Goal: Information Seeking & Learning: Learn about a topic

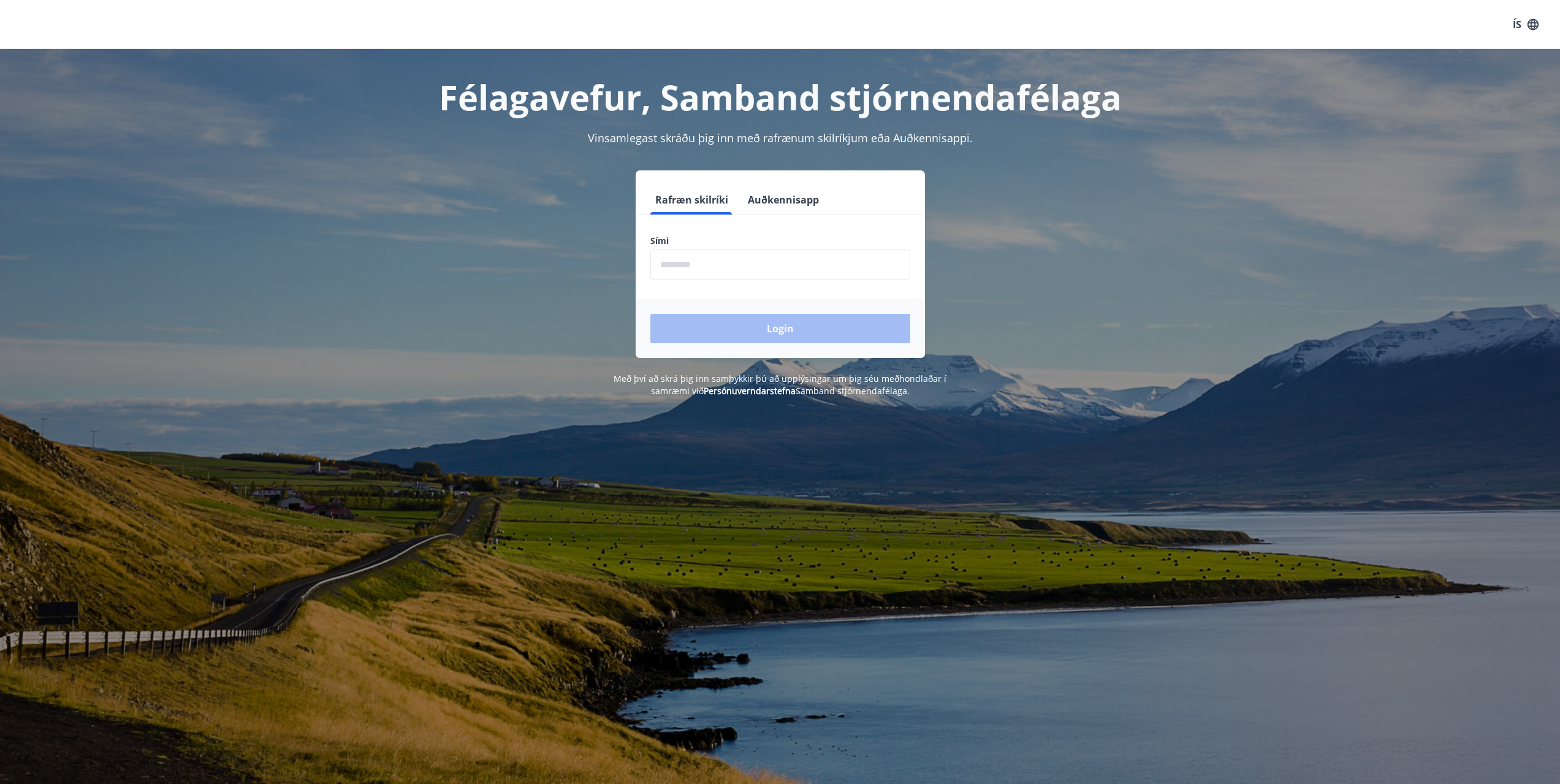
click at [764, 201] on button "Auðkennisapp" at bounding box center [783, 200] width 81 height 29
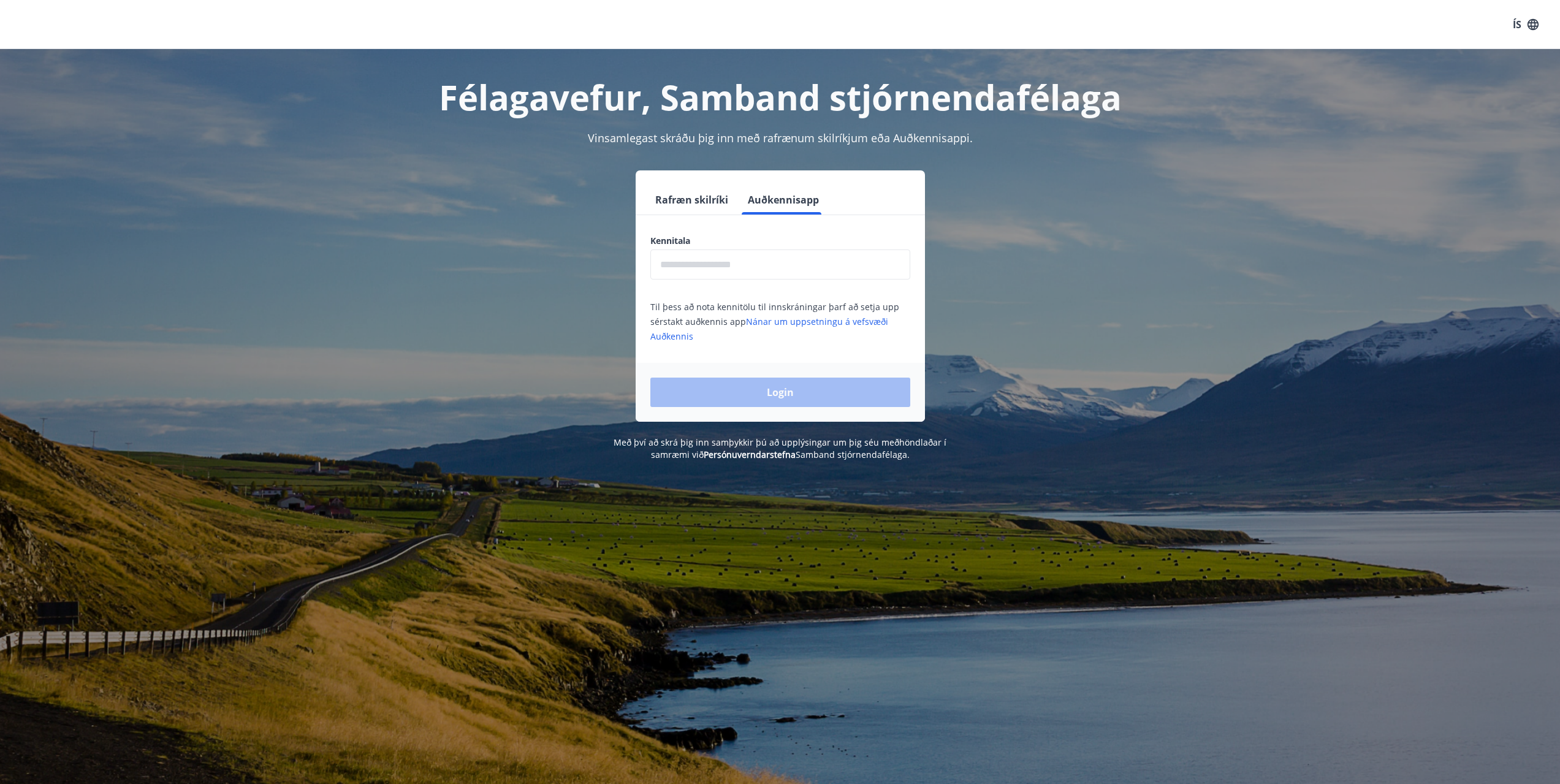
drag, startPoint x: 700, startPoint y: 197, endPoint x: 627, endPoint y: 125, distance: 102.5
click at [699, 197] on button "Rafræn skilríki" at bounding box center [691, 200] width 83 height 29
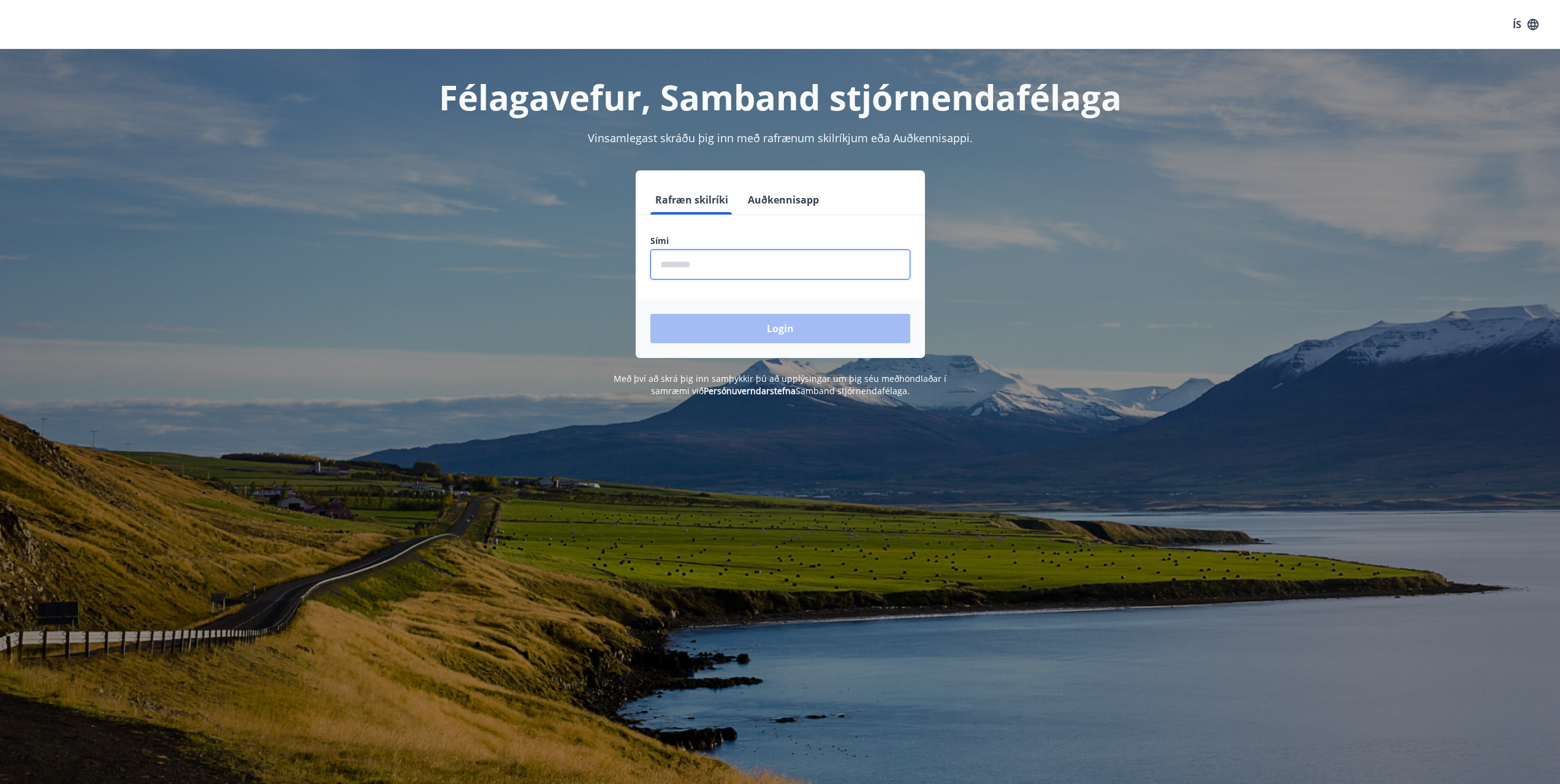
click at [714, 268] on input "phone" at bounding box center [780, 264] width 260 height 30
type input "********"
click at [788, 333] on button "Login" at bounding box center [780, 328] width 260 height 29
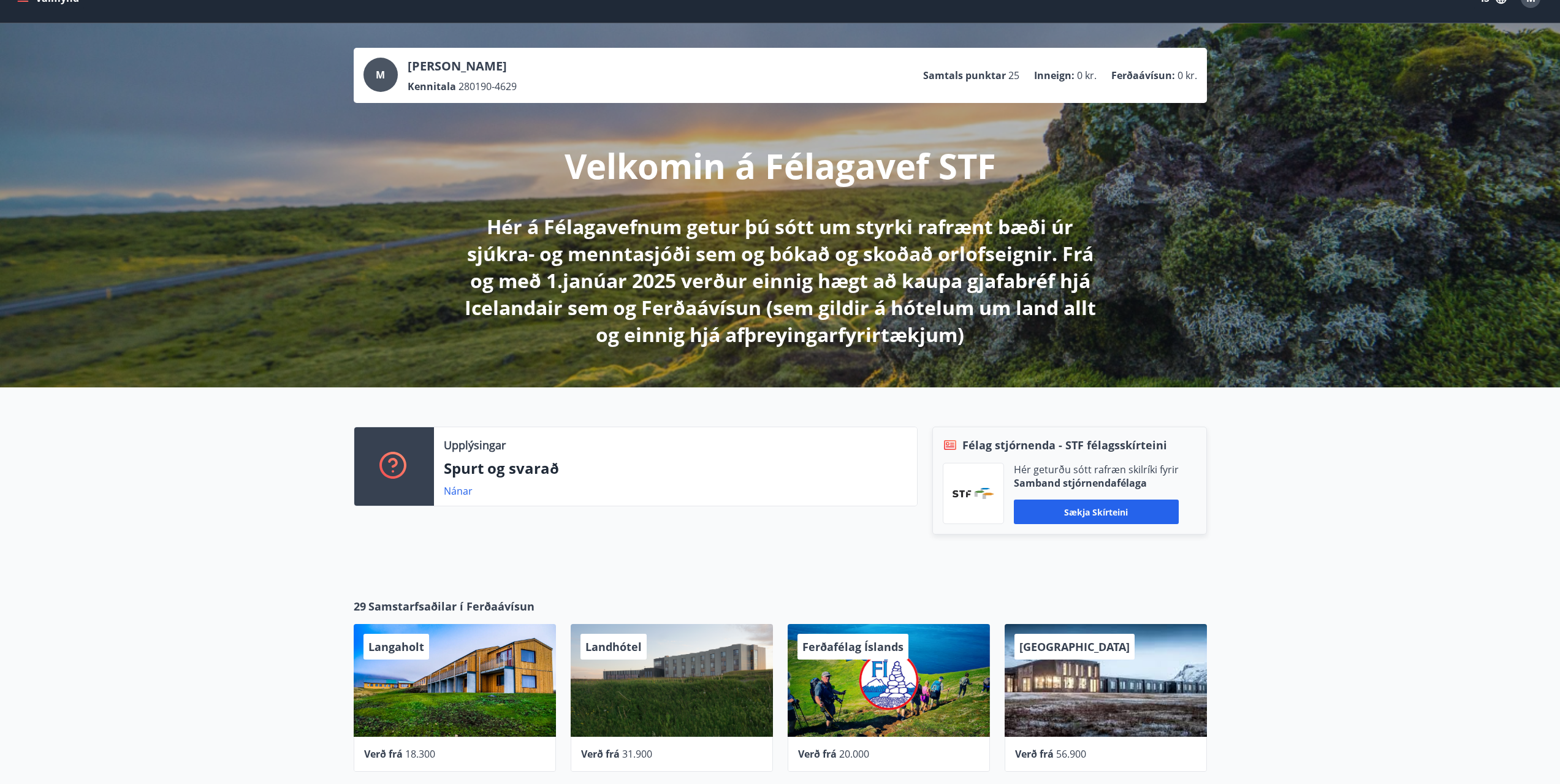
scroll to position [61, 0]
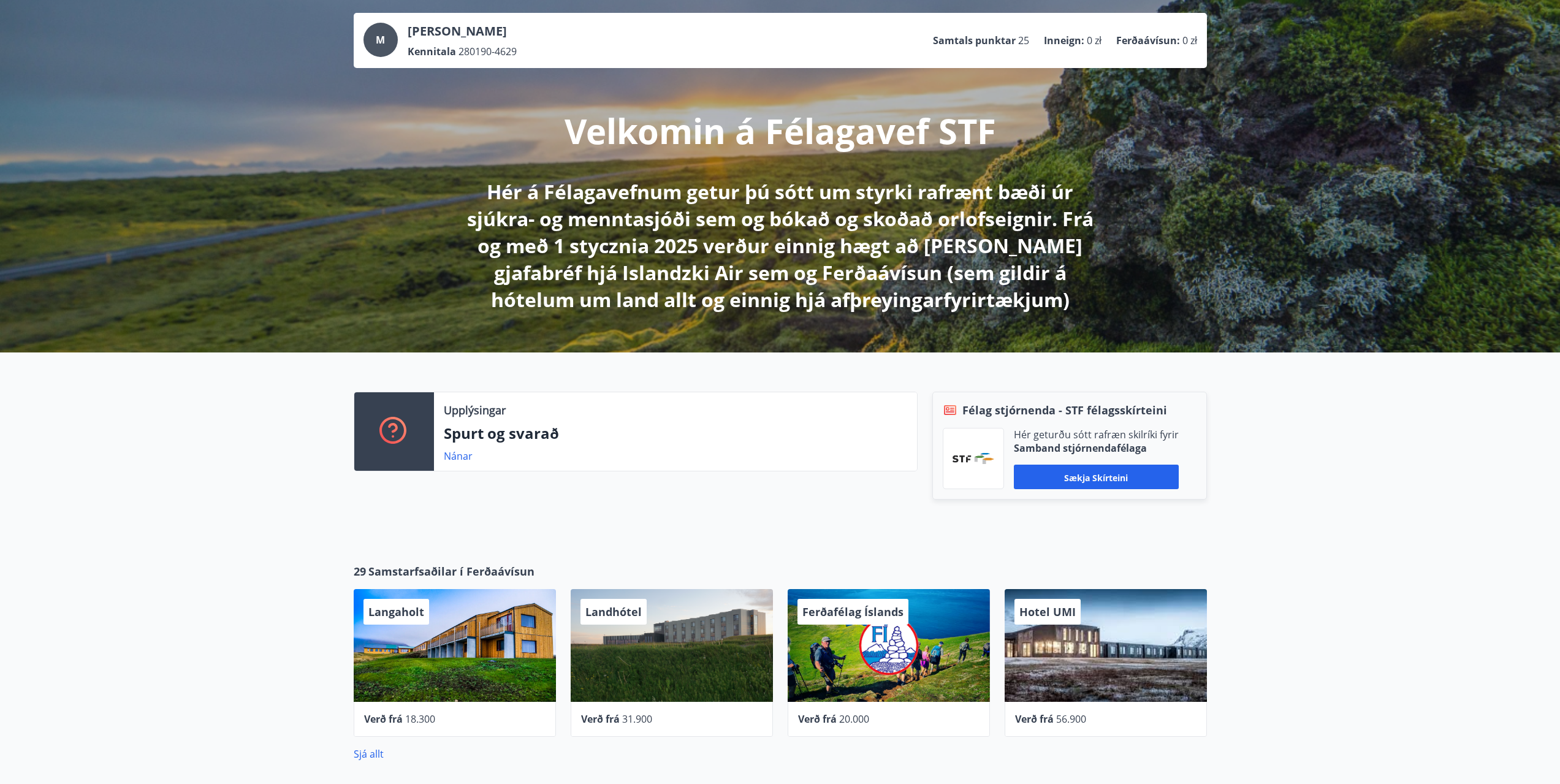
click at [968, 456] on img at bounding box center [973, 458] width 42 height 11
click at [1068, 480] on font "Sækja skírteini" at bounding box center [1096, 478] width 64 height 12
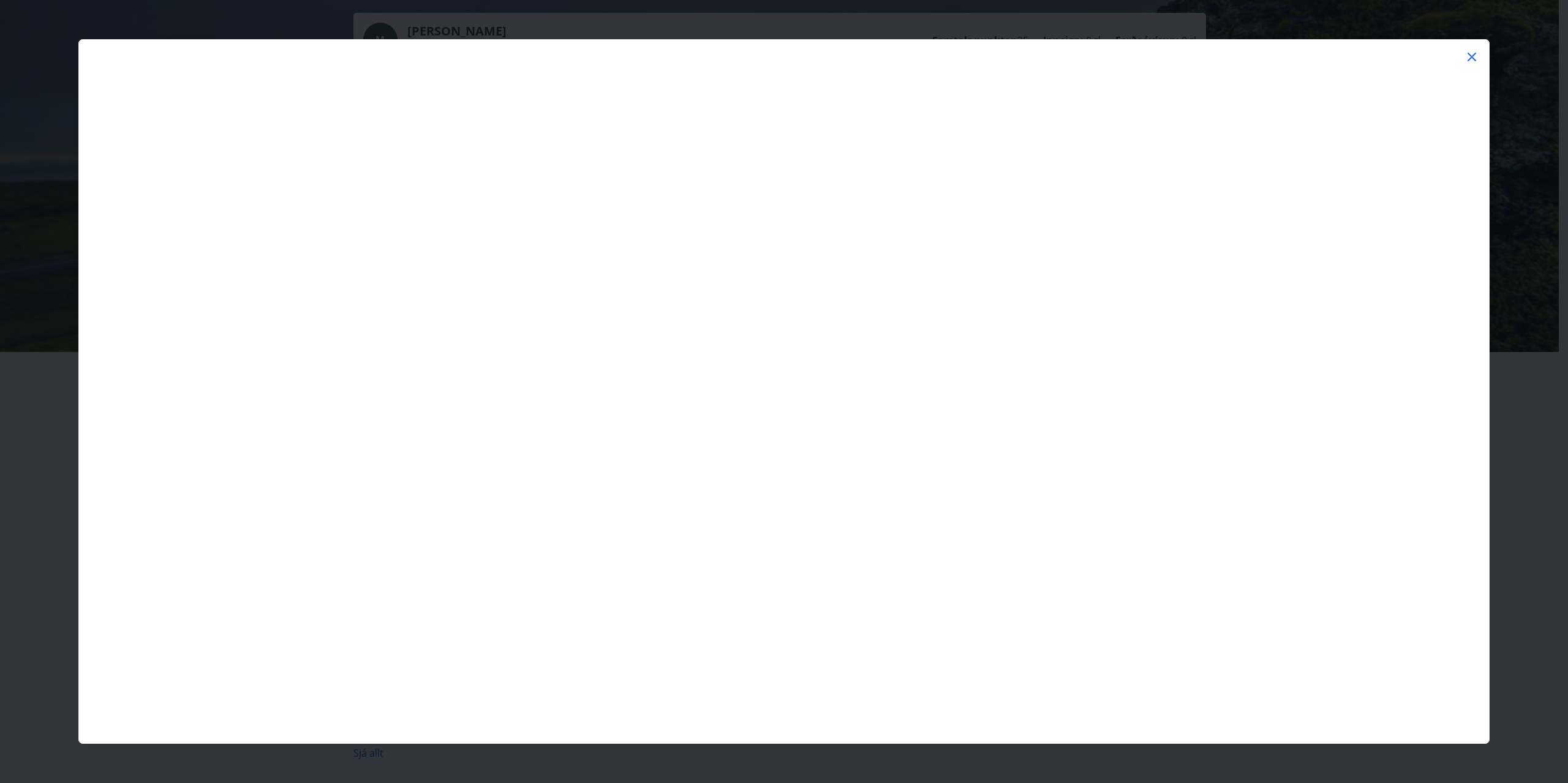
click at [1477, 59] on icon at bounding box center [1472, 57] width 15 height 15
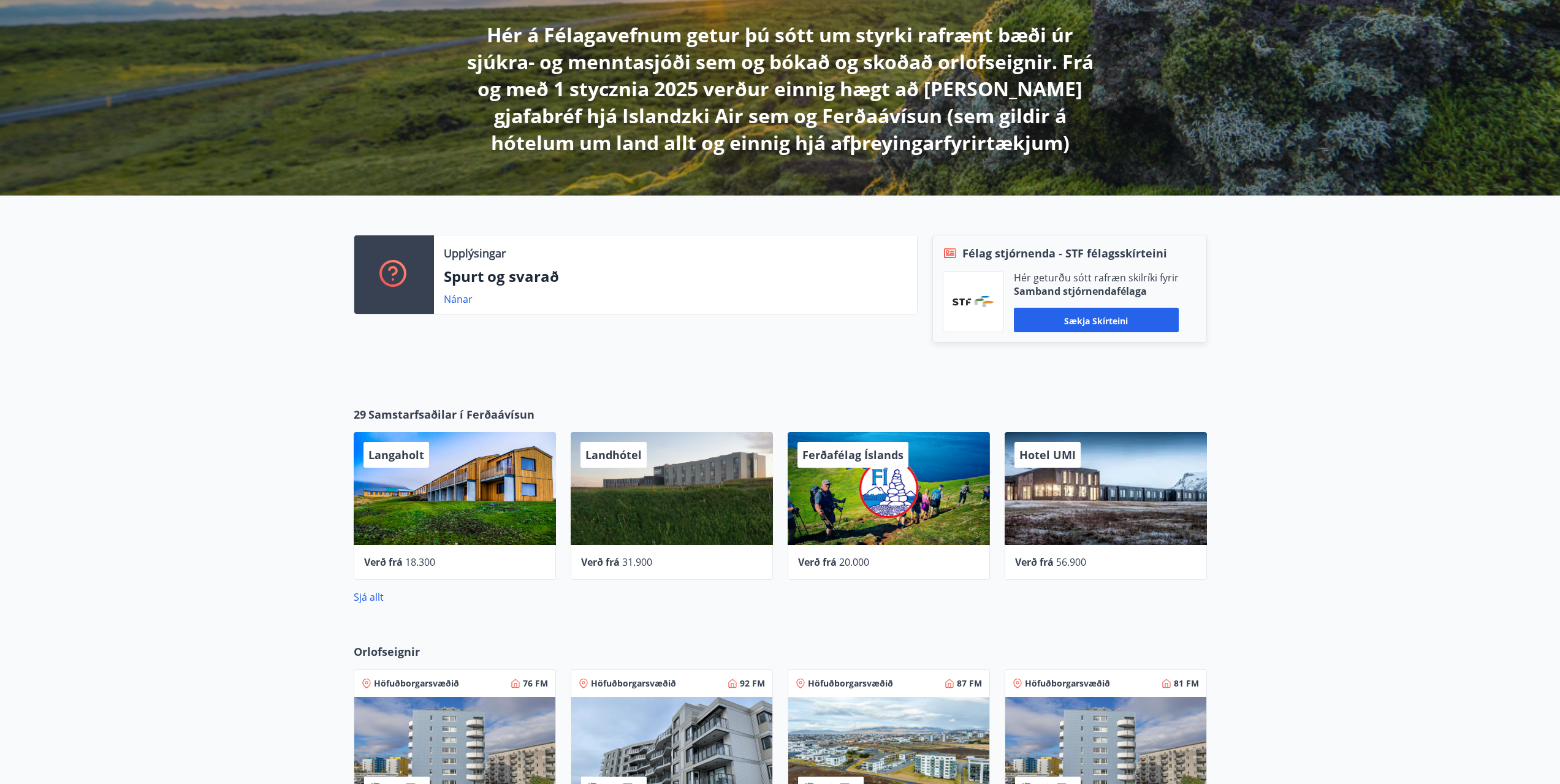
scroll to position [0, 0]
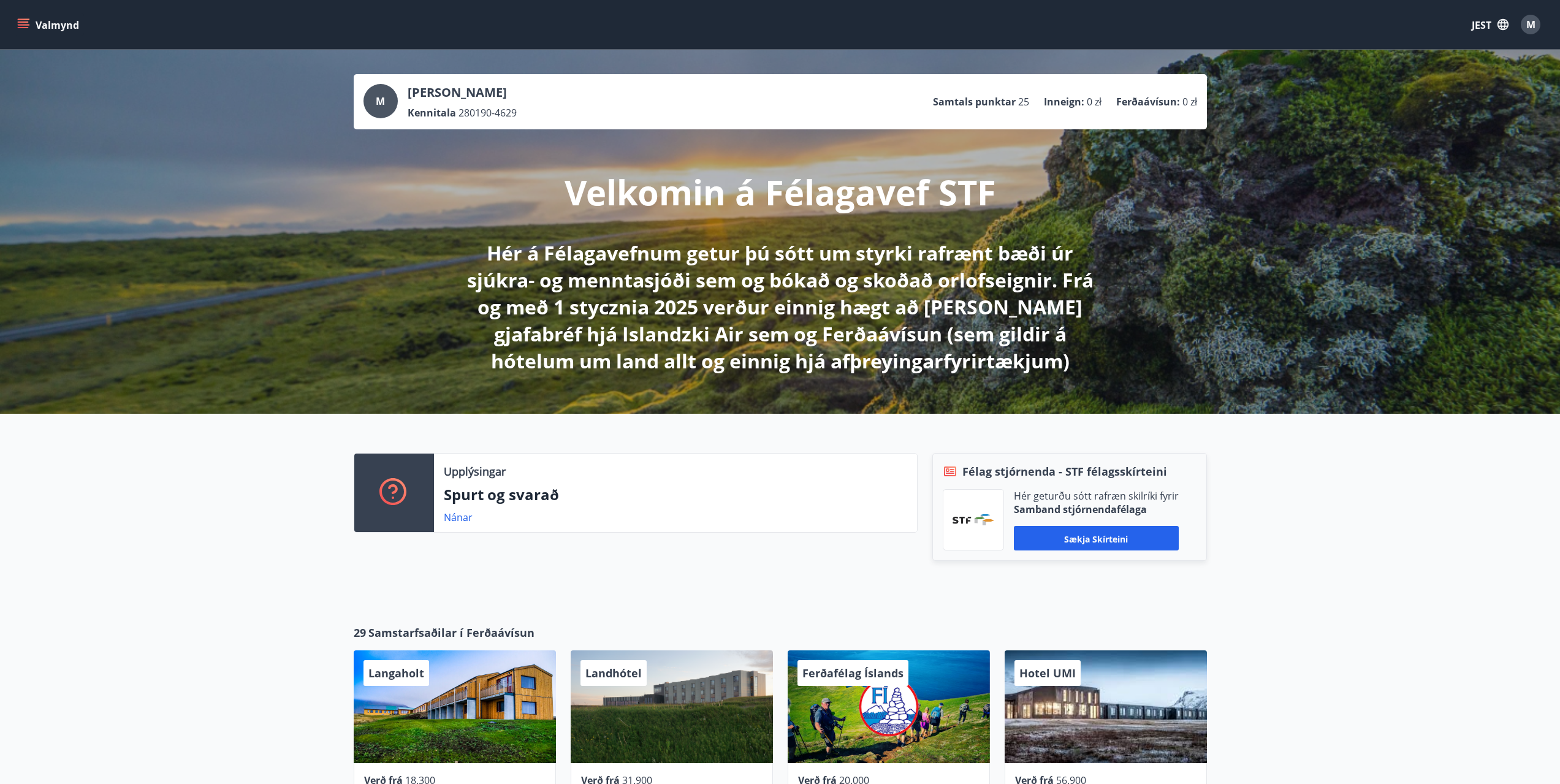
click at [1537, 20] on div "M" at bounding box center [1531, 24] width 20 height 20
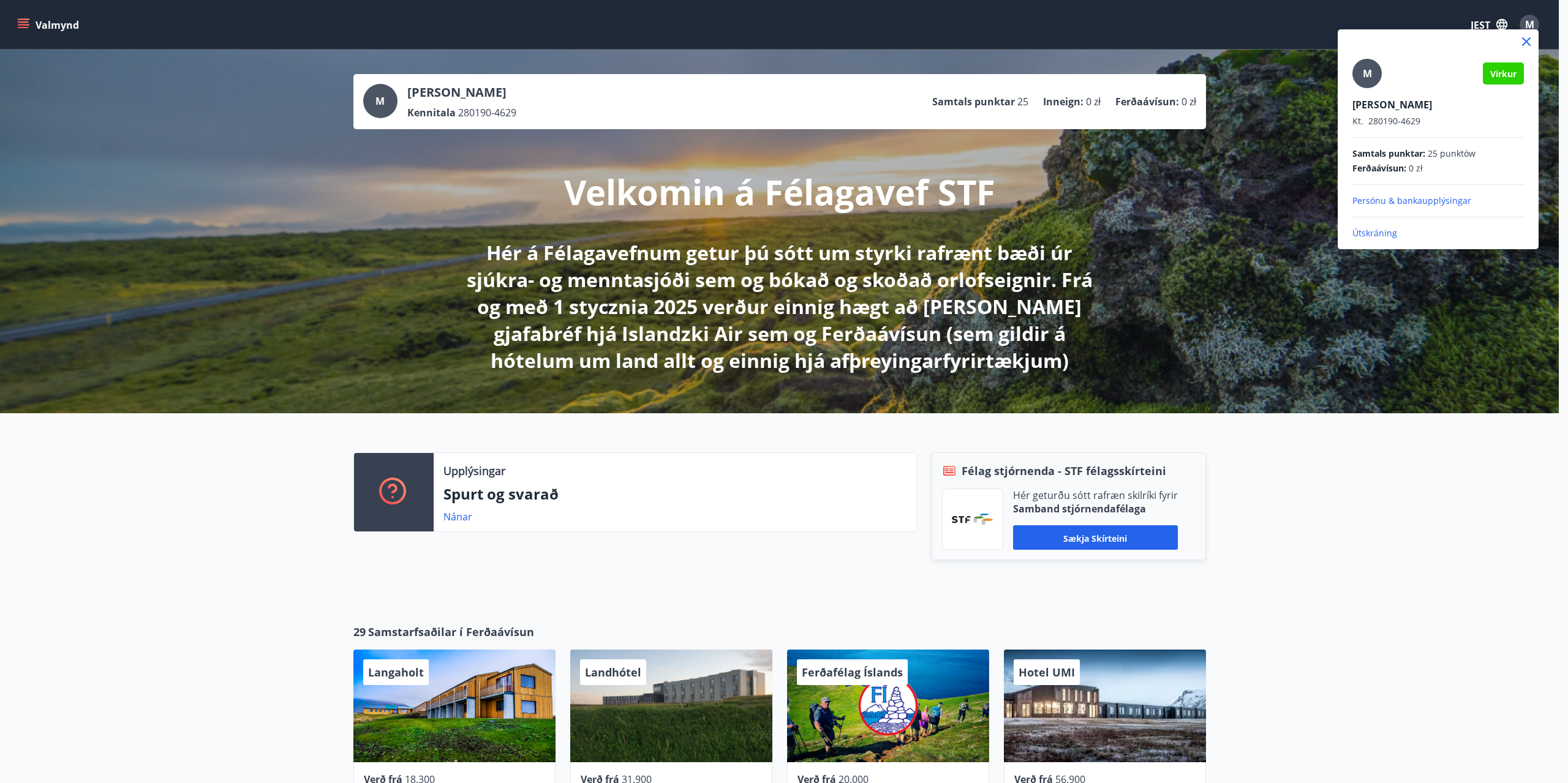
click at [1531, 20] on div at bounding box center [784, 392] width 1568 height 783
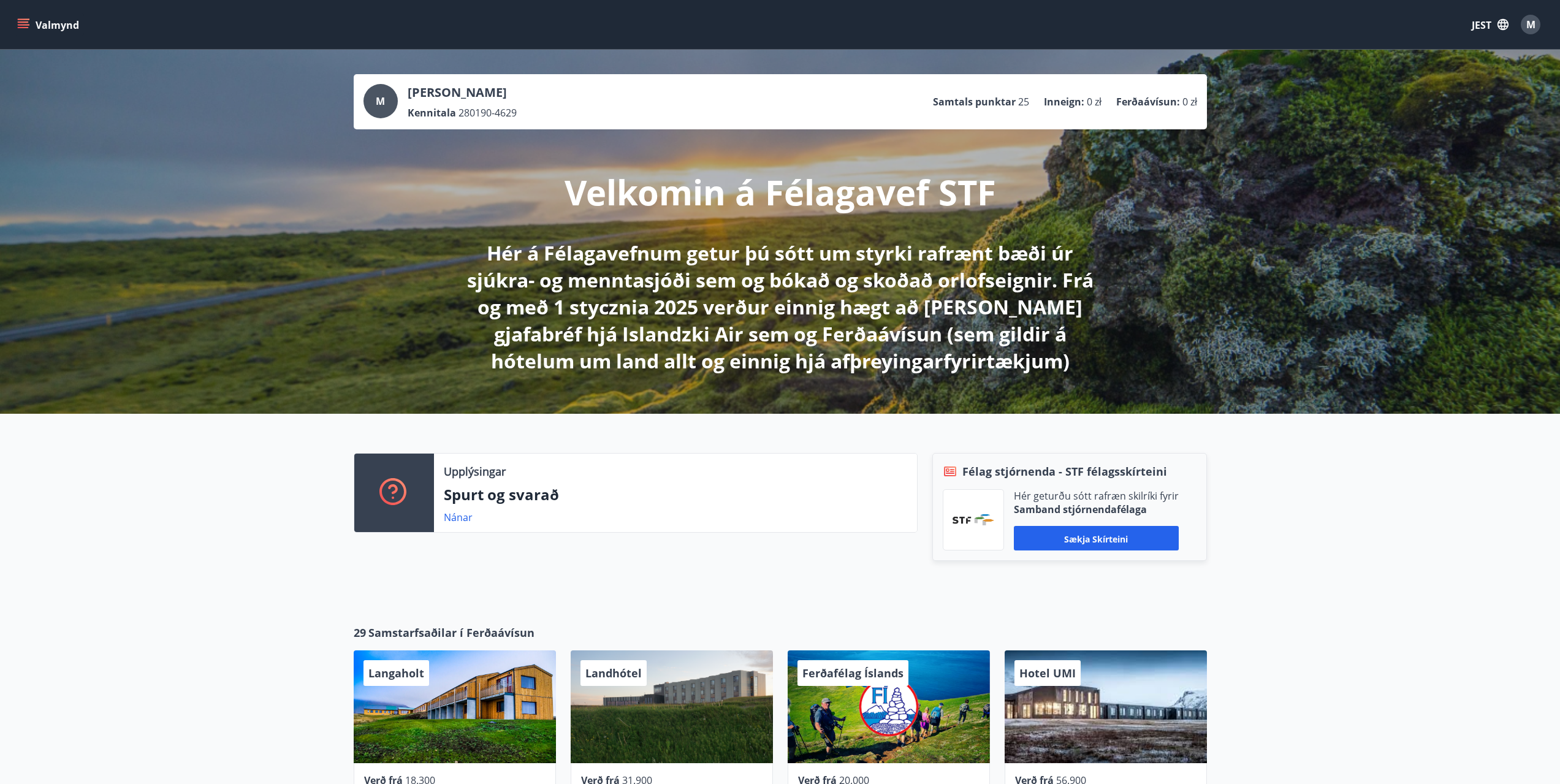
click at [42, 16] on button "Valmynd" at bounding box center [49, 24] width 69 height 22
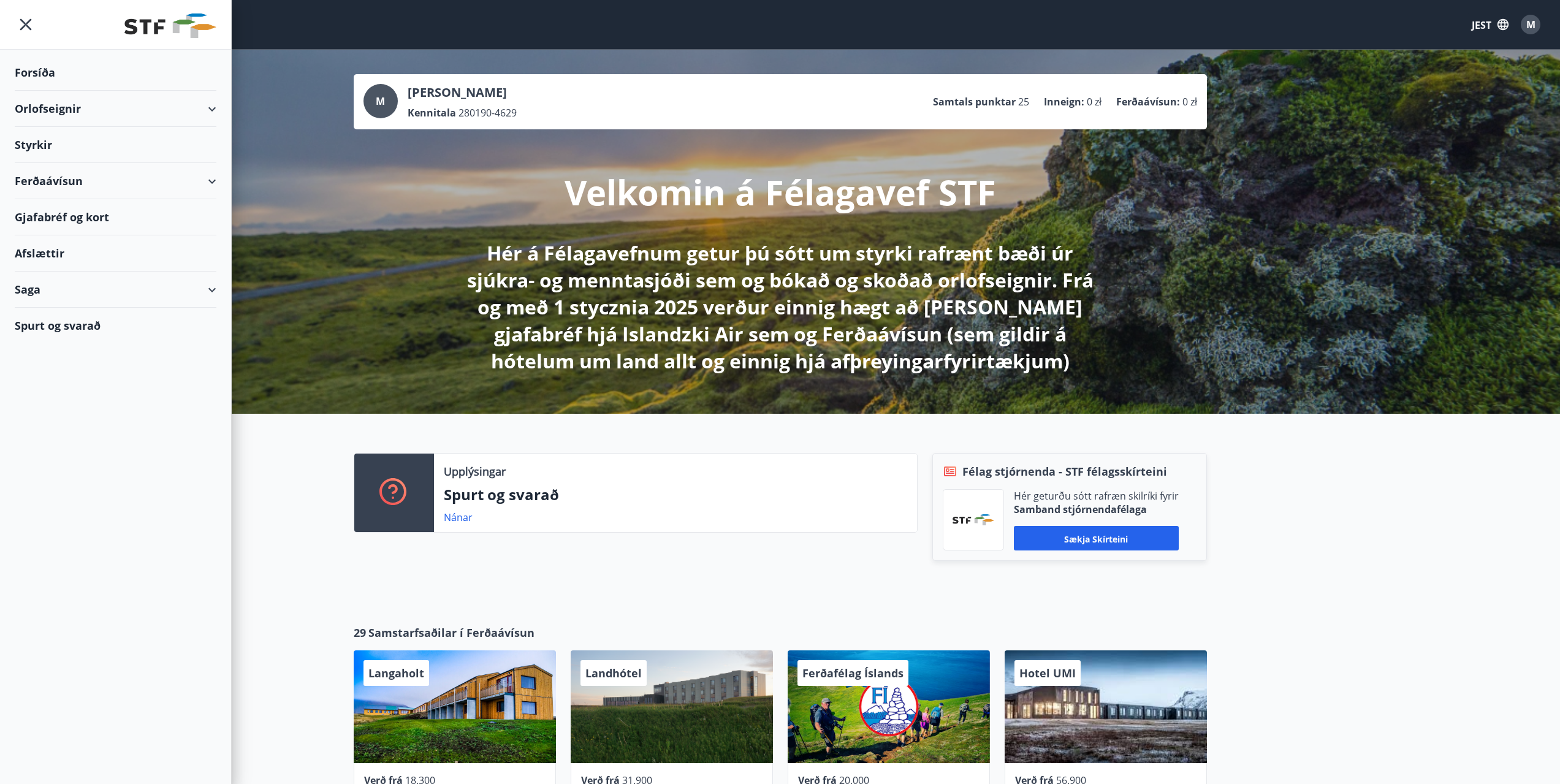
click at [46, 73] on font "Forsíða" at bounding box center [34, 72] width 40 height 15
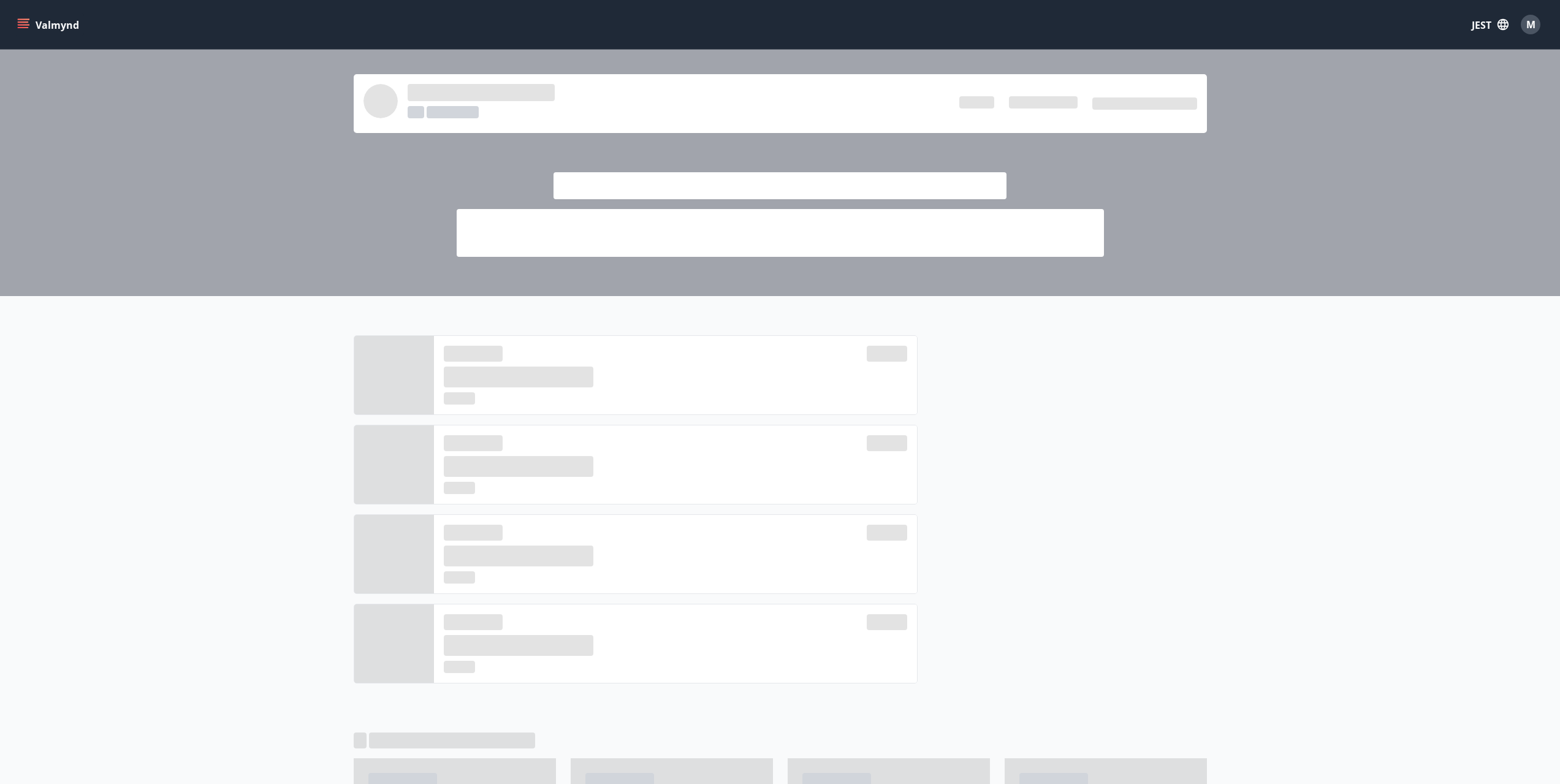
click at [42, 25] on font "Valmynd" at bounding box center [58, 25] width 44 height 13
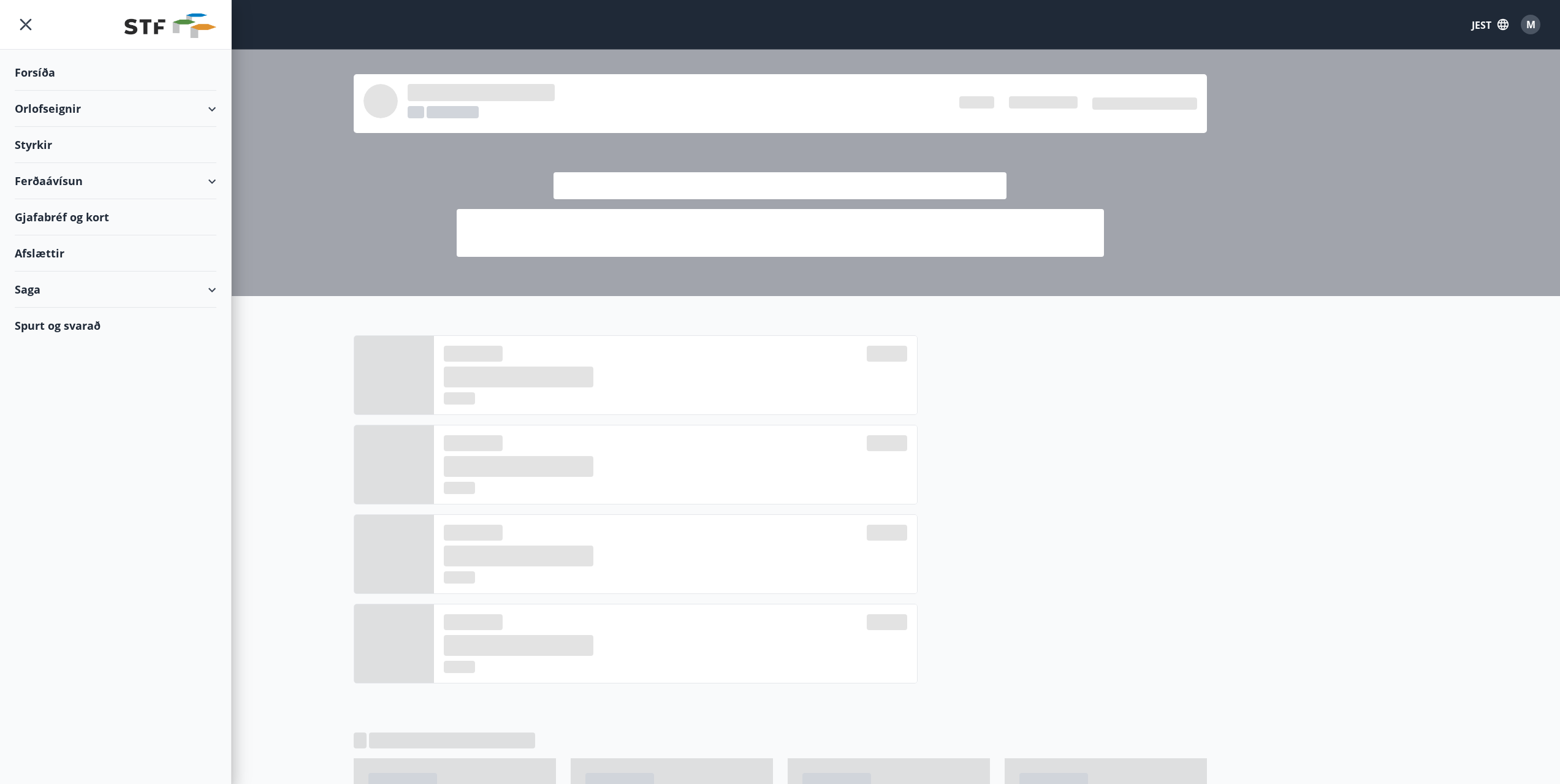
click at [29, 74] on font "Forsíða" at bounding box center [34, 72] width 40 height 15
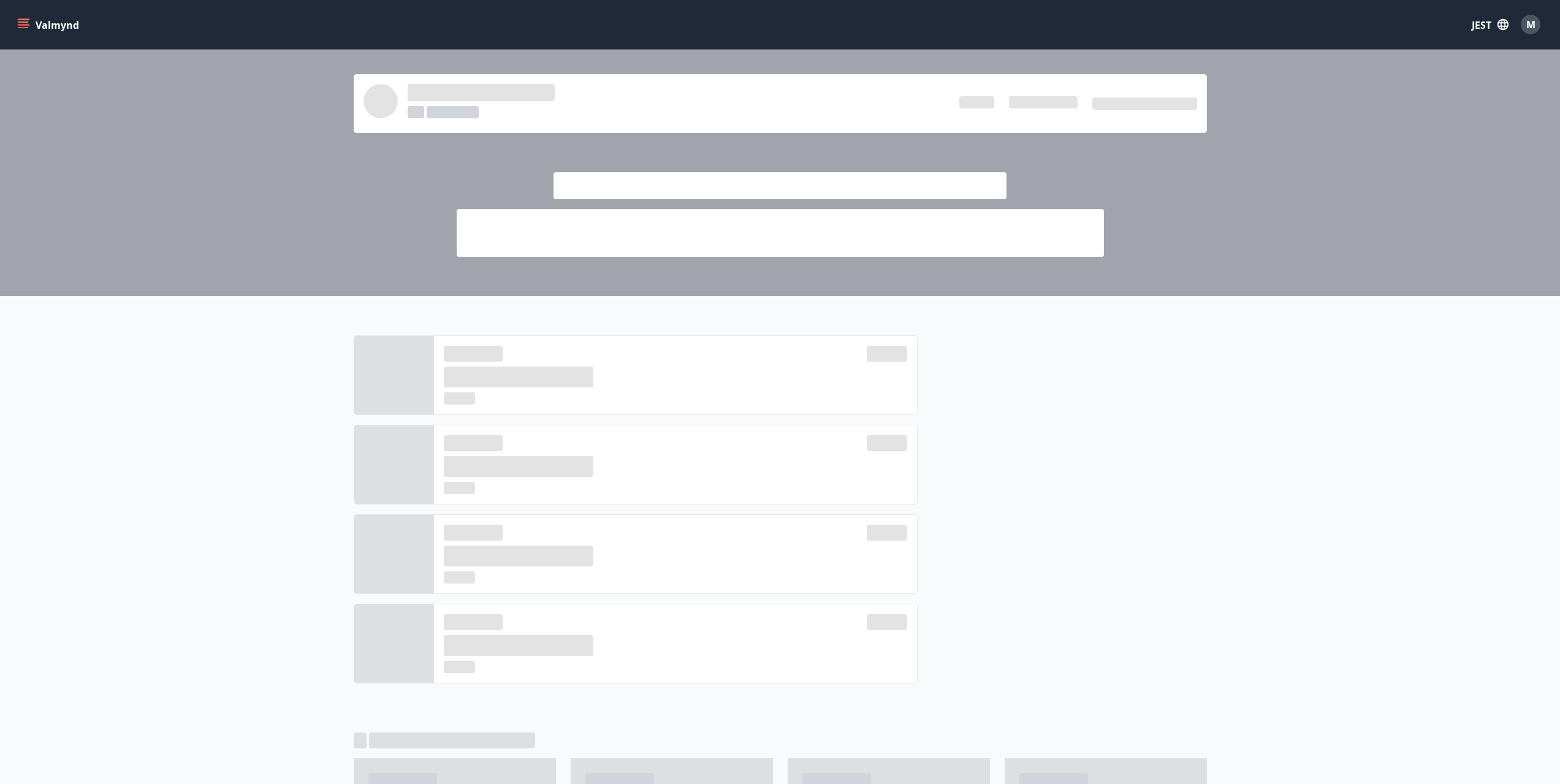
click at [43, 12] on div "Valmynd JEST M" at bounding box center [780, 24] width 1531 height 29
click at [37, 18] on font "Valmynd" at bounding box center [58, 24] width 44 height 15
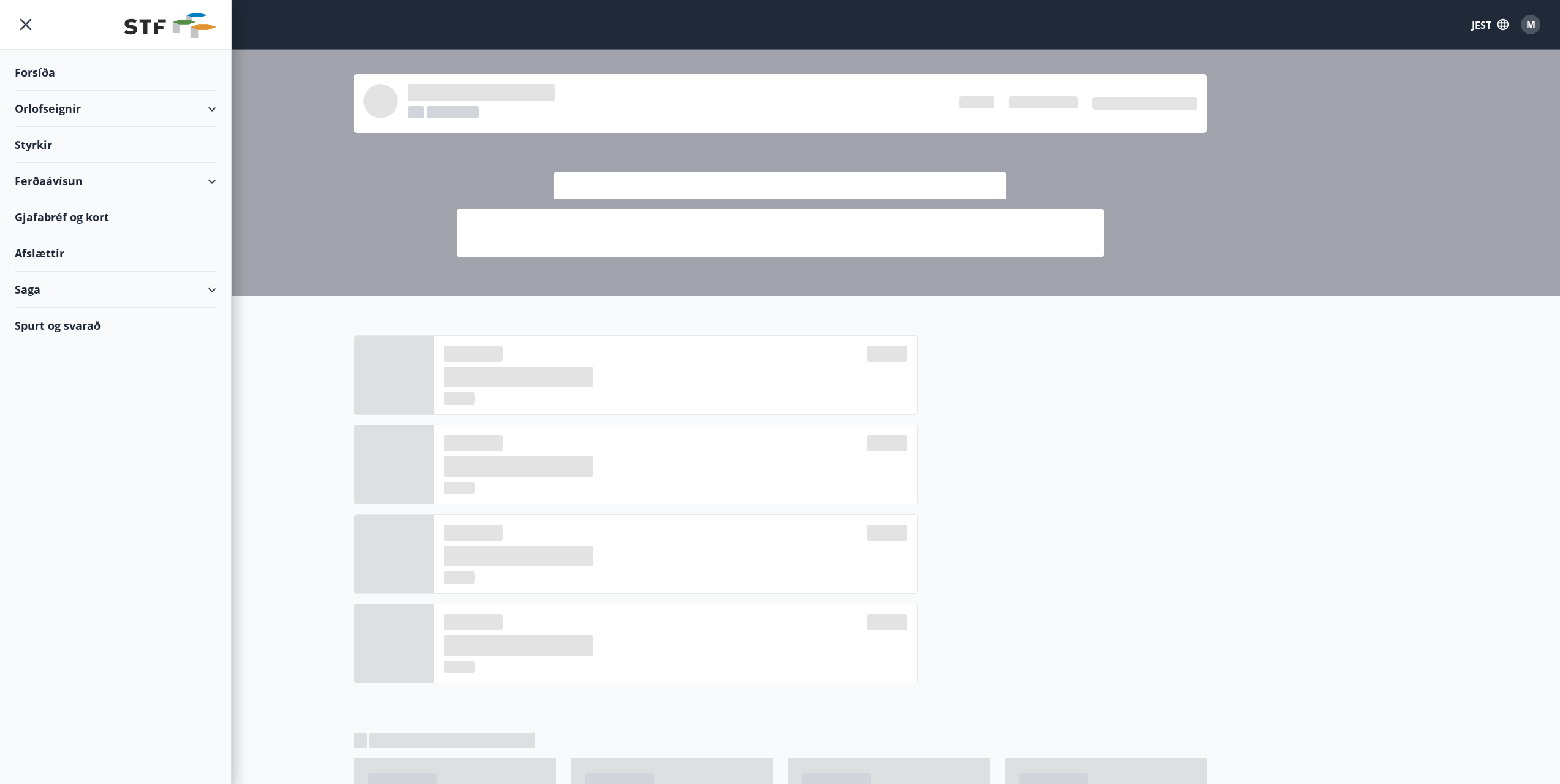
click at [210, 108] on div "Orlofseignir" at bounding box center [116, 108] width 202 height 36
click at [212, 282] on div "Saga" at bounding box center [116, 289] width 202 height 36
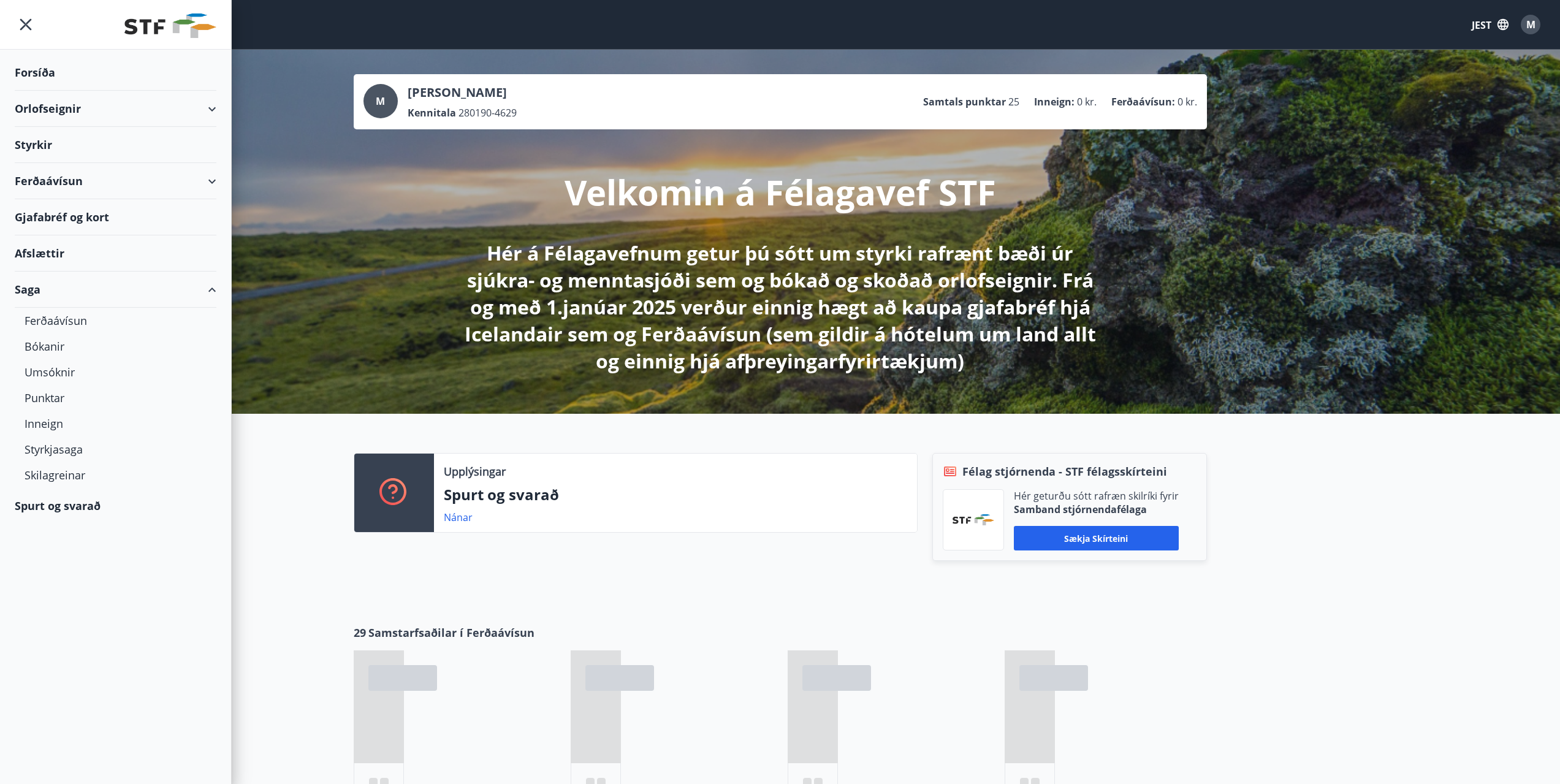
click at [212, 282] on div "Saga" at bounding box center [116, 289] width 202 height 36
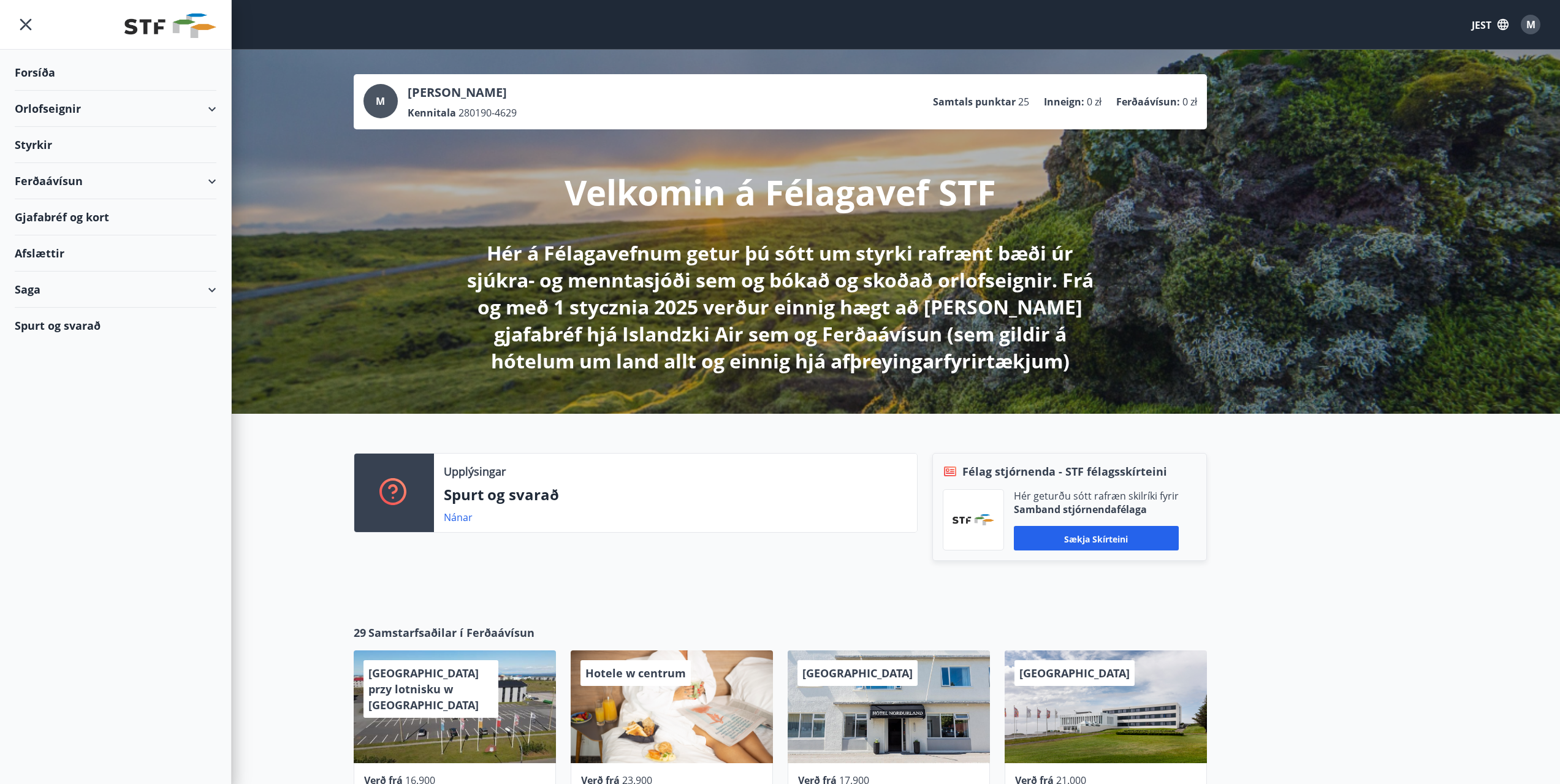
click at [751, 227] on div "Velkomin á Félagavef STF Hér á Félagavefnum getur þú sótt um styrki rafrænt bæð…" at bounding box center [780, 252] width 687 height 245
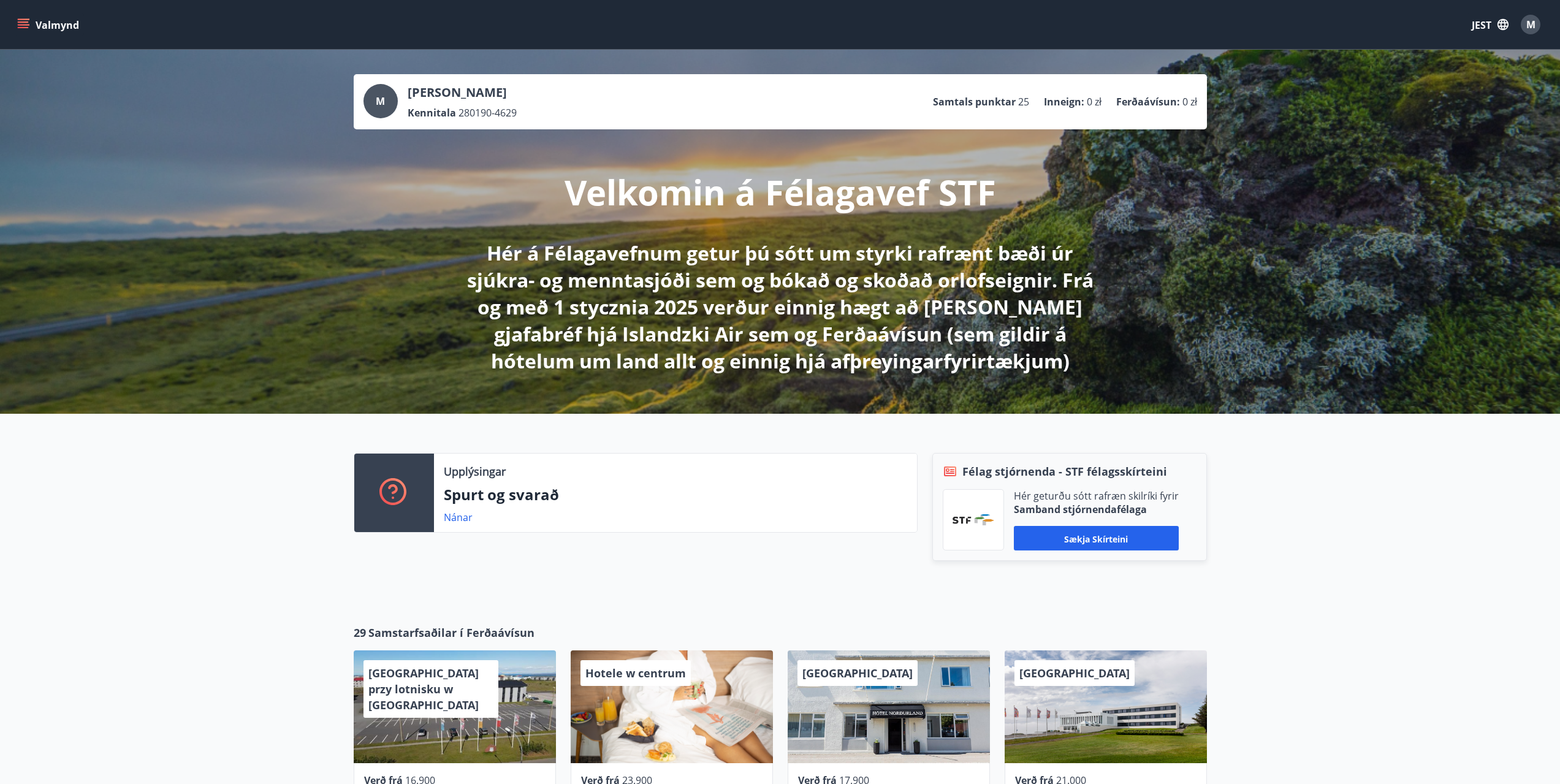
click at [37, 18] on font "Valmynd" at bounding box center [58, 25] width 44 height 13
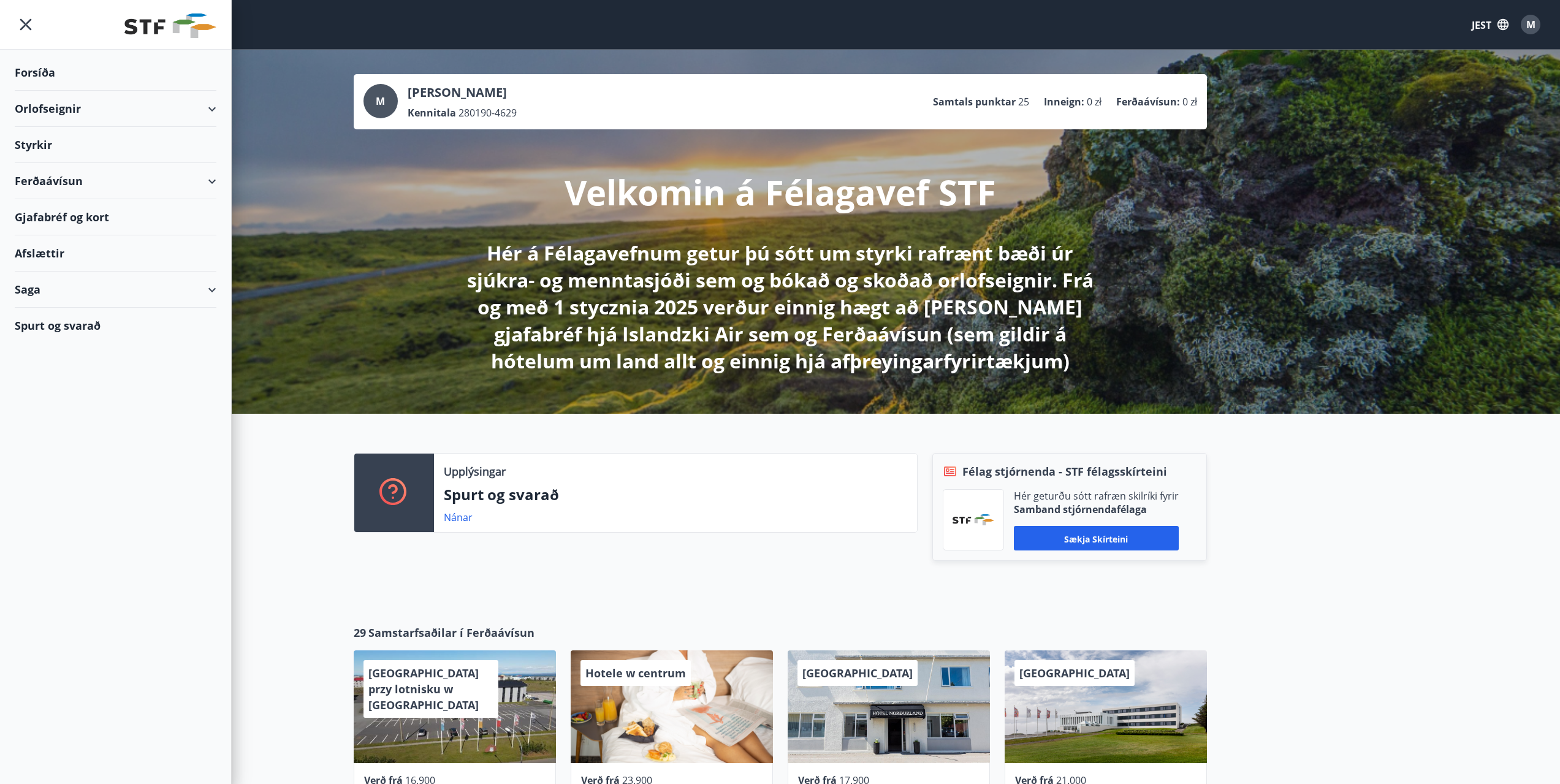
click at [24, 71] on font "Forsíða" at bounding box center [34, 72] width 40 height 15
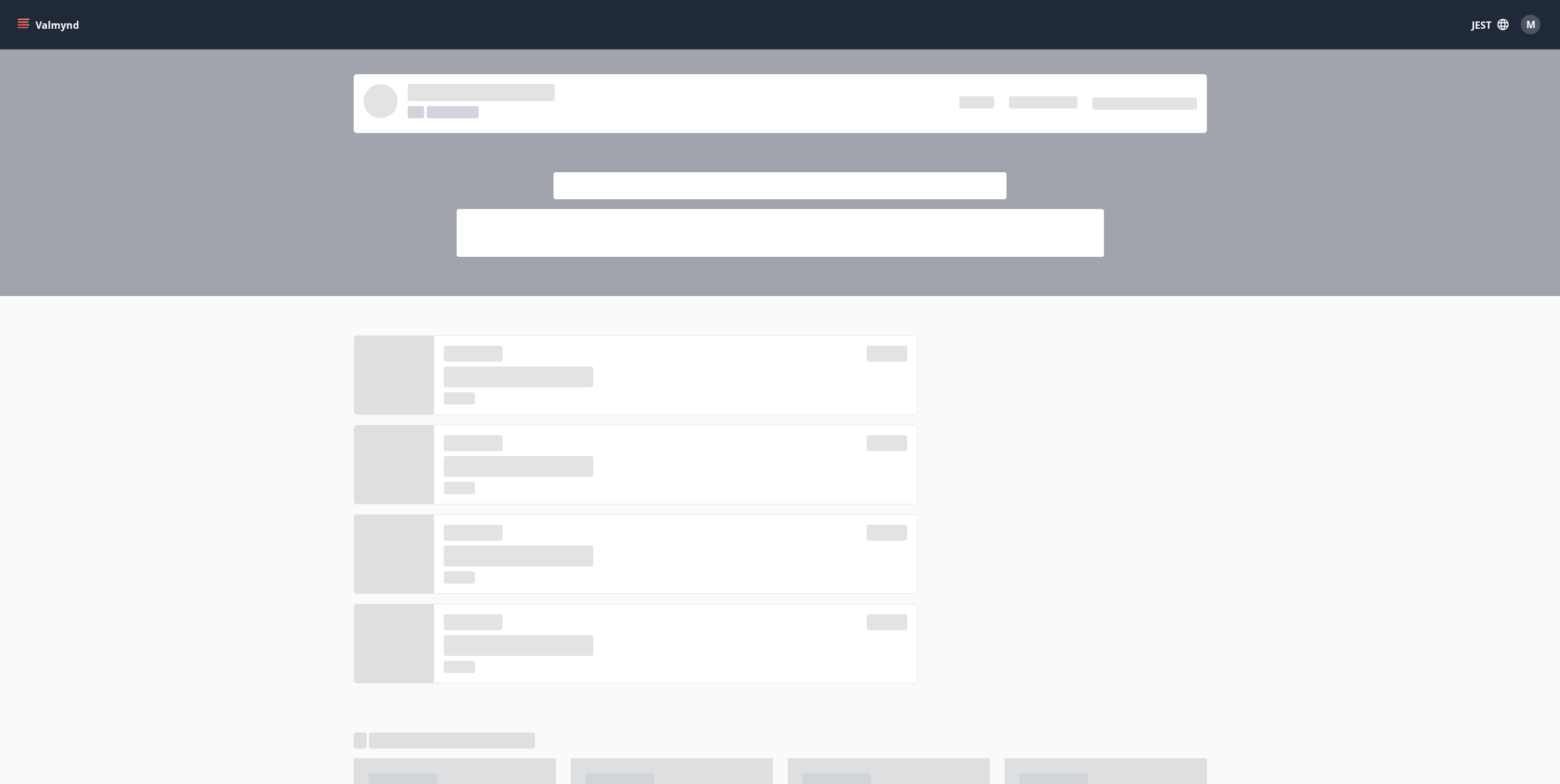
click at [29, 28] on icon "menu" at bounding box center [23, 28] width 11 height 1
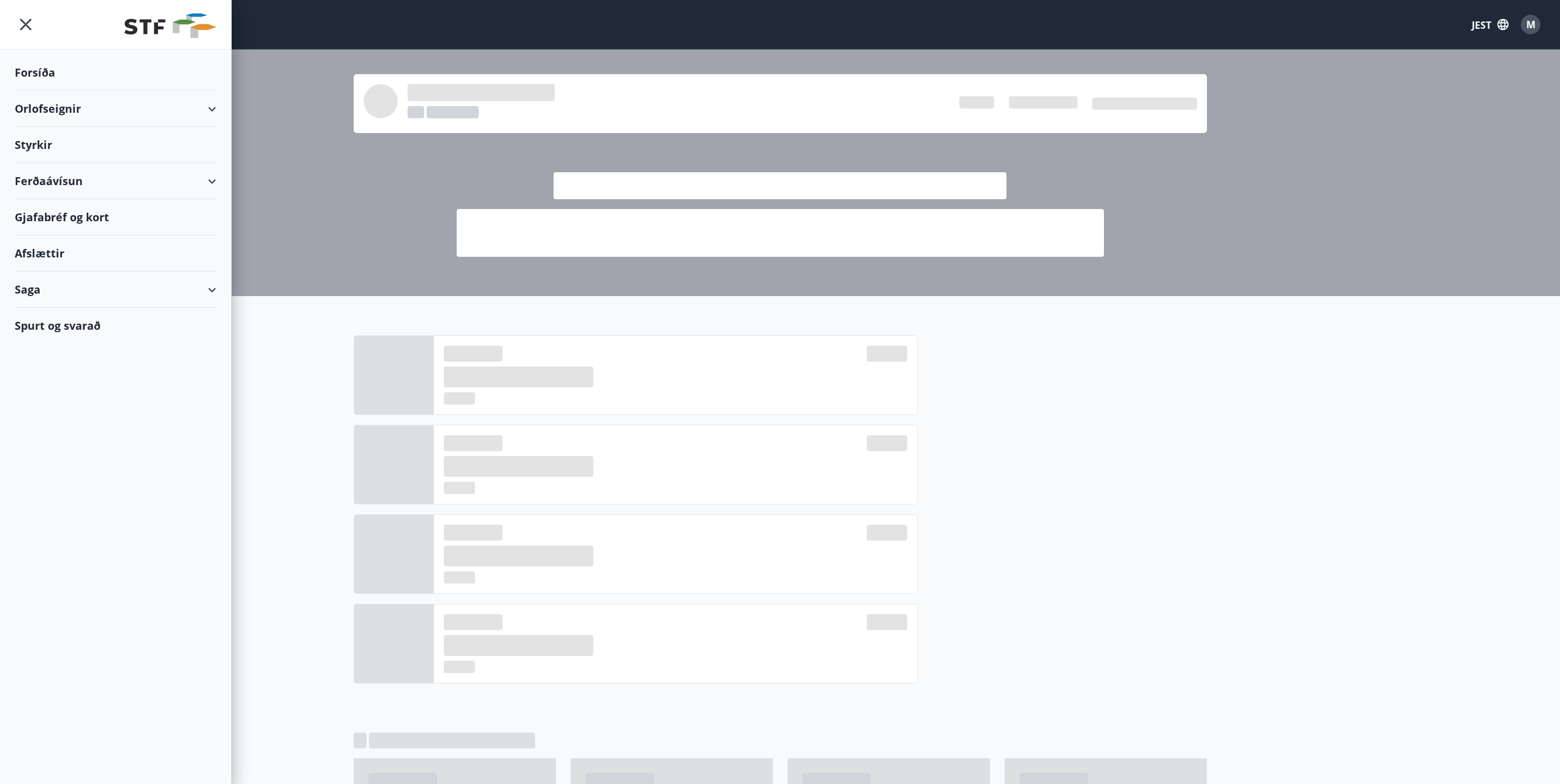
click at [133, 29] on img at bounding box center [170, 26] width 92 height 25
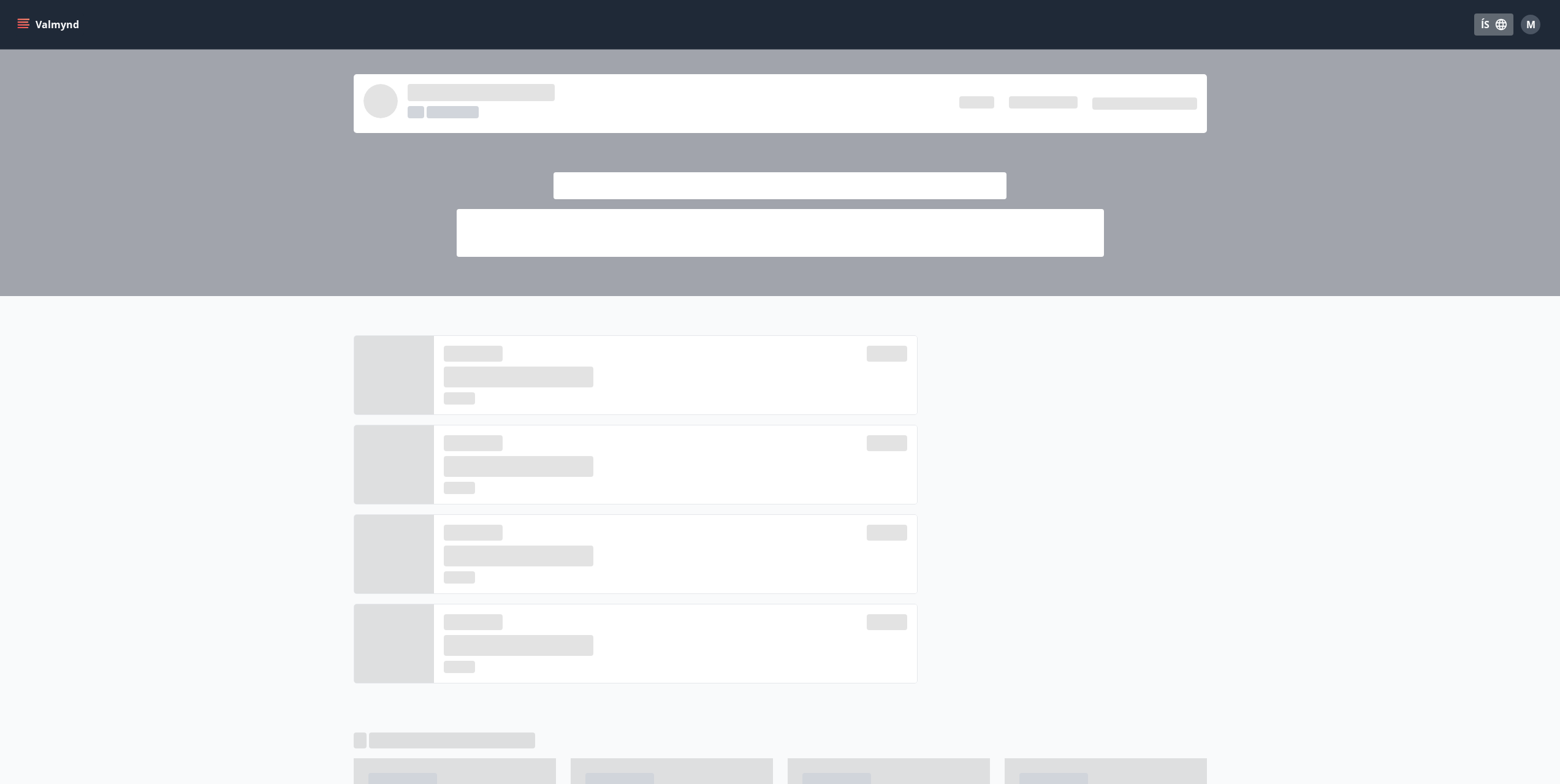
click at [1494, 25] on icon "button" at bounding box center [1501, 24] width 13 height 13
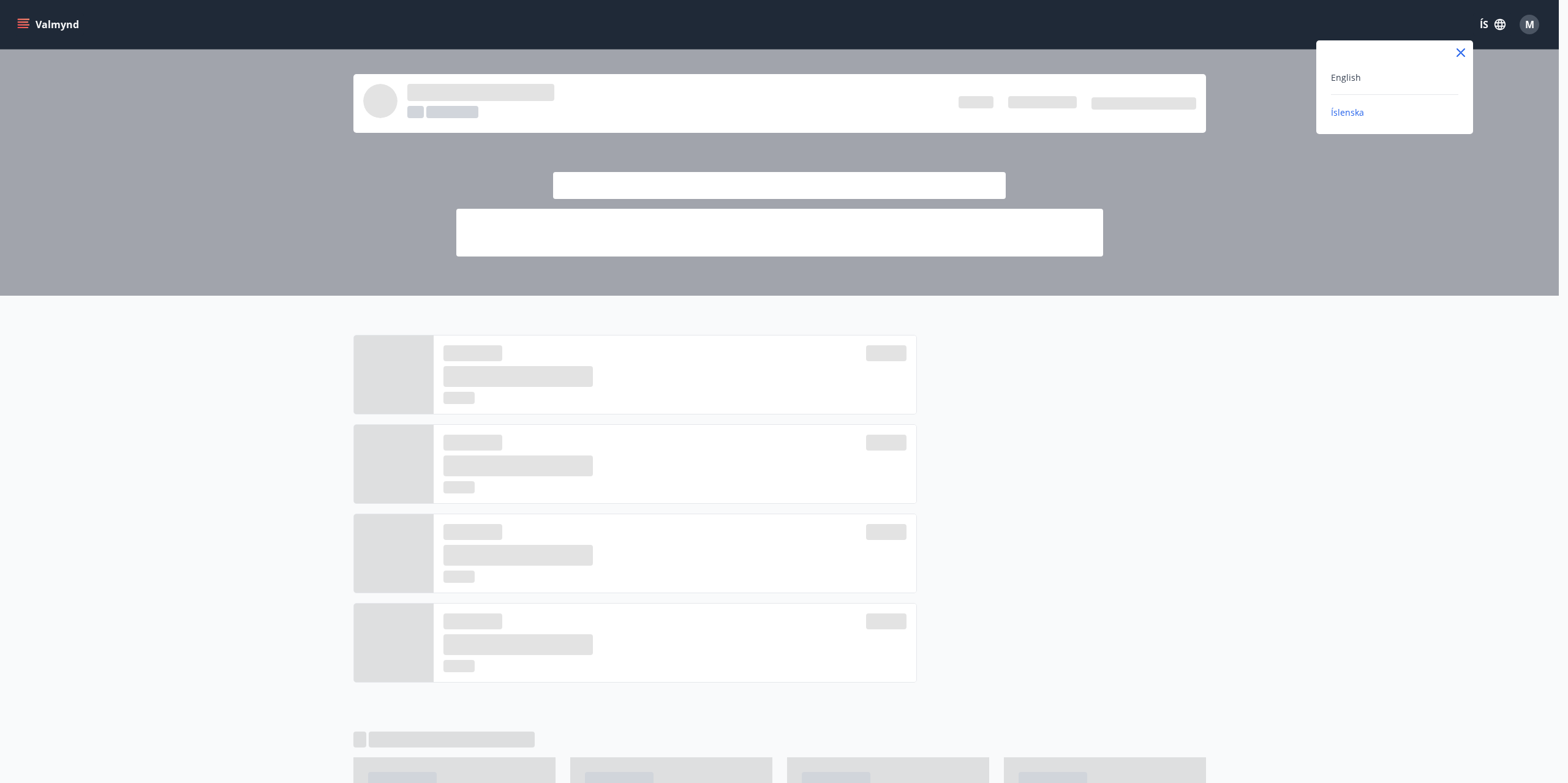
click at [1354, 85] on div "English" at bounding box center [1394, 83] width 127 height 25
click at [1350, 80] on span "English" at bounding box center [1345, 77] width 30 height 12
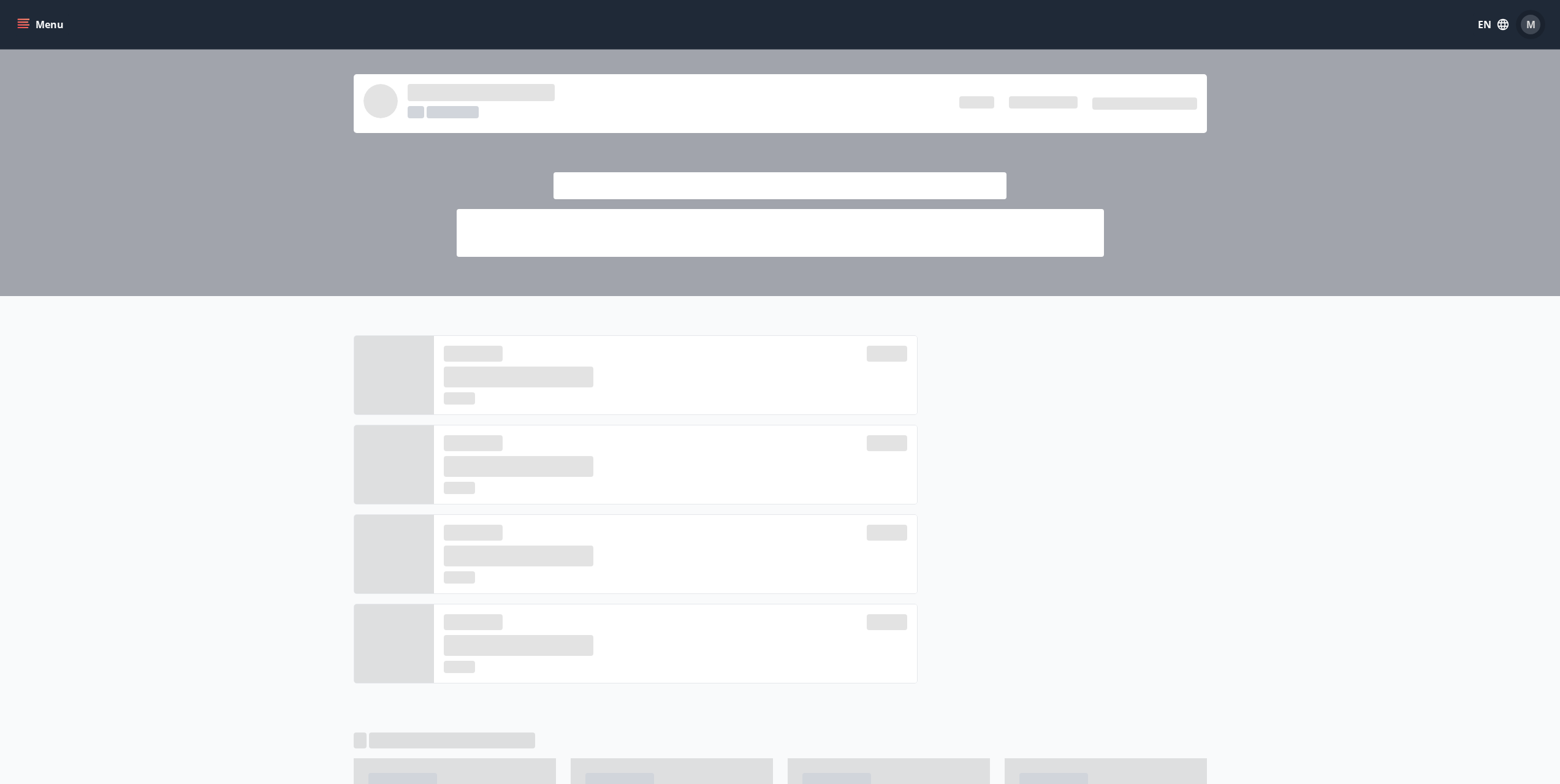
click at [1534, 21] on span "M" at bounding box center [1531, 24] width 10 height 13
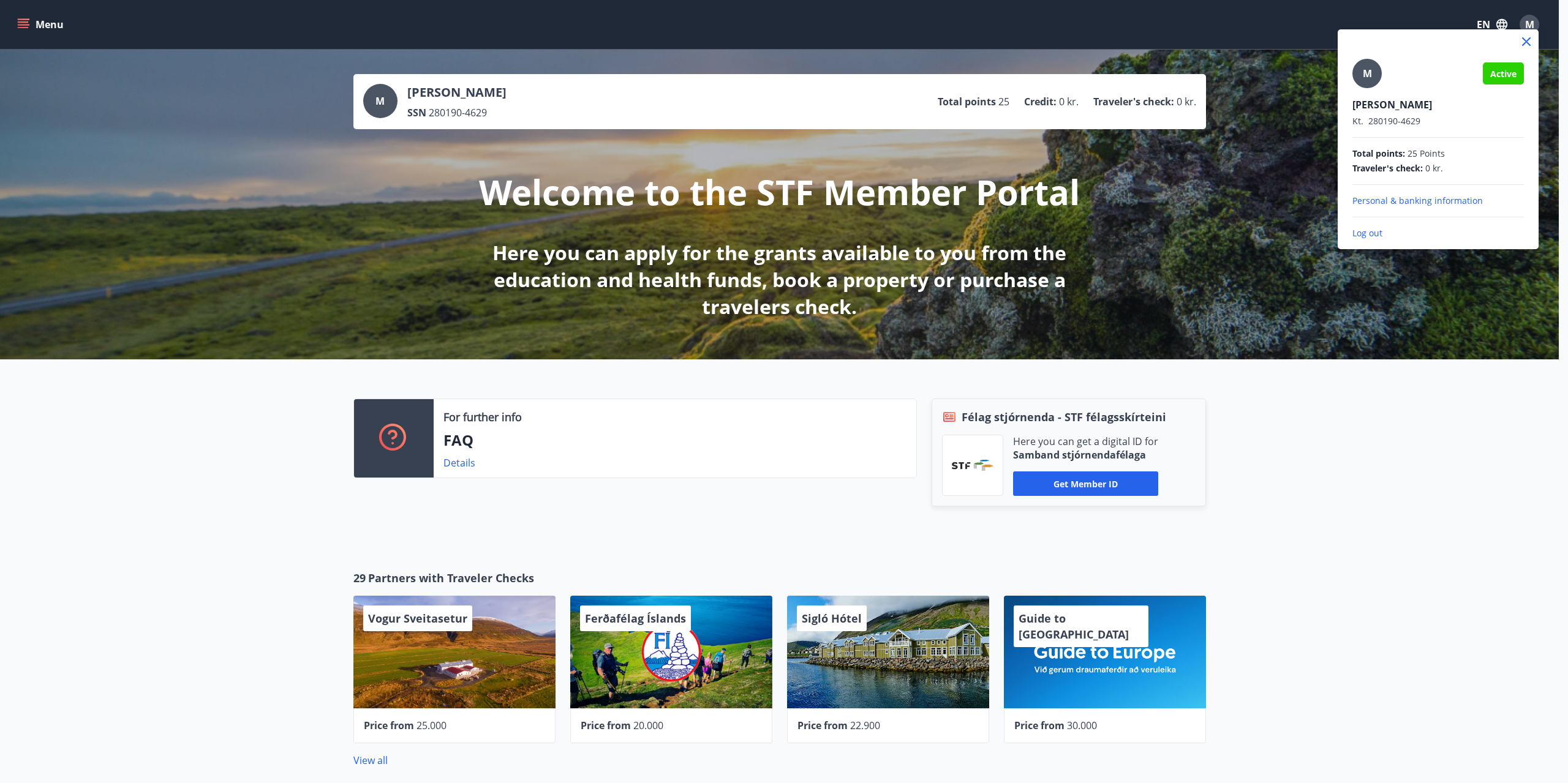
click at [1420, 201] on p "Personal & banking information" at bounding box center [1438, 201] width 172 height 12
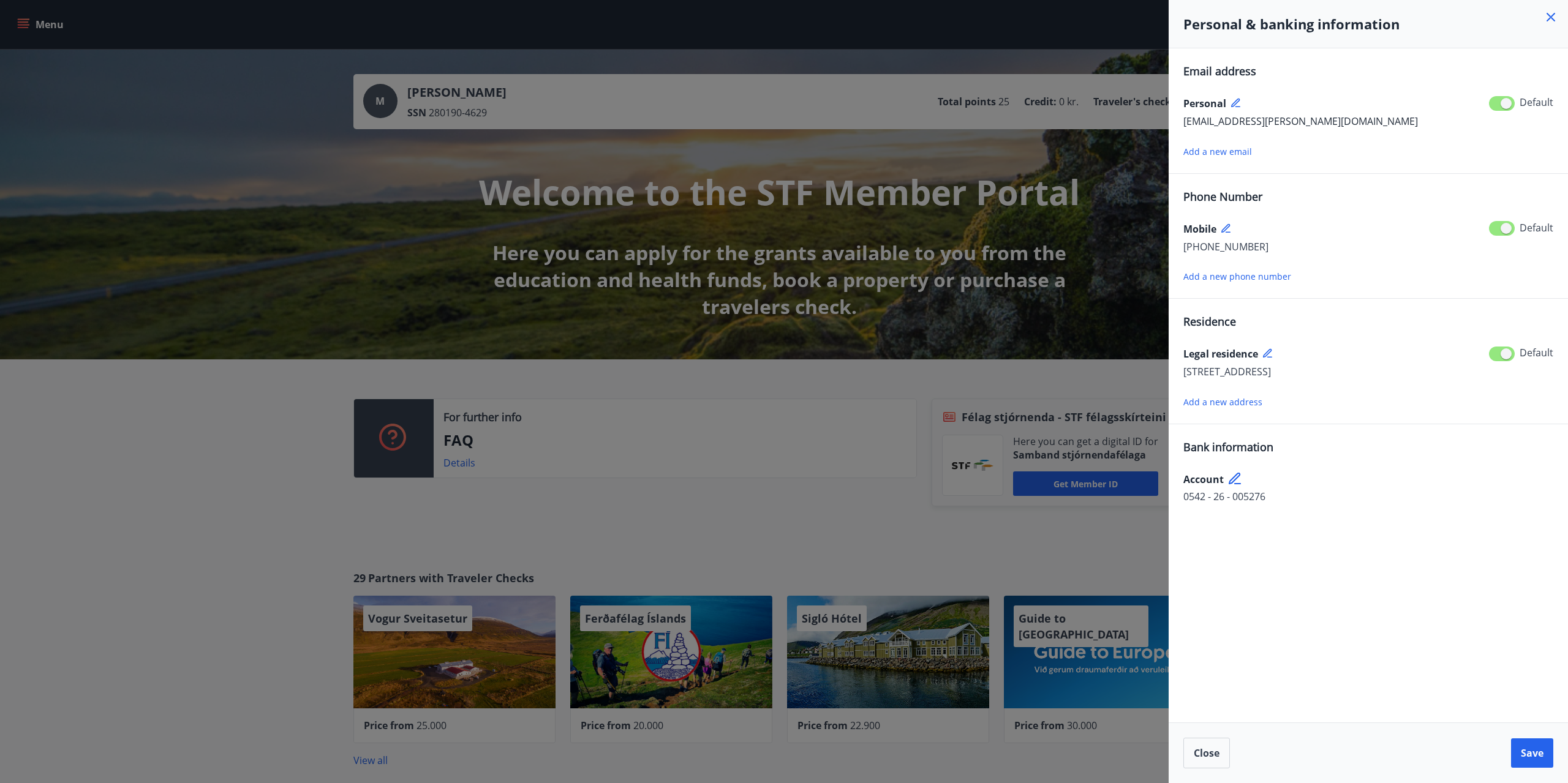
click at [914, 379] on div at bounding box center [784, 392] width 1568 height 783
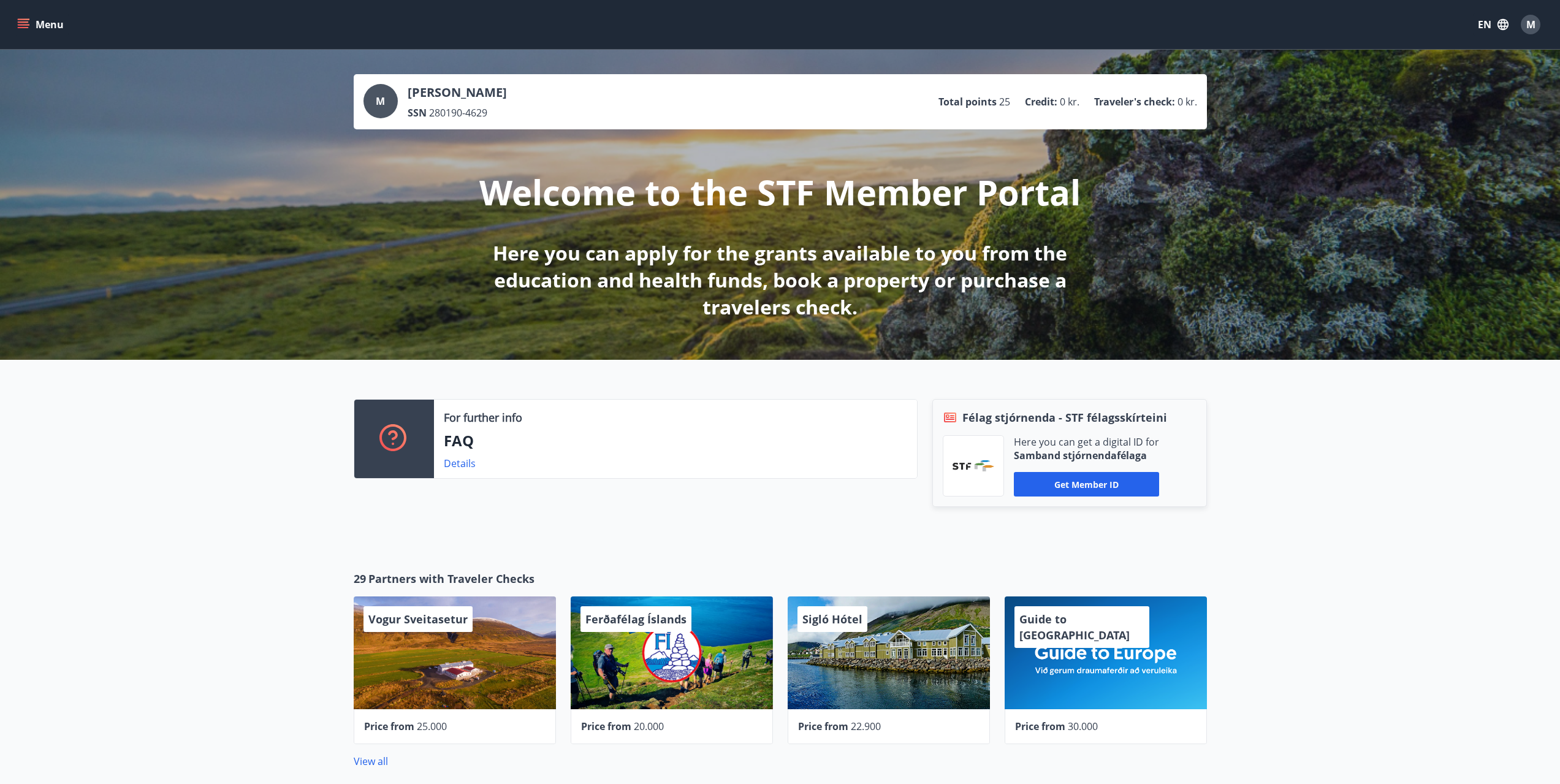
click at [439, 111] on span "280190-4629" at bounding box center [459, 113] width 59 height 13
click at [46, 23] on button "Menu" at bounding box center [42, 24] width 54 height 22
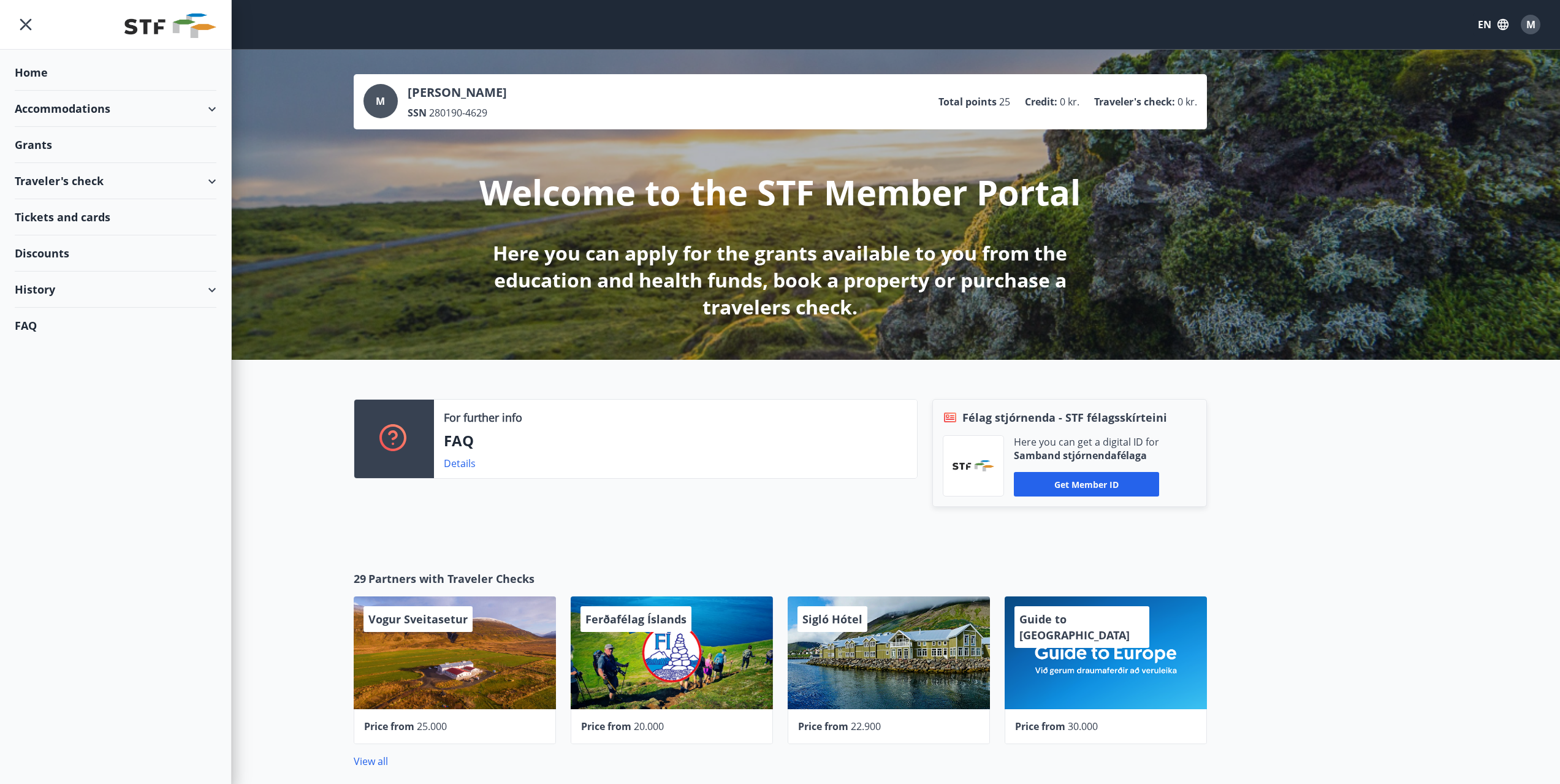
click at [47, 247] on div "Discounts" at bounding box center [116, 253] width 202 height 36
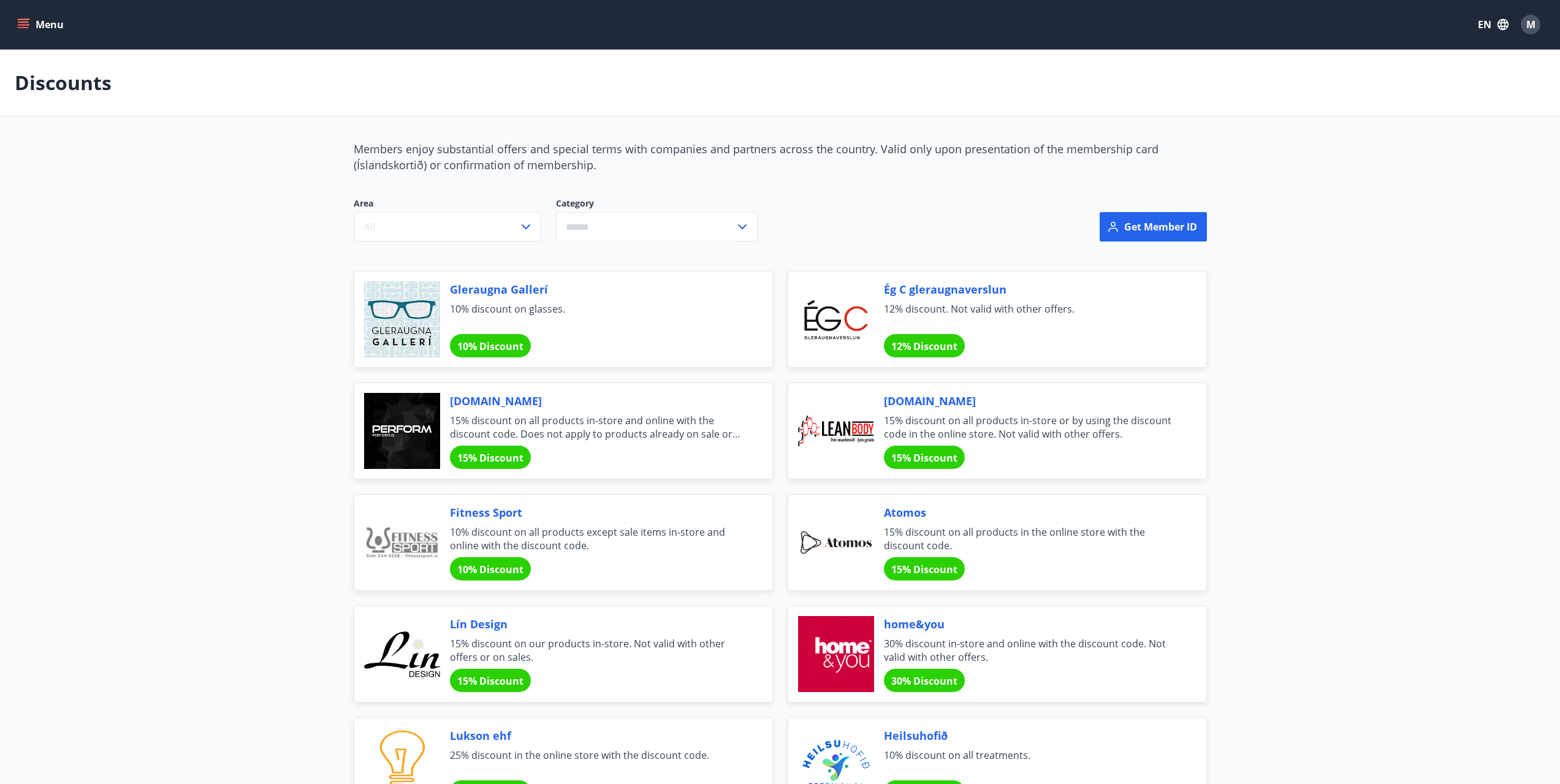
click at [39, 21] on button "Menu" at bounding box center [42, 24] width 54 height 22
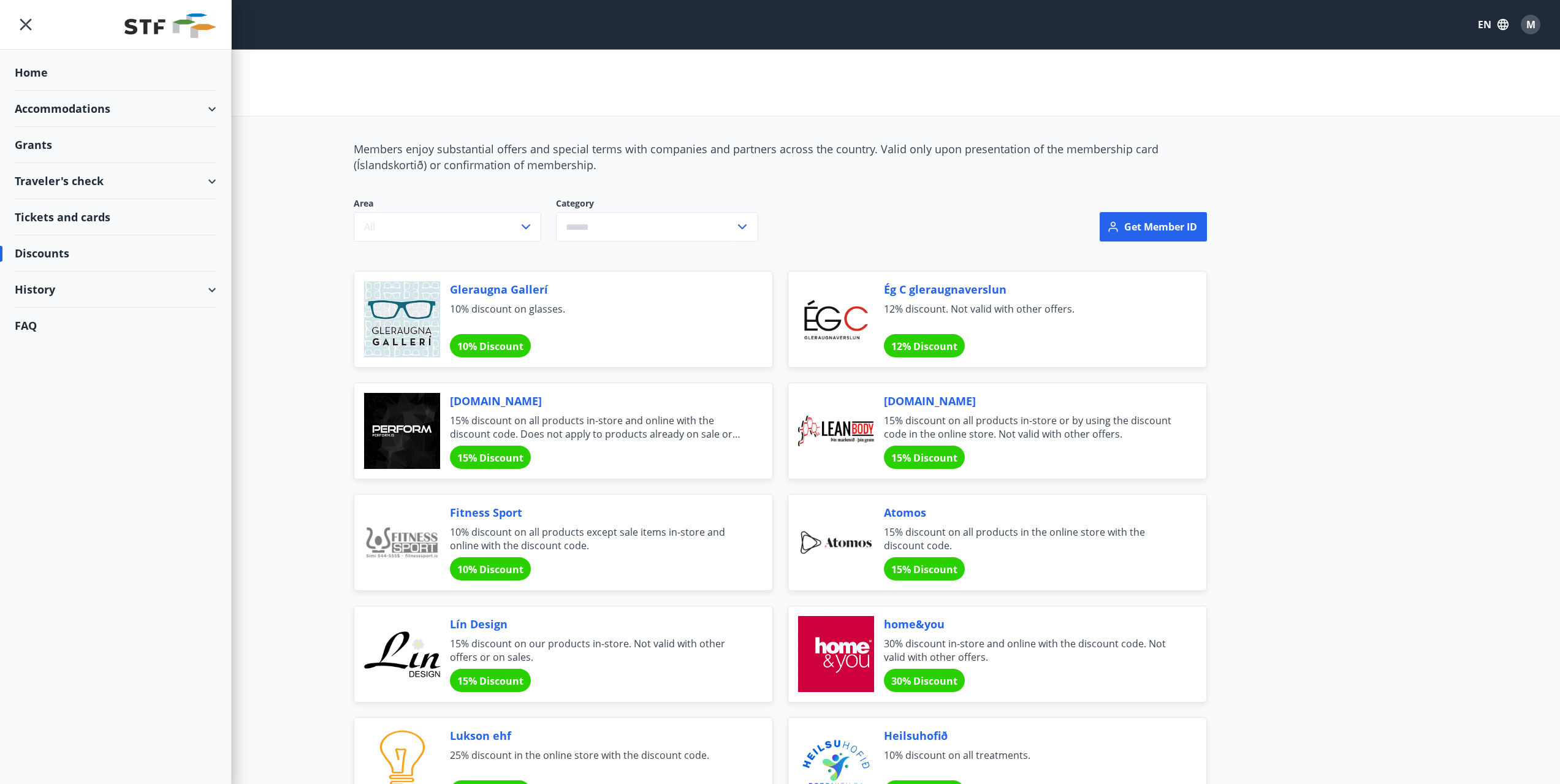
click at [60, 214] on div "Tickets and cards" at bounding box center [116, 216] width 202 height 36
click at [64, 259] on div "Discounts" at bounding box center [116, 253] width 202 height 36
click at [81, 179] on div "Traveler's check" at bounding box center [116, 181] width 202 height 36
click at [50, 211] on div "Offers" at bounding box center [116, 211] width 182 height 26
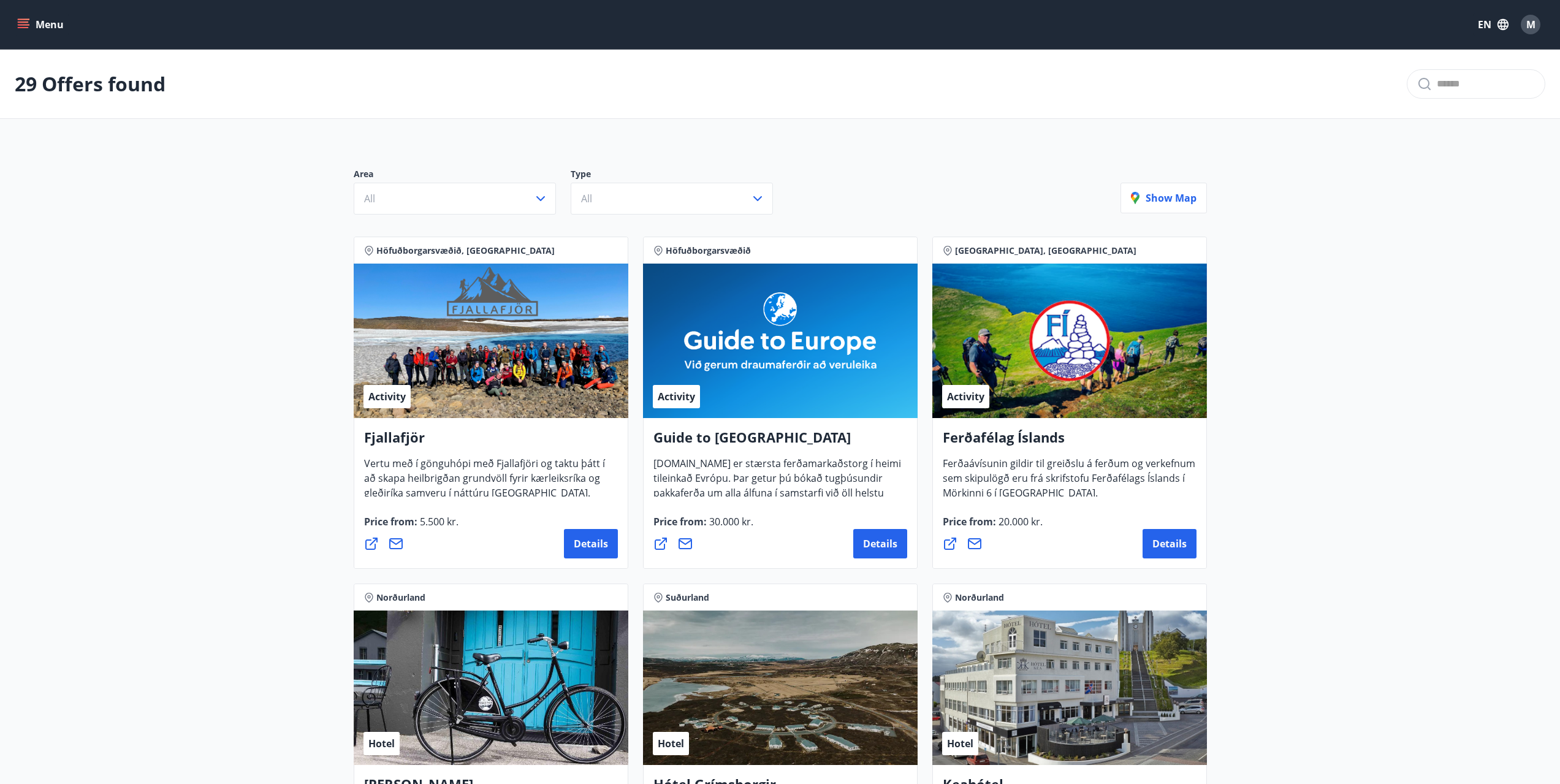
click at [29, 26] on button "Menu" at bounding box center [42, 24] width 54 height 22
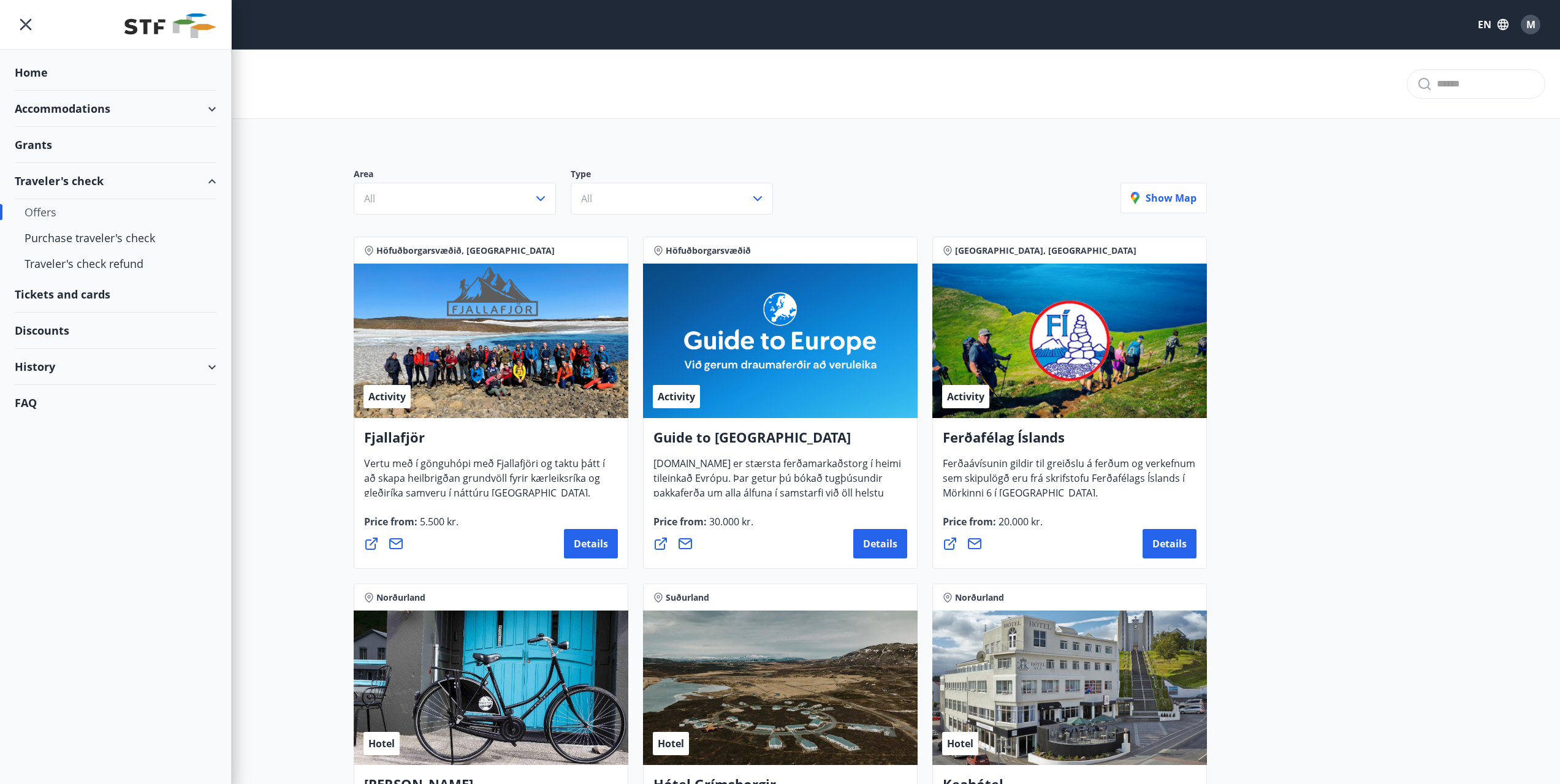
click at [50, 138] on div "Grants" at bounding box center [116, 145] width 202 height 36
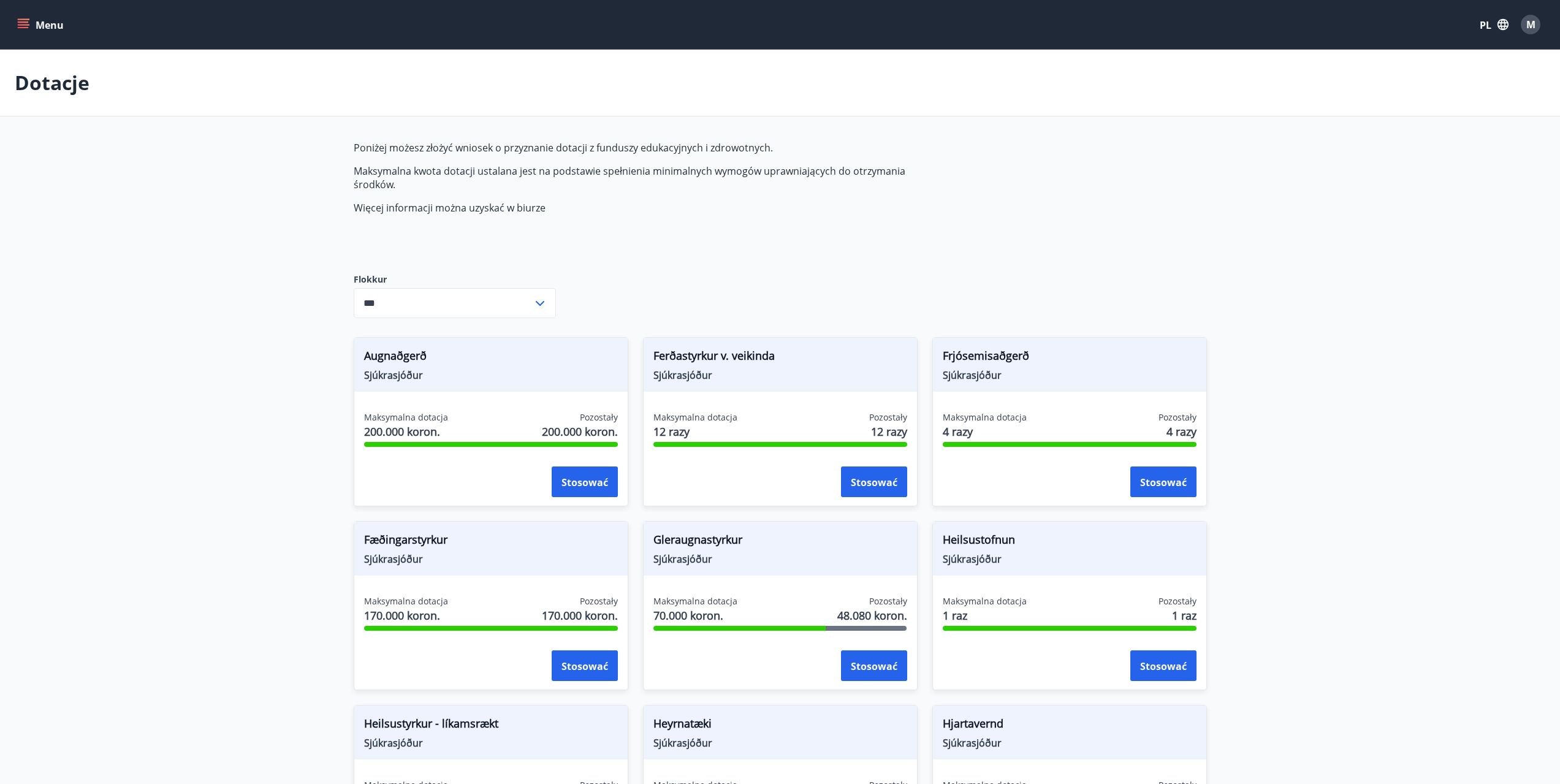
click at [522, 295] on input "***" at bounding box center [443, 303] width 179 height 30
click at [434, 399] on font "Stjórnendanám SA og STF" at bounding box center [423, 399] width 119 height 13
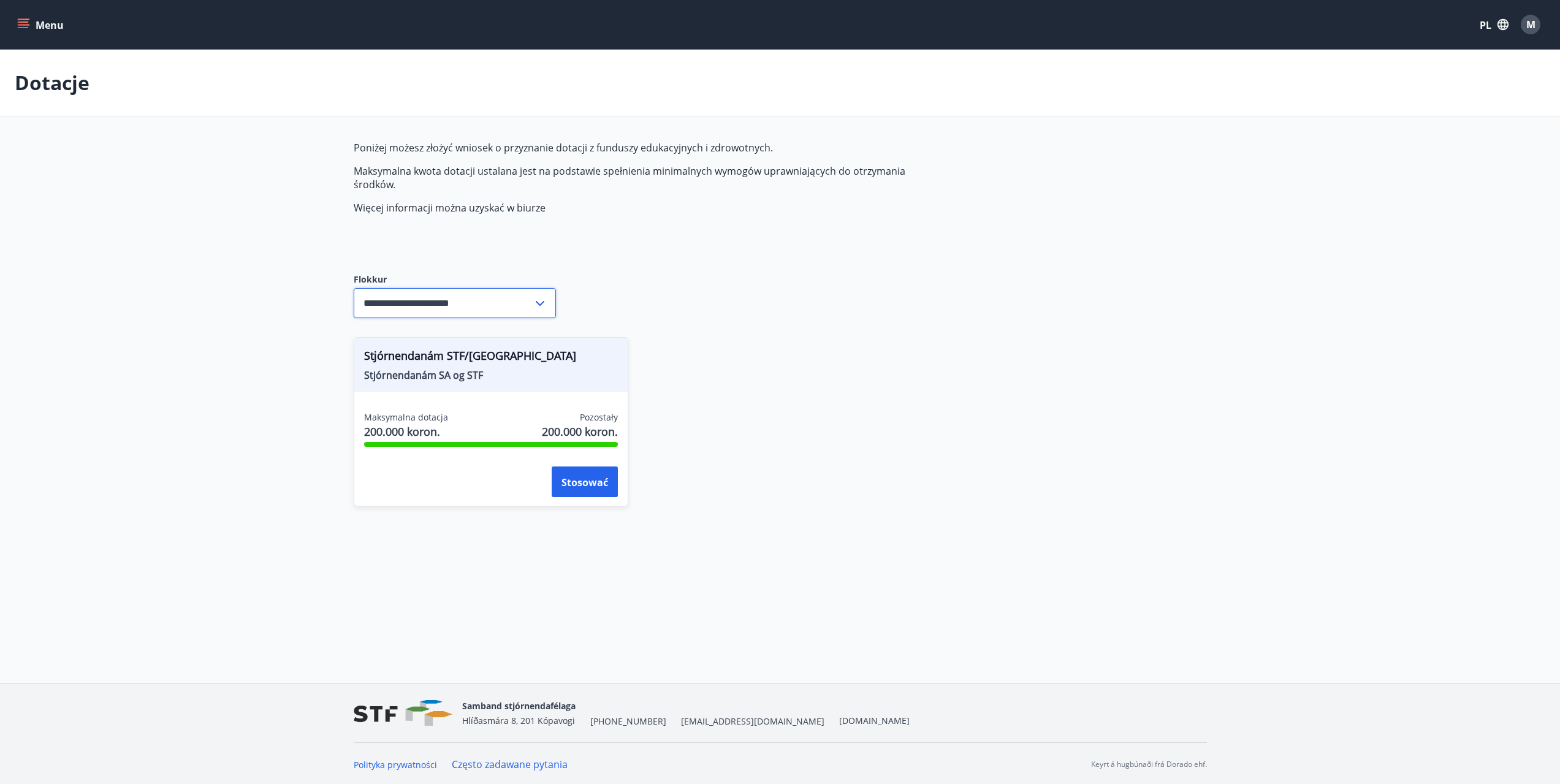
click at [422, 309] on input "**********" at bounding box center [443, 303] width 179 height 30
click at [411, 362] on li "Sjúkrasjóður" at bounding box center [454, 353] width 201 height 23
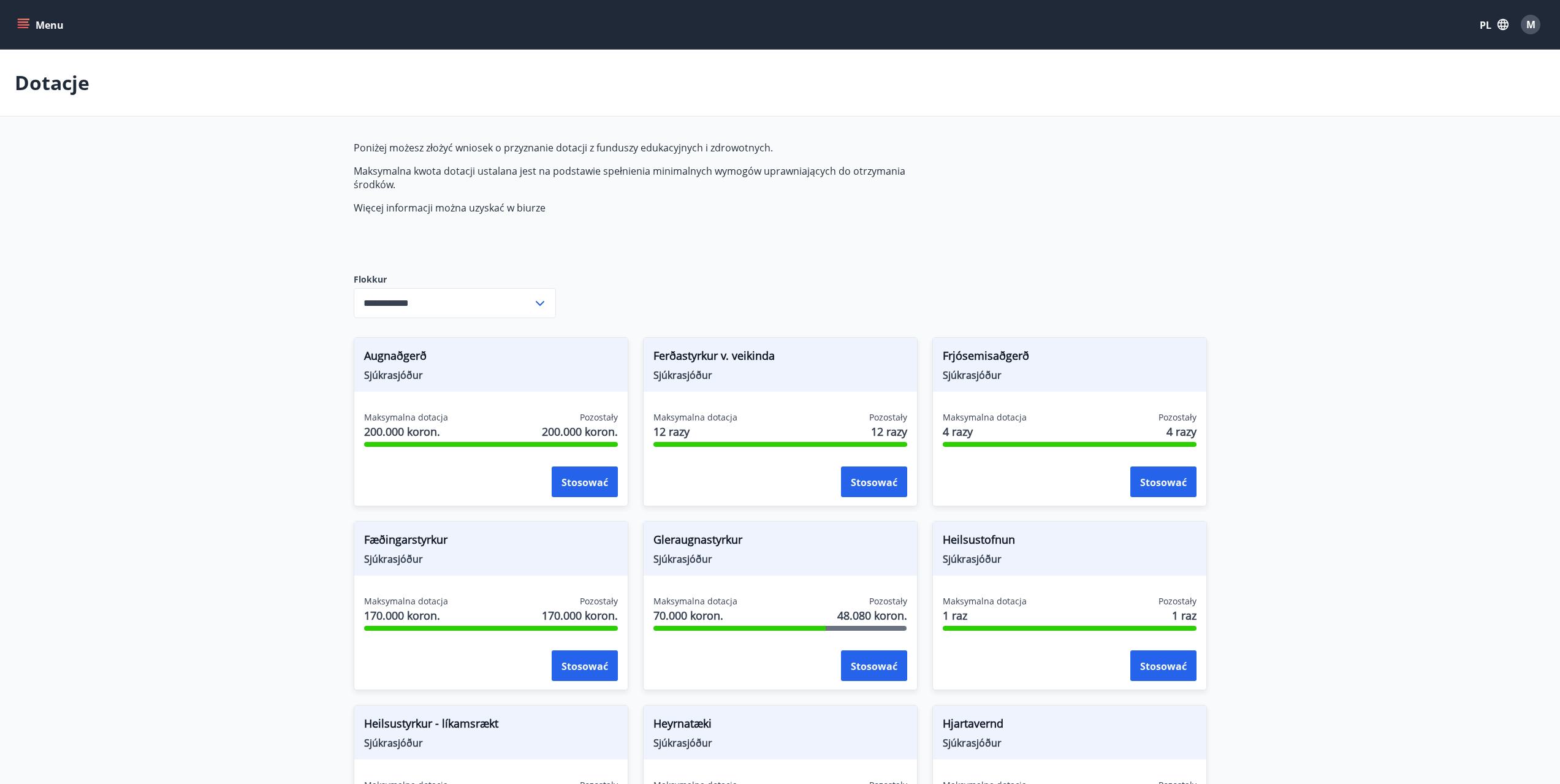
click at [418, 298] on input "**********" at bounding box center [443, 303] width 179 height 30
click at [406, 328] on font "Wszystko" at bounding box center [385, 331] width 43 height 13
type input "***"
click at [33, 25] on button "Menu" at bounding box center [42, 24] width 54 height 22
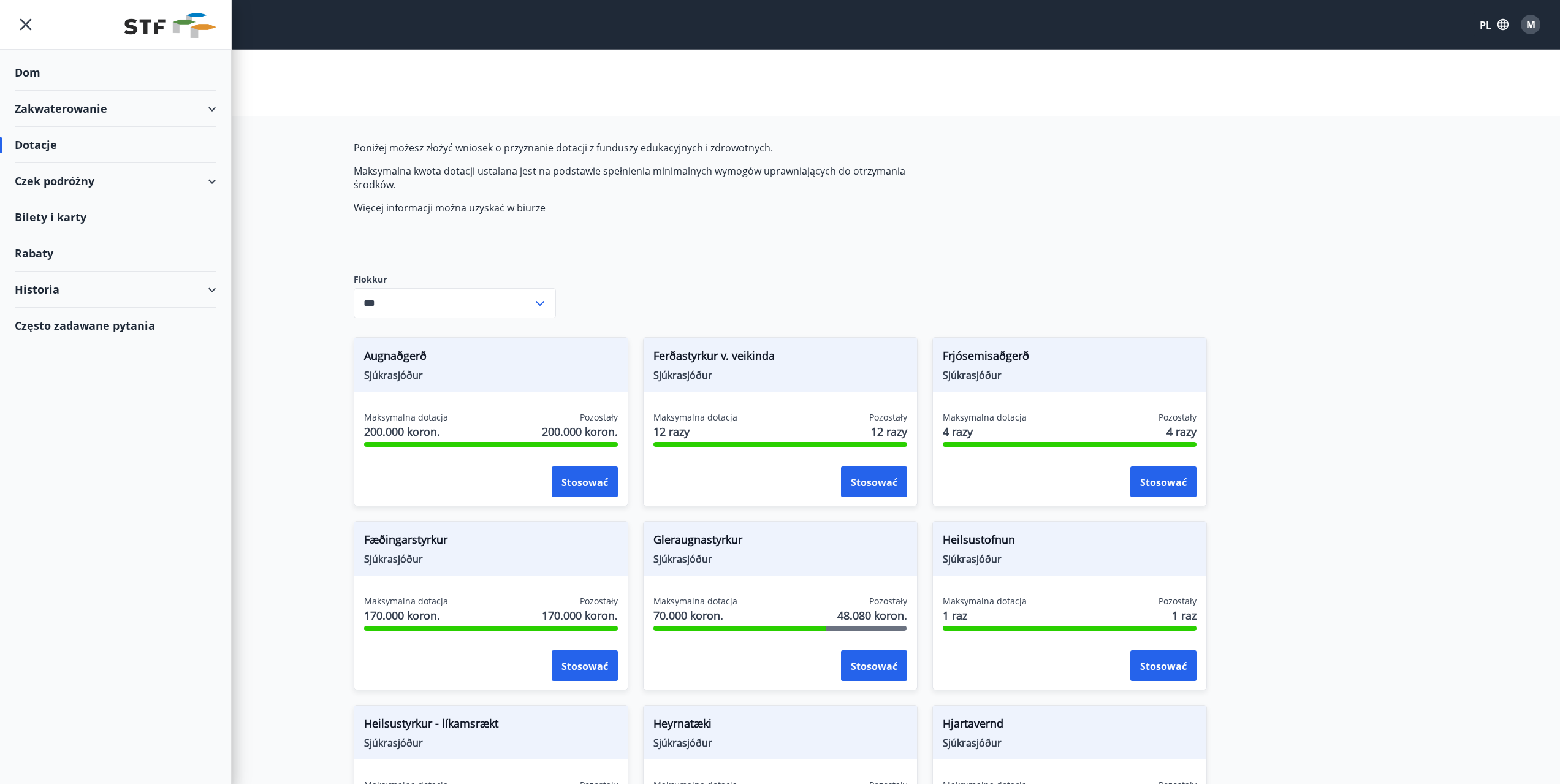
click at [40, 252] on font "Rabaty" at bounding box center [34, 253] width 39 height 15
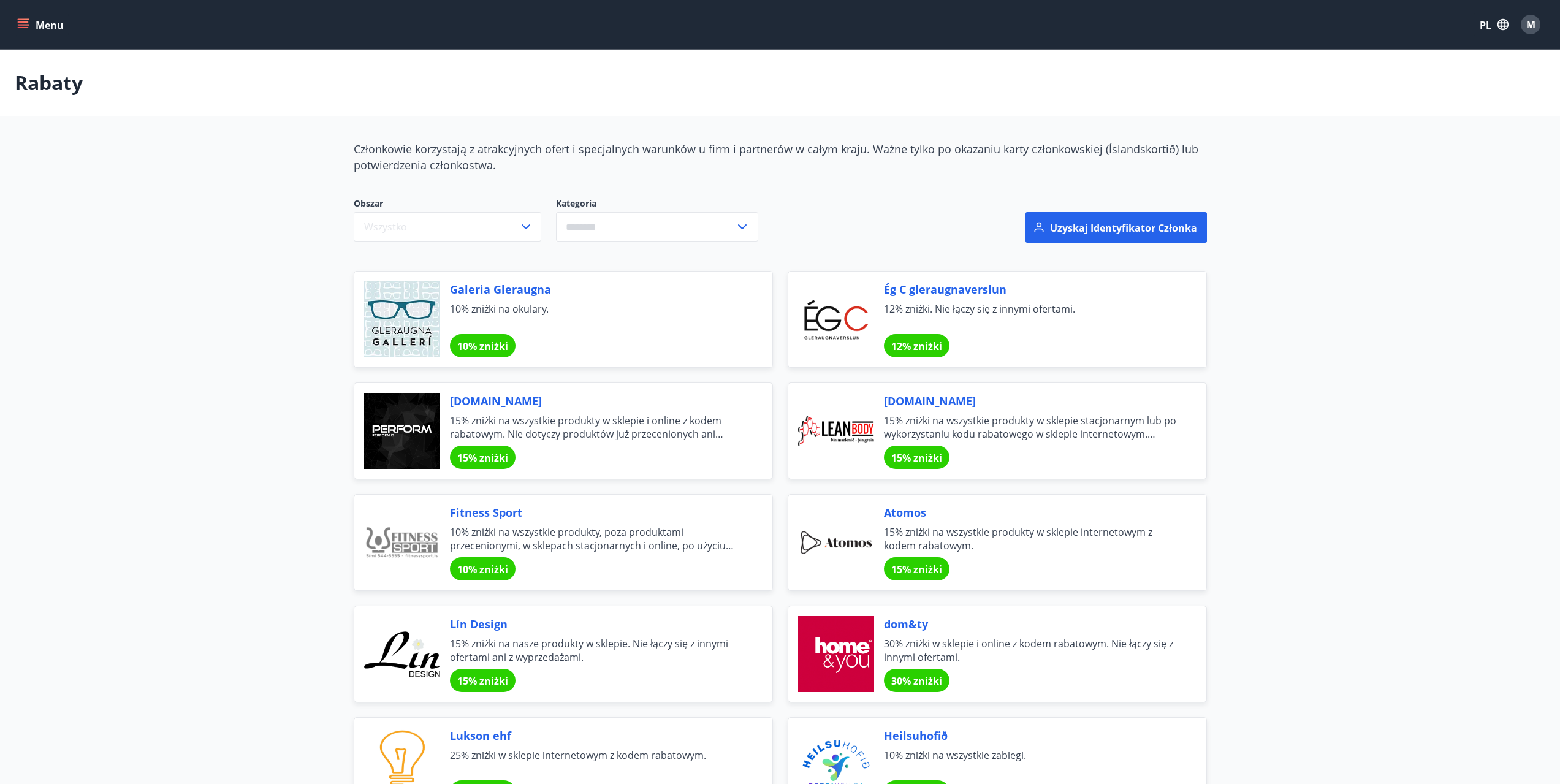
click at [33, 29] on button "Menu" at bounding box center [42, 24] width 54 height 22
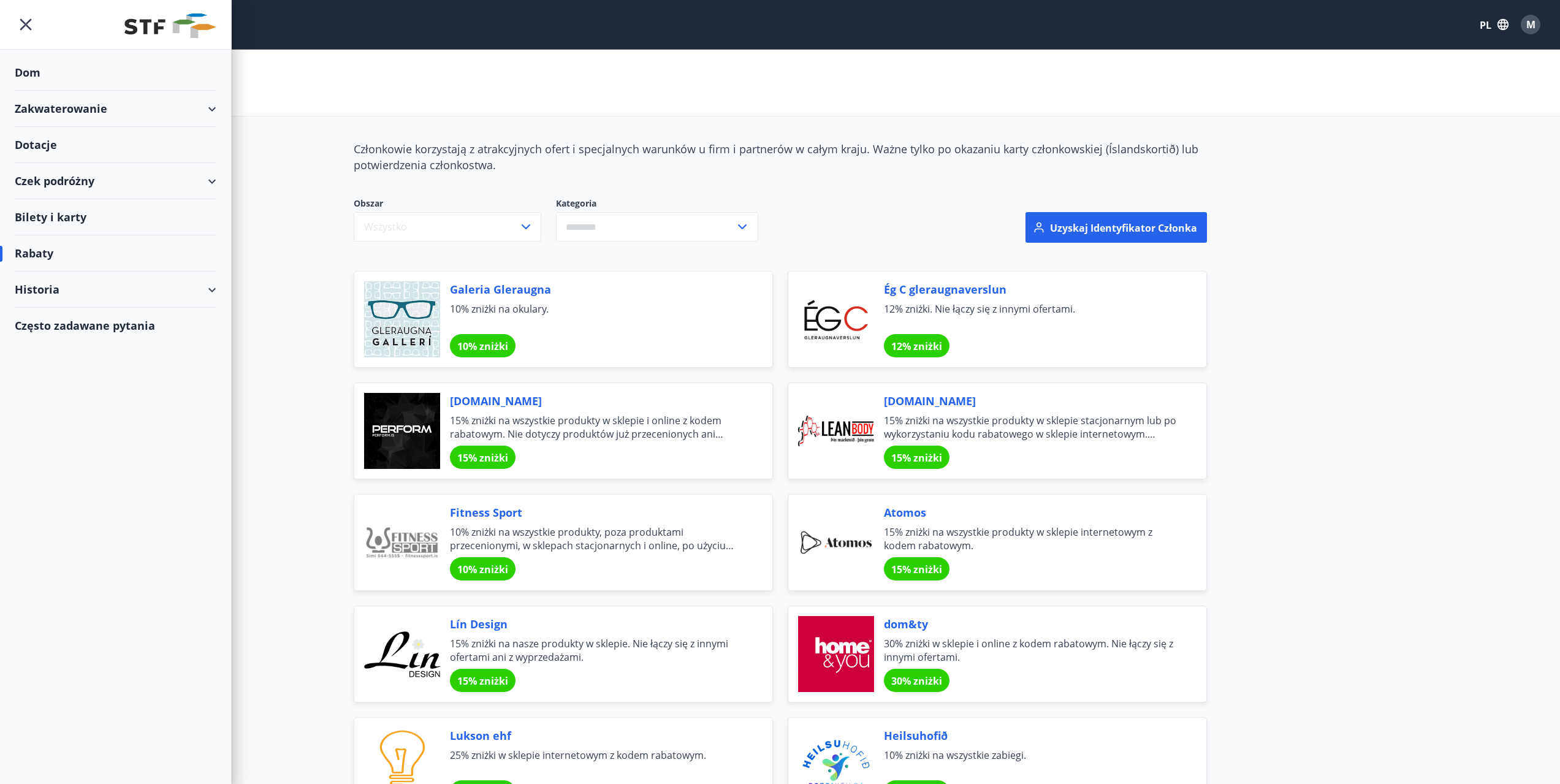
click at [217, 289] on icon at bounding box center [212, 290] width 15 height 15
click at [110, 468] on font "Opłaty członkowskie" at bounding box center [77, 475] width 105 height 15
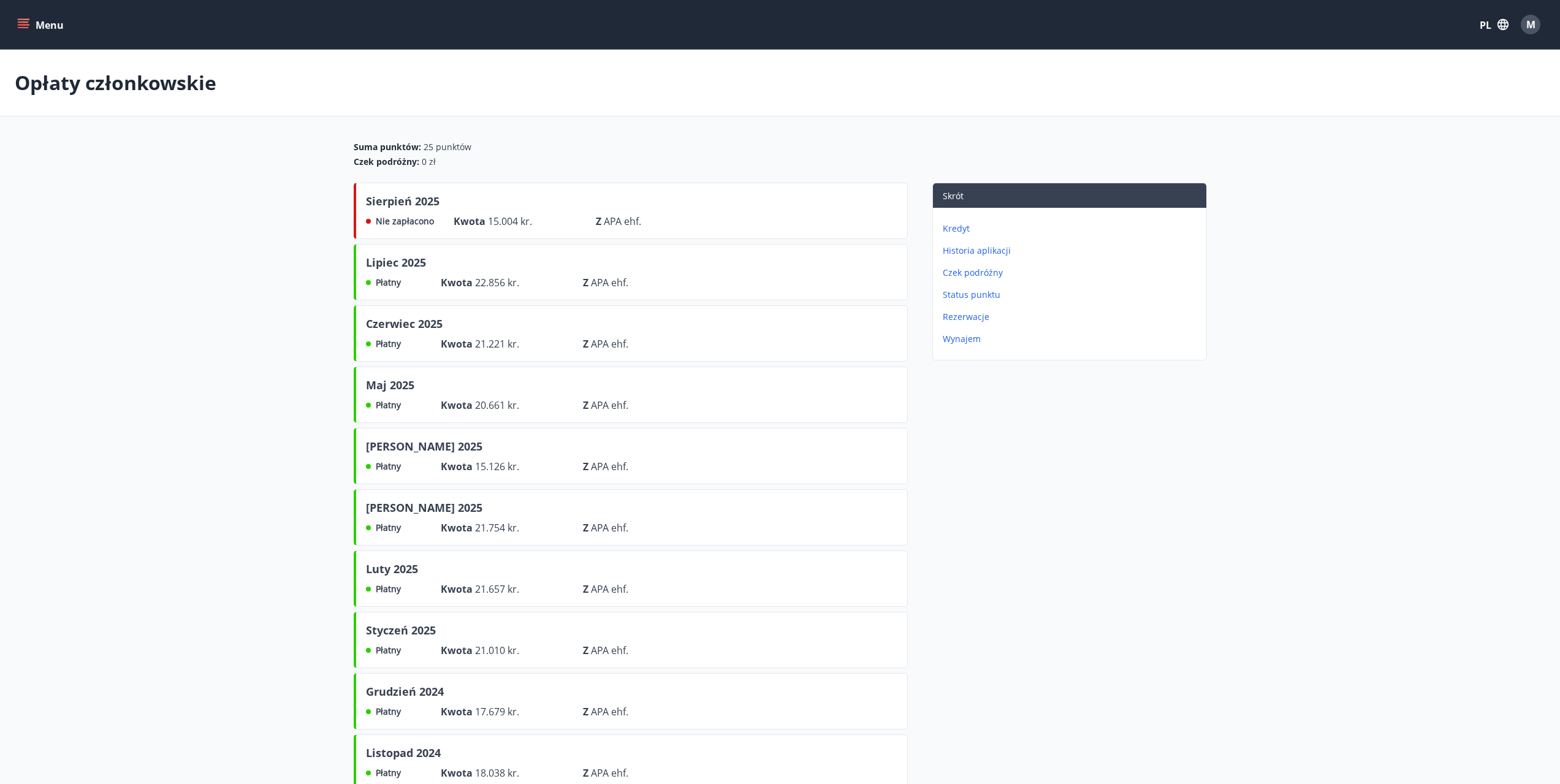
click at [23, 31] on button "Menu" at bounding box center [42, 24] width 54 height 22
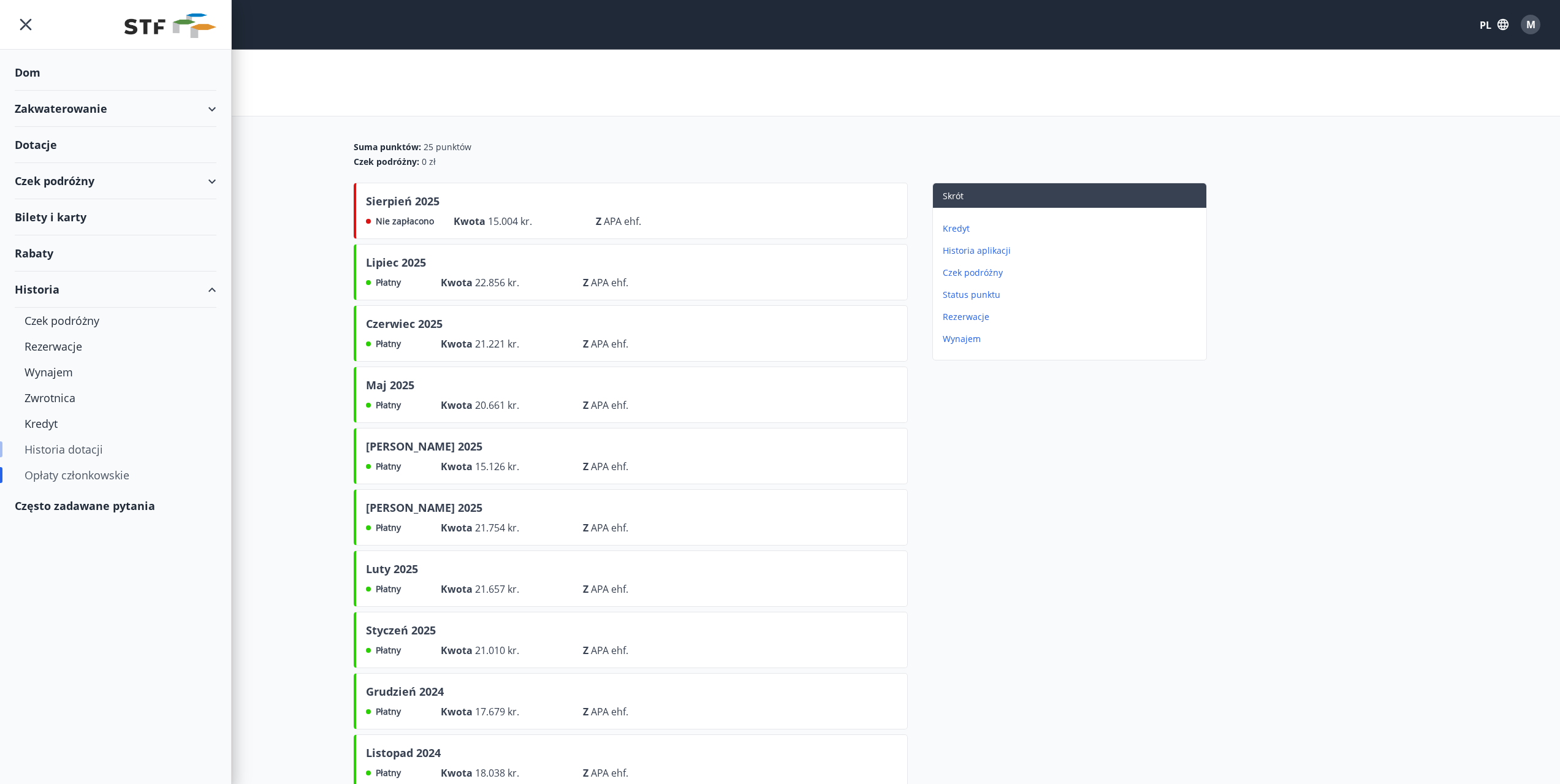
click at [44, 445] on font "Historia dotacji" at bounding box center [64, 449] width 78 height 15
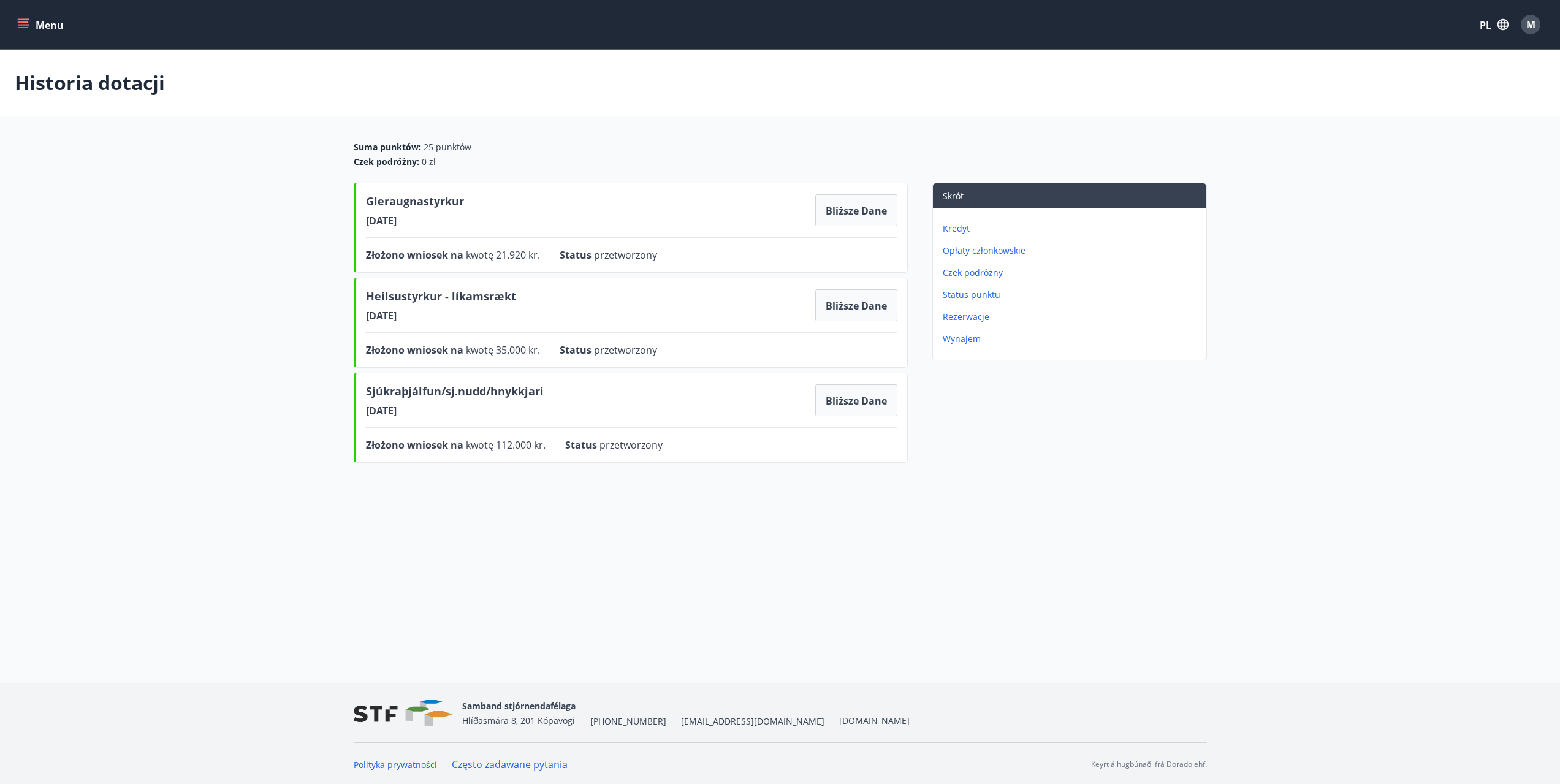
click at [29, 17] on button "Menu" at bounding box center [42, 24] width 54 height 22
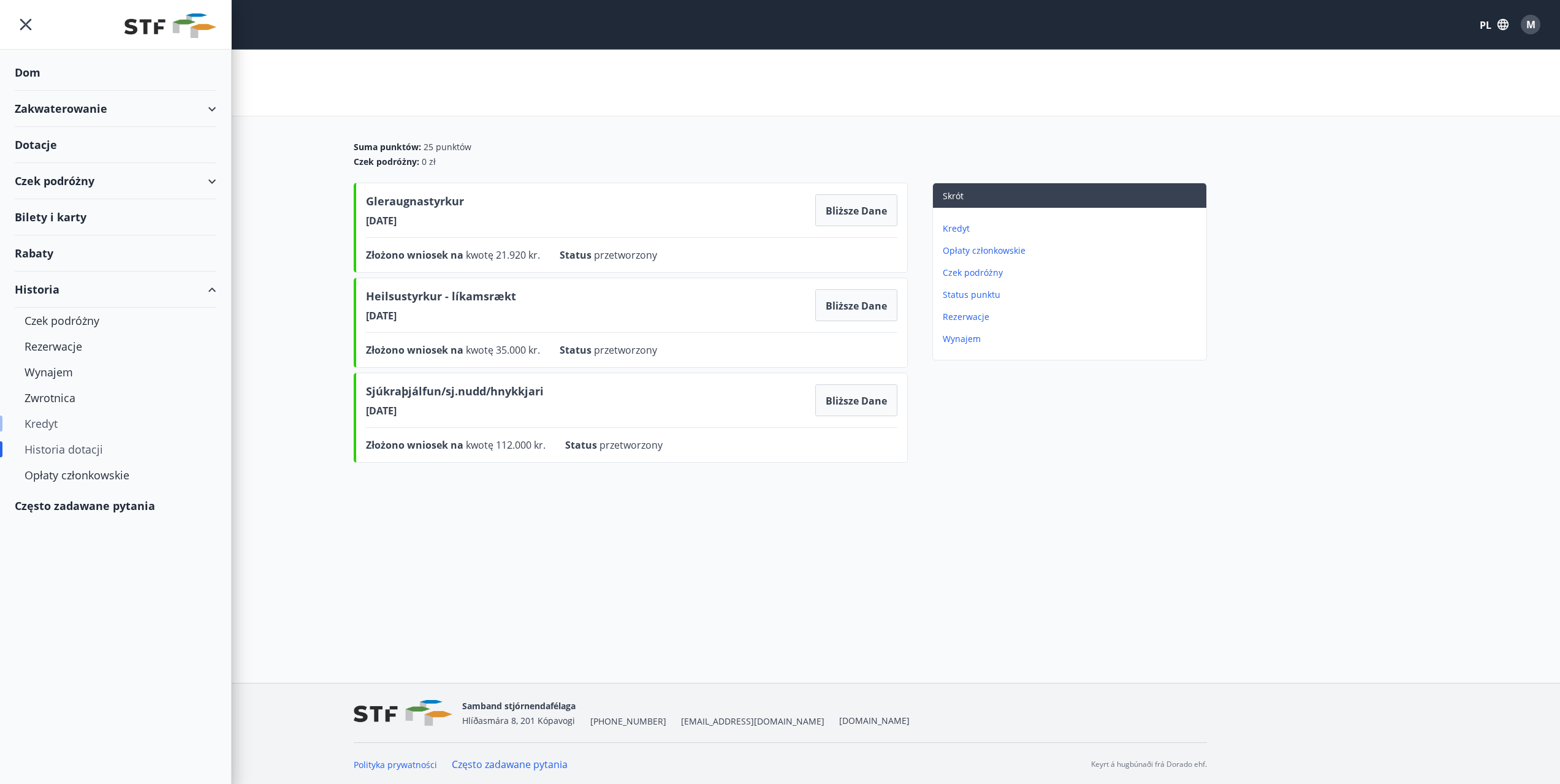
click at [48, 426] on font "Kredyt" at bounding box center [41, 423] width 33 height 15
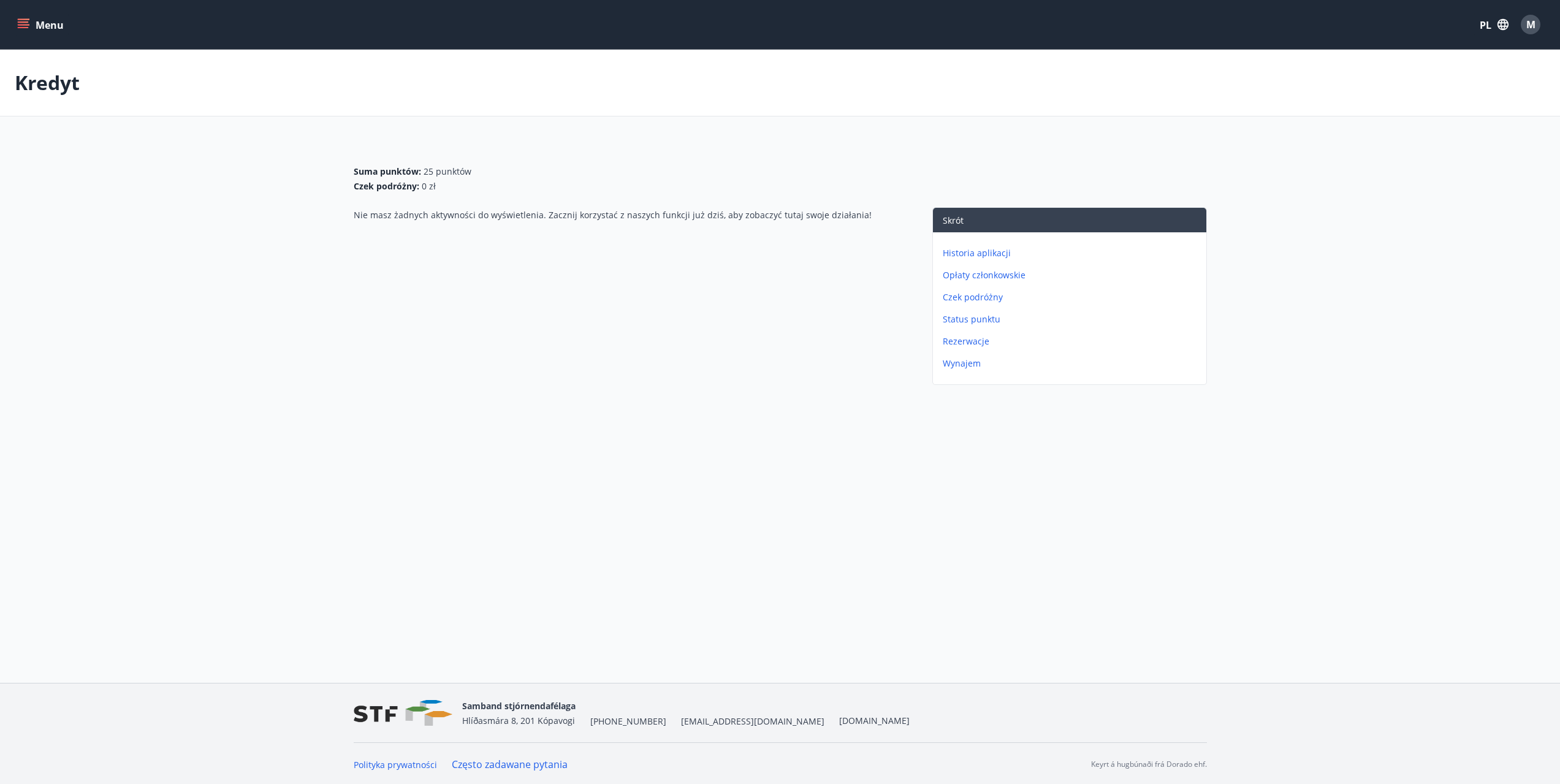
click at [26, 26] on icon "menu" at bounding box center [23, 24] width 12 height 12
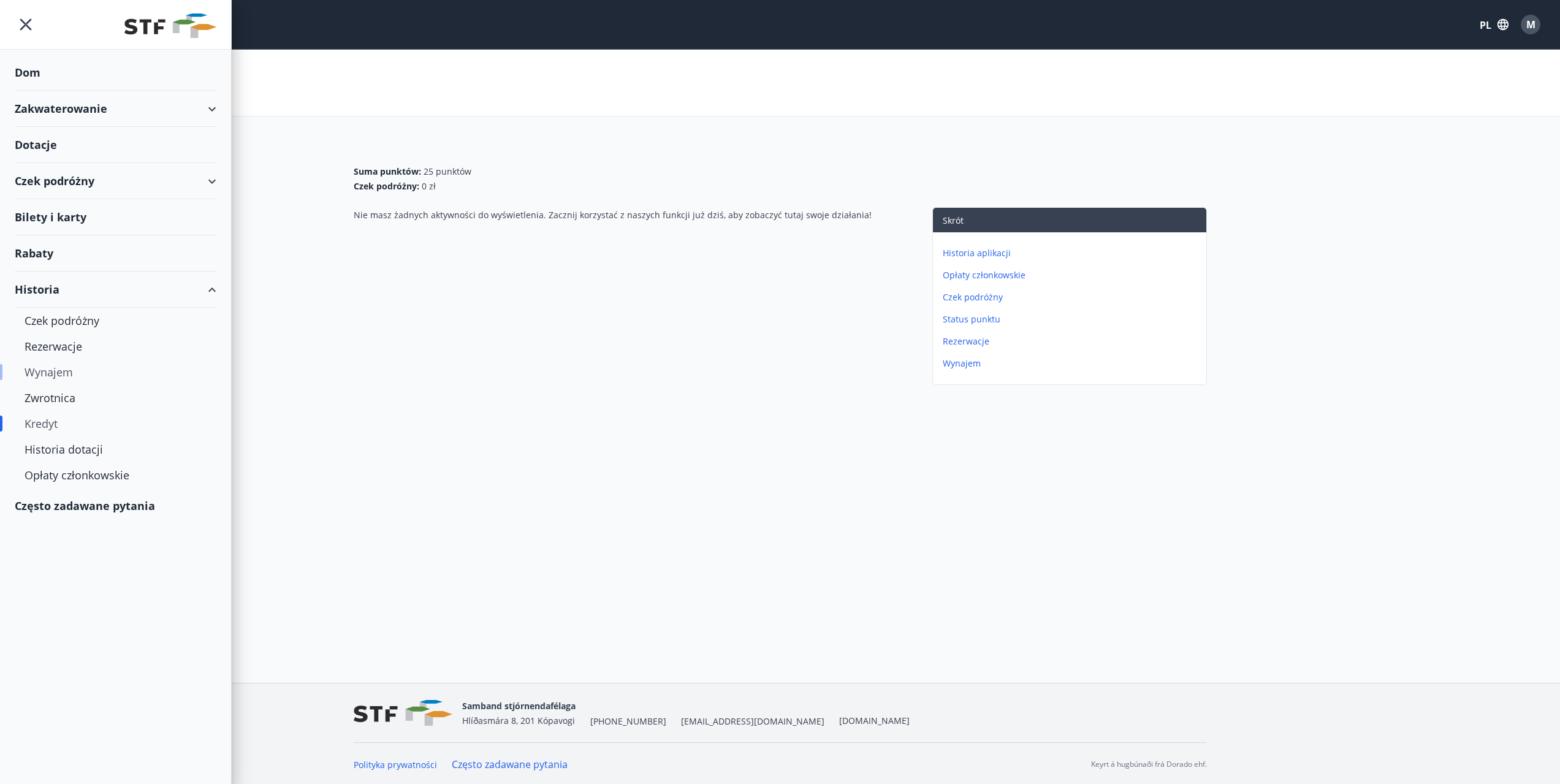
click at [58, 380] on div "Wynajem" at bounding box center [116, 372] width 182 height 26
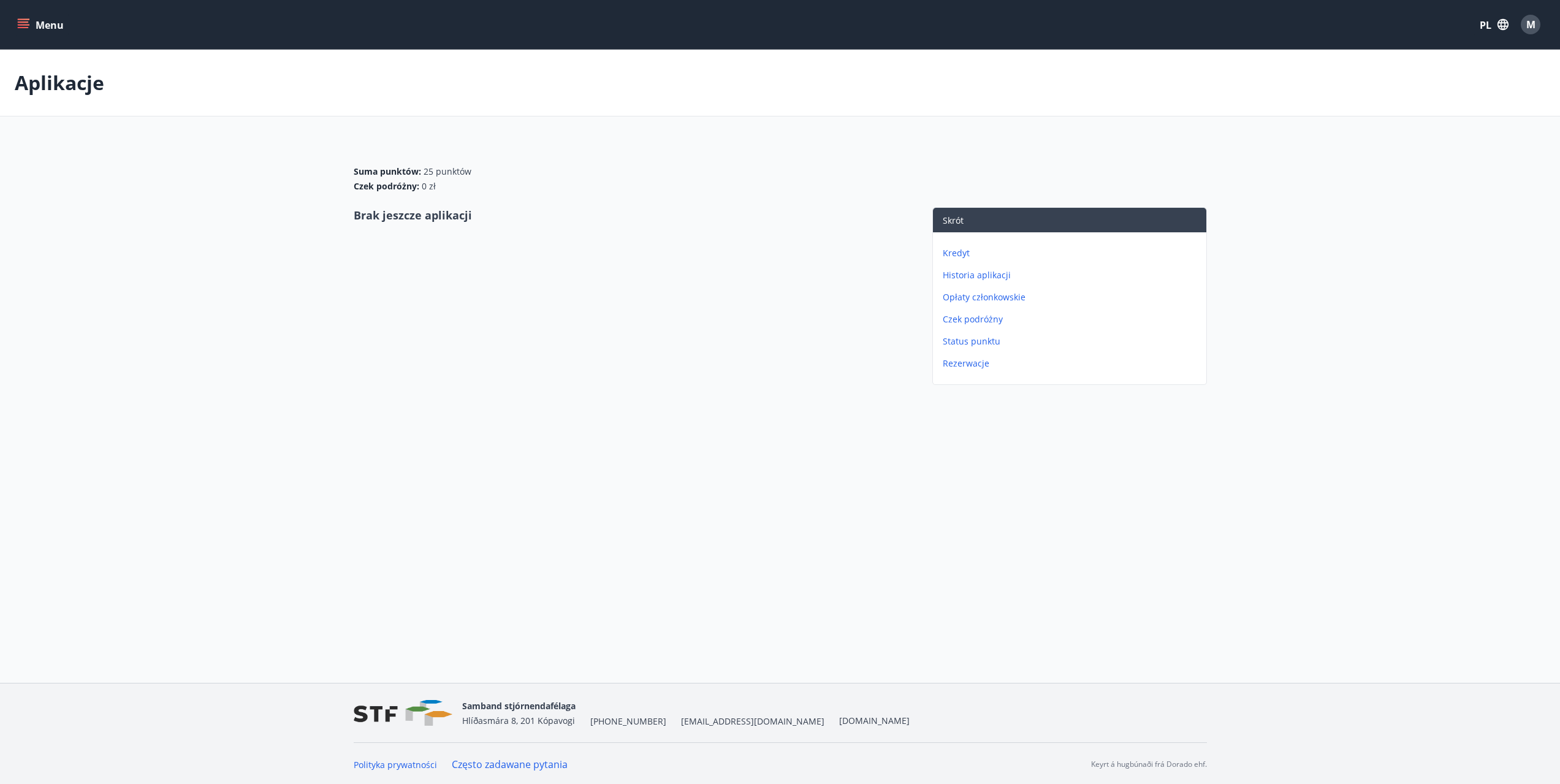
click at [34, 23] on button "Menu" at bounding box center [42, 24] width 54 height 22
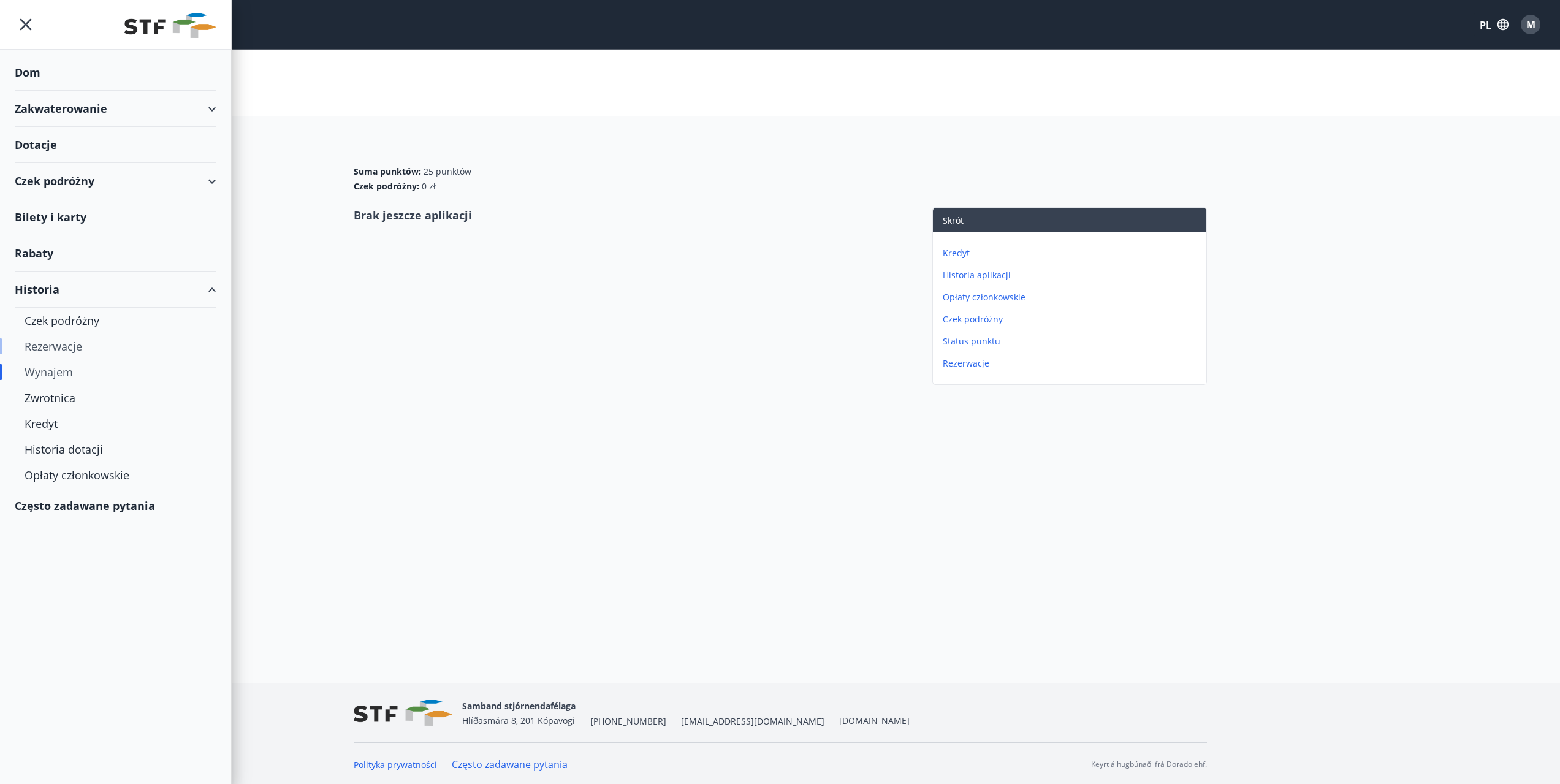
click at [57, 343] on font "Rezerwacje" at bounding box center [53, 347] width 58 height 15
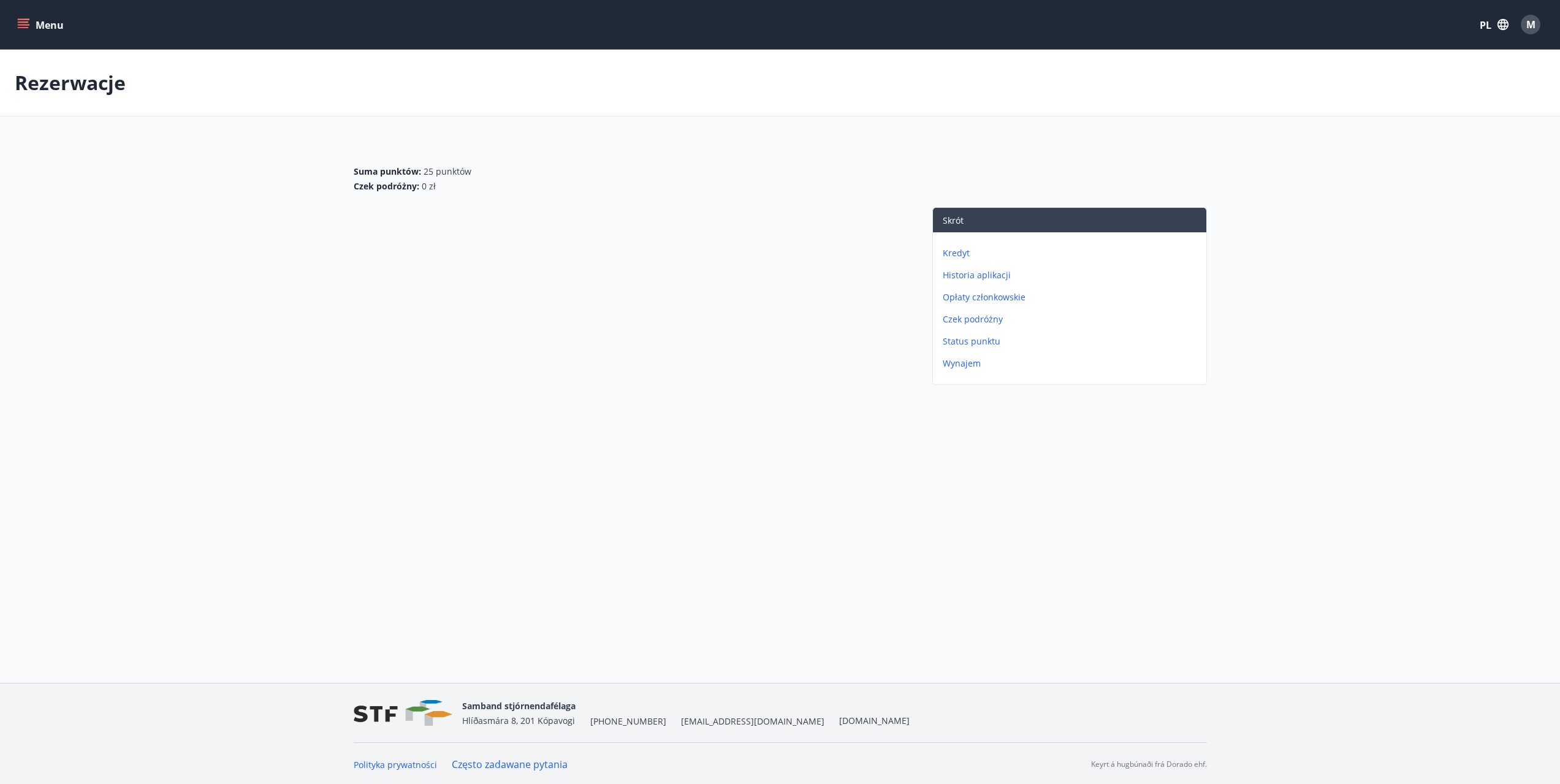
click at [20, 29] on icon "menu" at bounding box center [23, 24] width 12 height 12
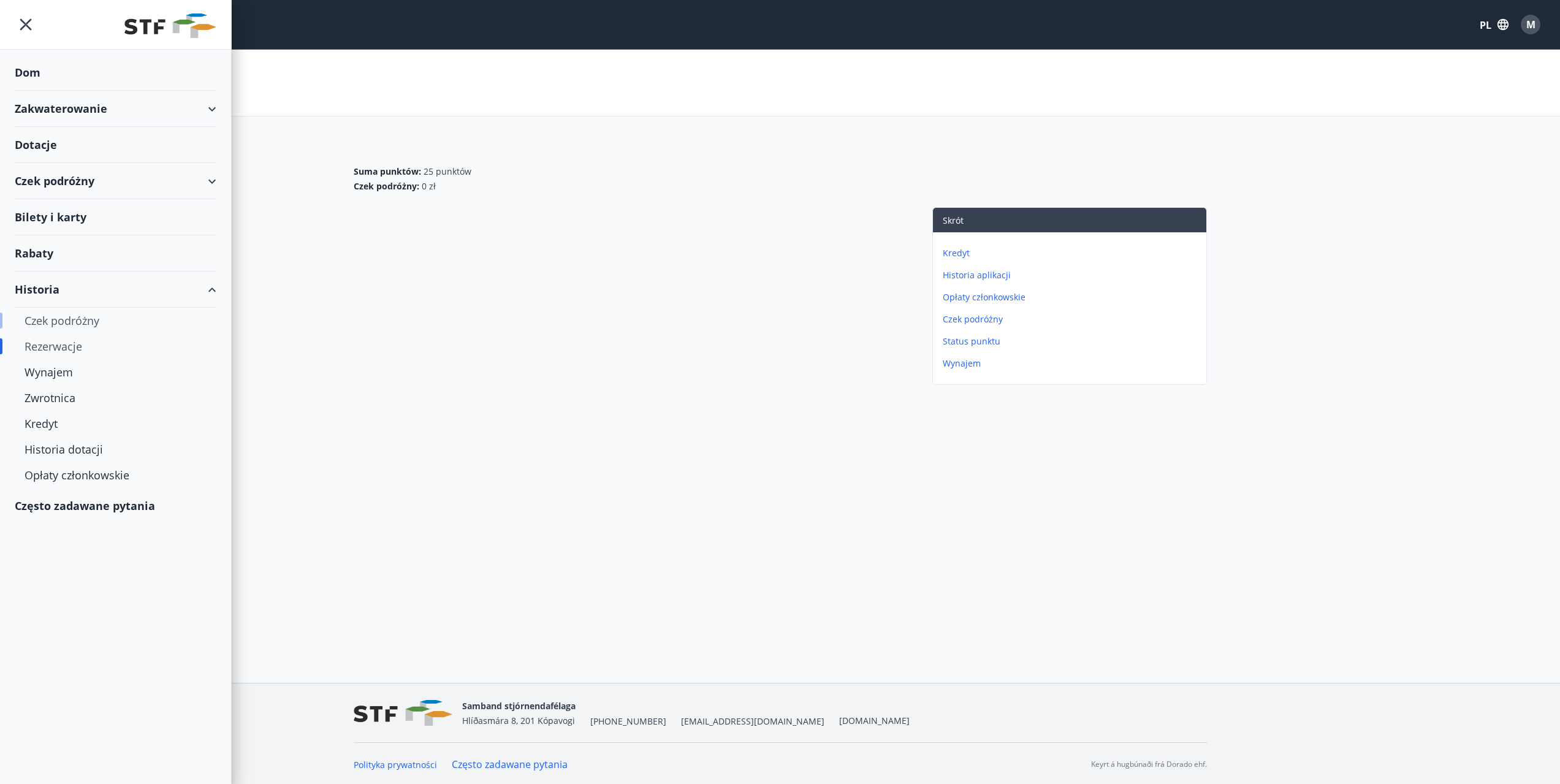
click at [67, 319] on font "Czek podróżny" at bounding box center [62, 320] width 75 height 15
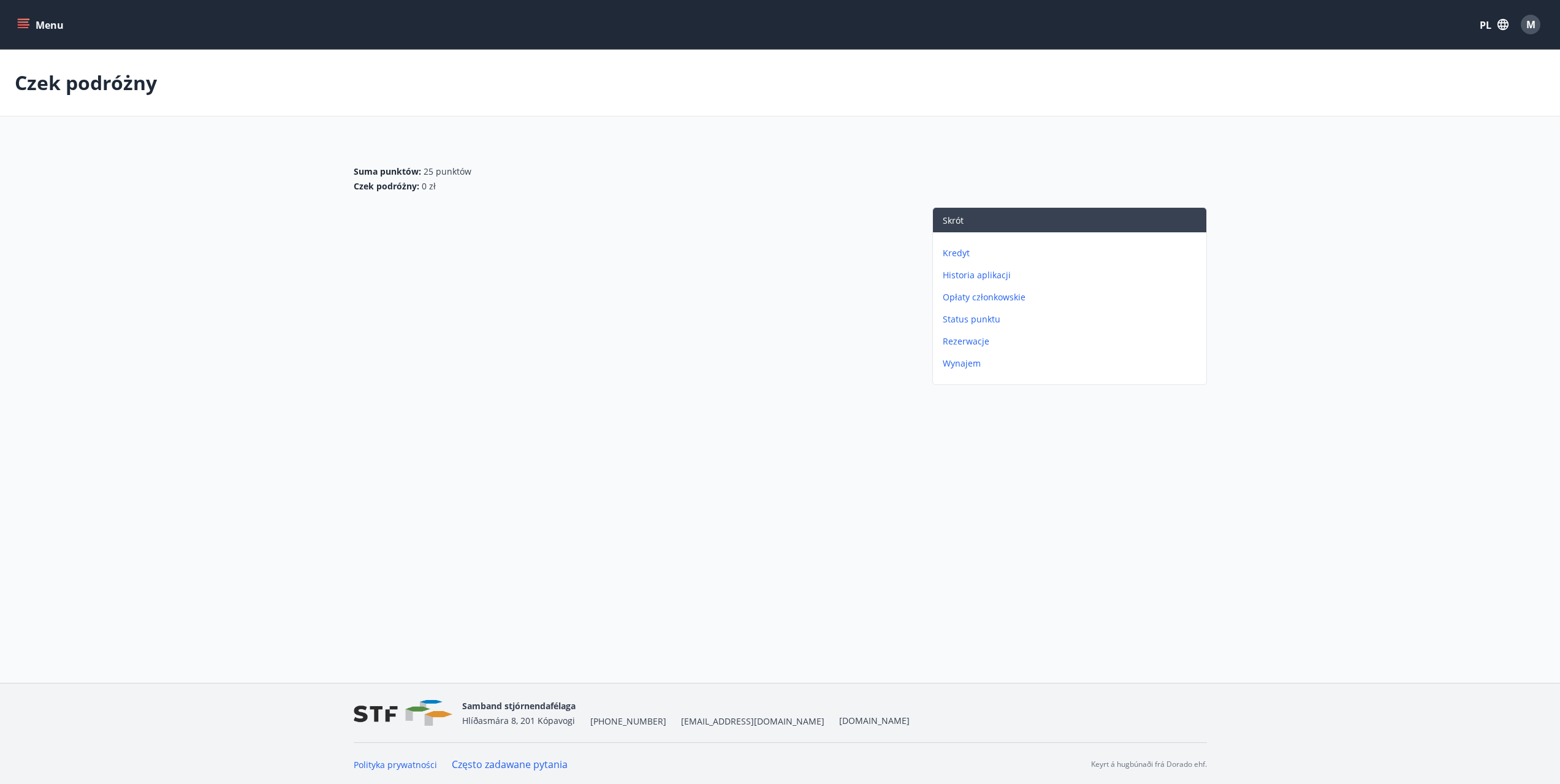
click at [30, 25] on button "Menu" at bounding box center [42, 24] width 54 height 22
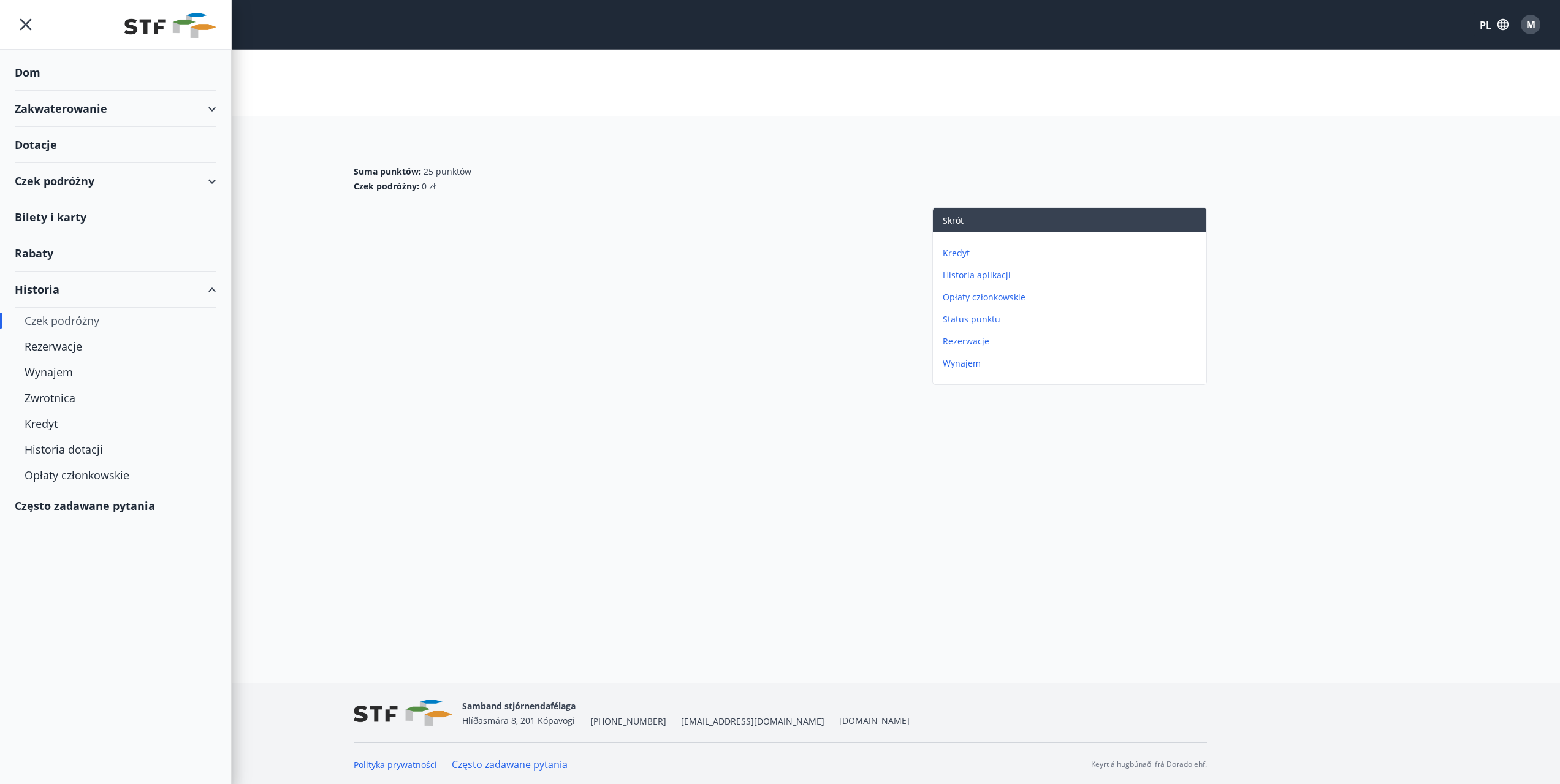
click at [56, 219] on font "Bilety i karty" at bounding box center [50, 217] width 72 height 15
click at [89, 184] on font "Czek podróżny" at bounding box center [54, 181] width 80 height 15
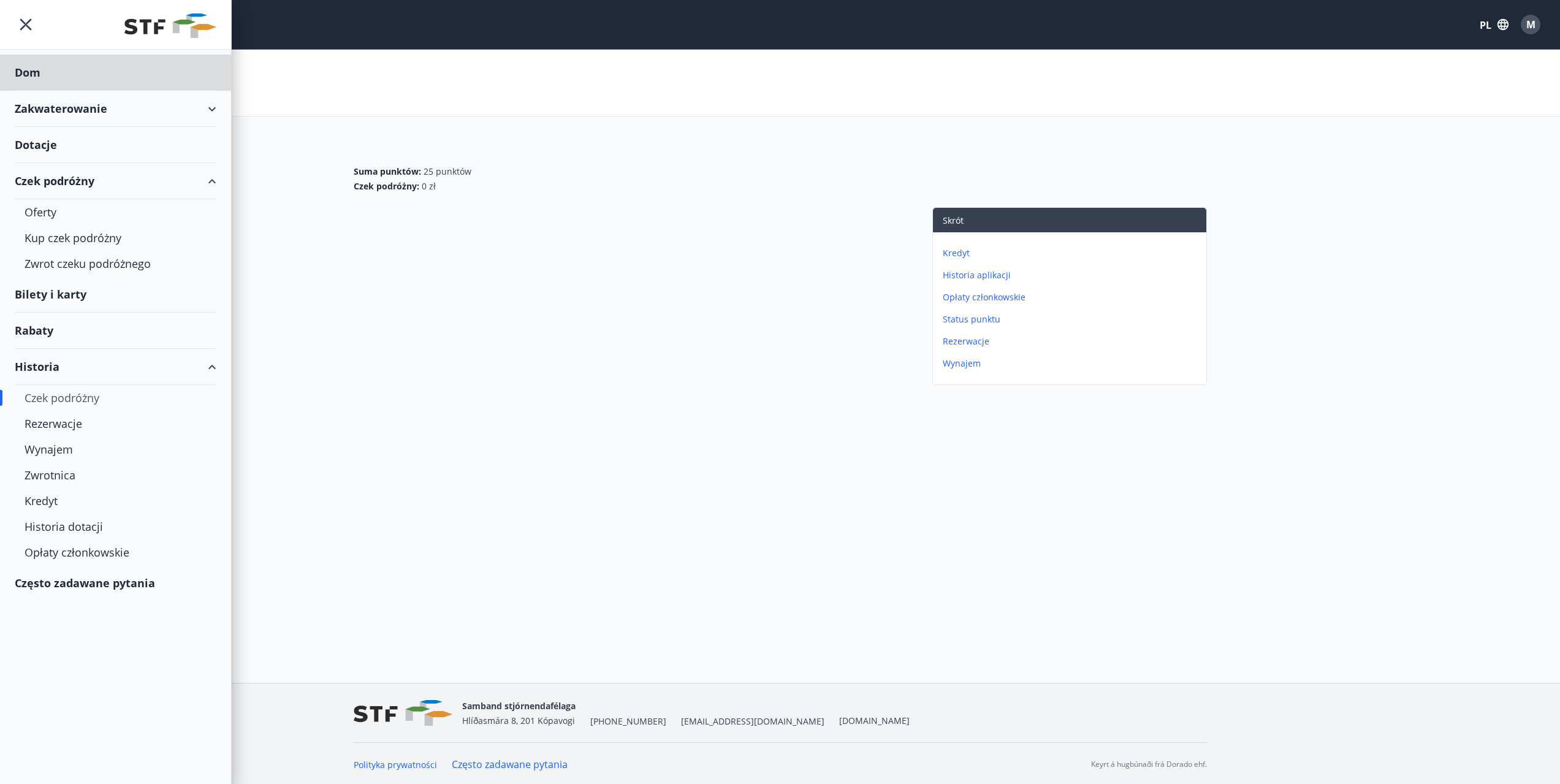
click at [70, 146] on div "Dotacje" at bounding box center [116, 145] width 202 height 36
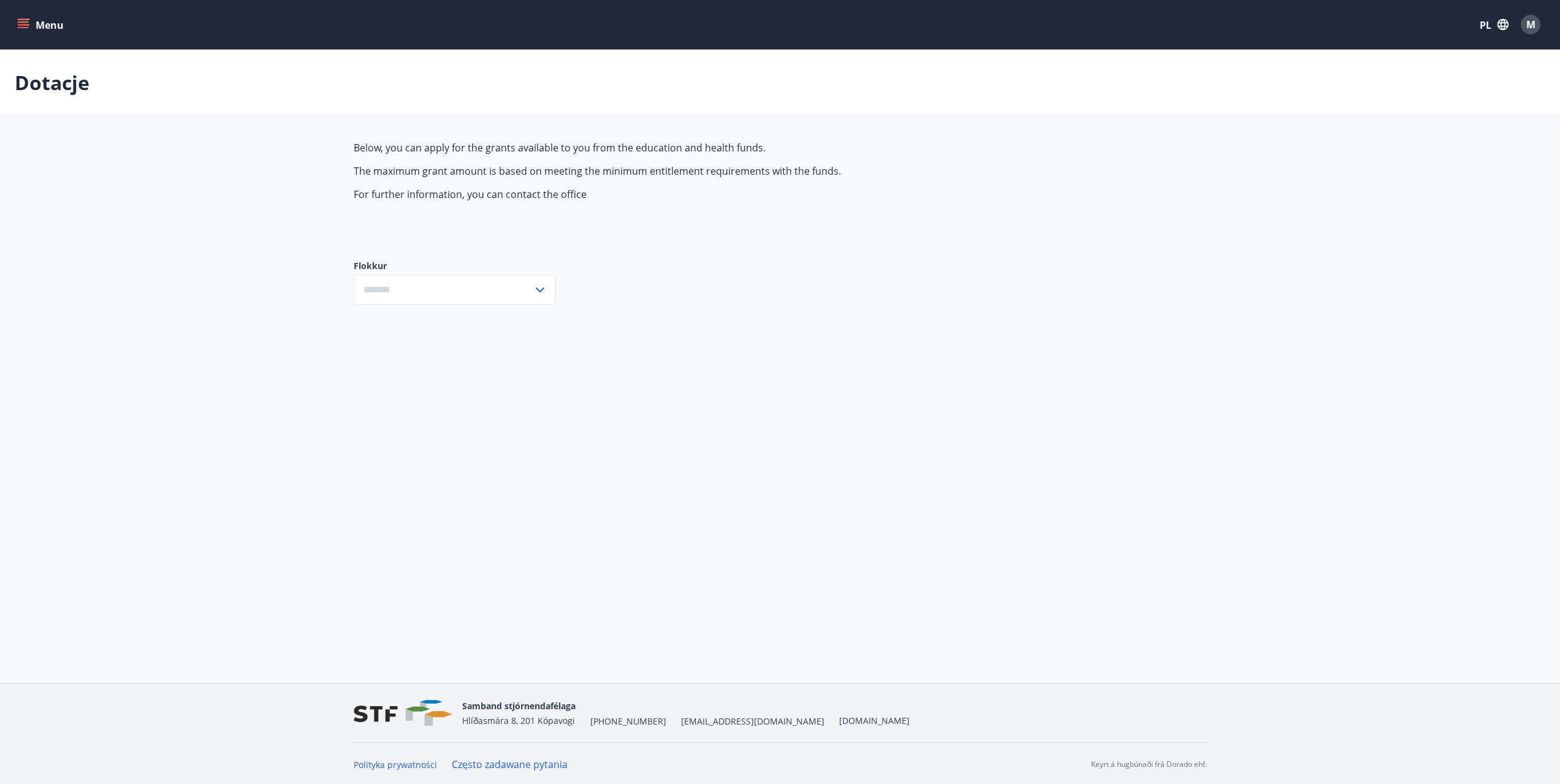
type input "***"
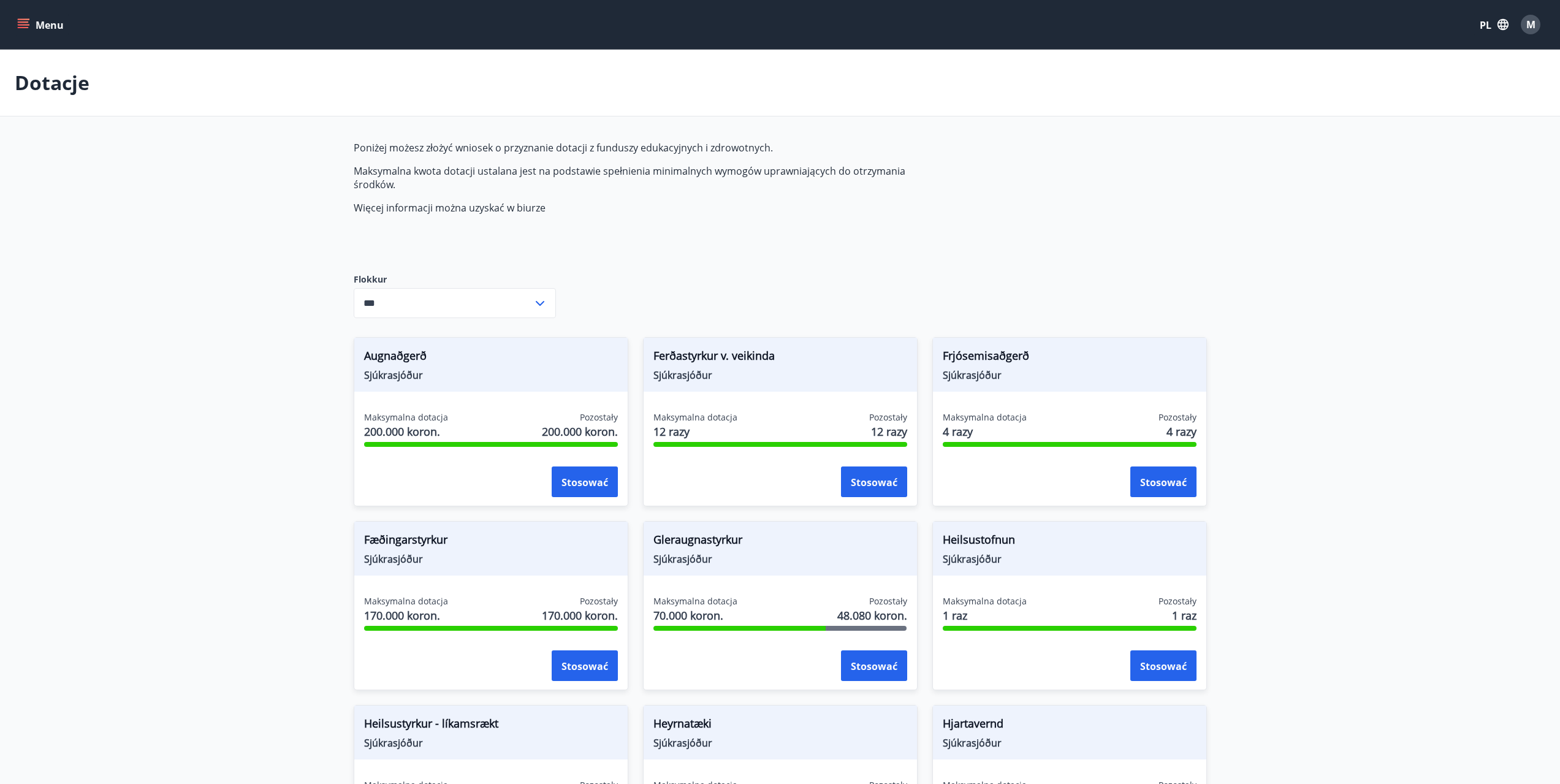
click at [29, 17] on button "Menu" at bounding box center [42, 24] width 54 height 22
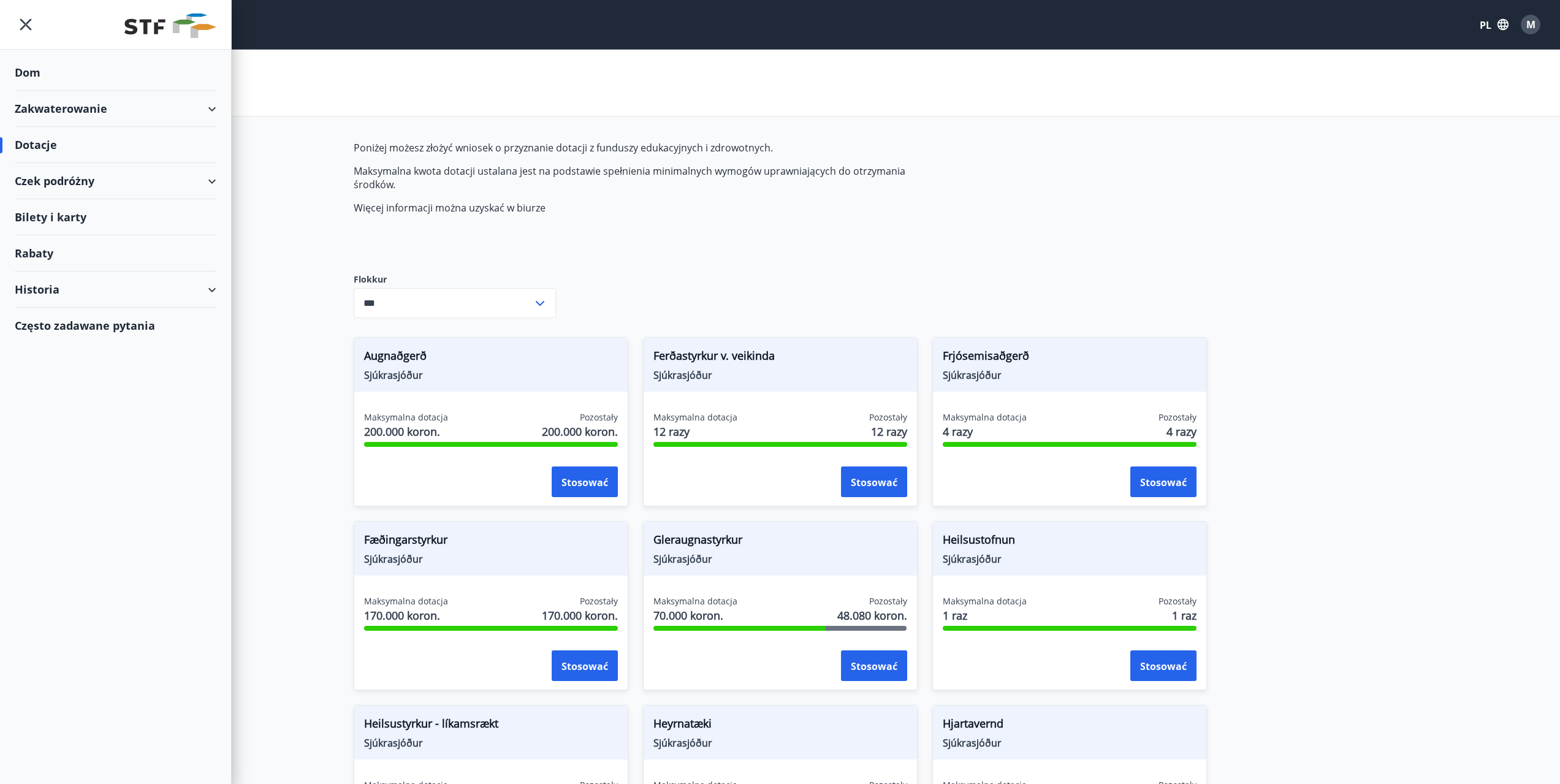
click at [66, 109] on font "Zakwaterowanie" at bounding box center [61, 108] width 93 height 15
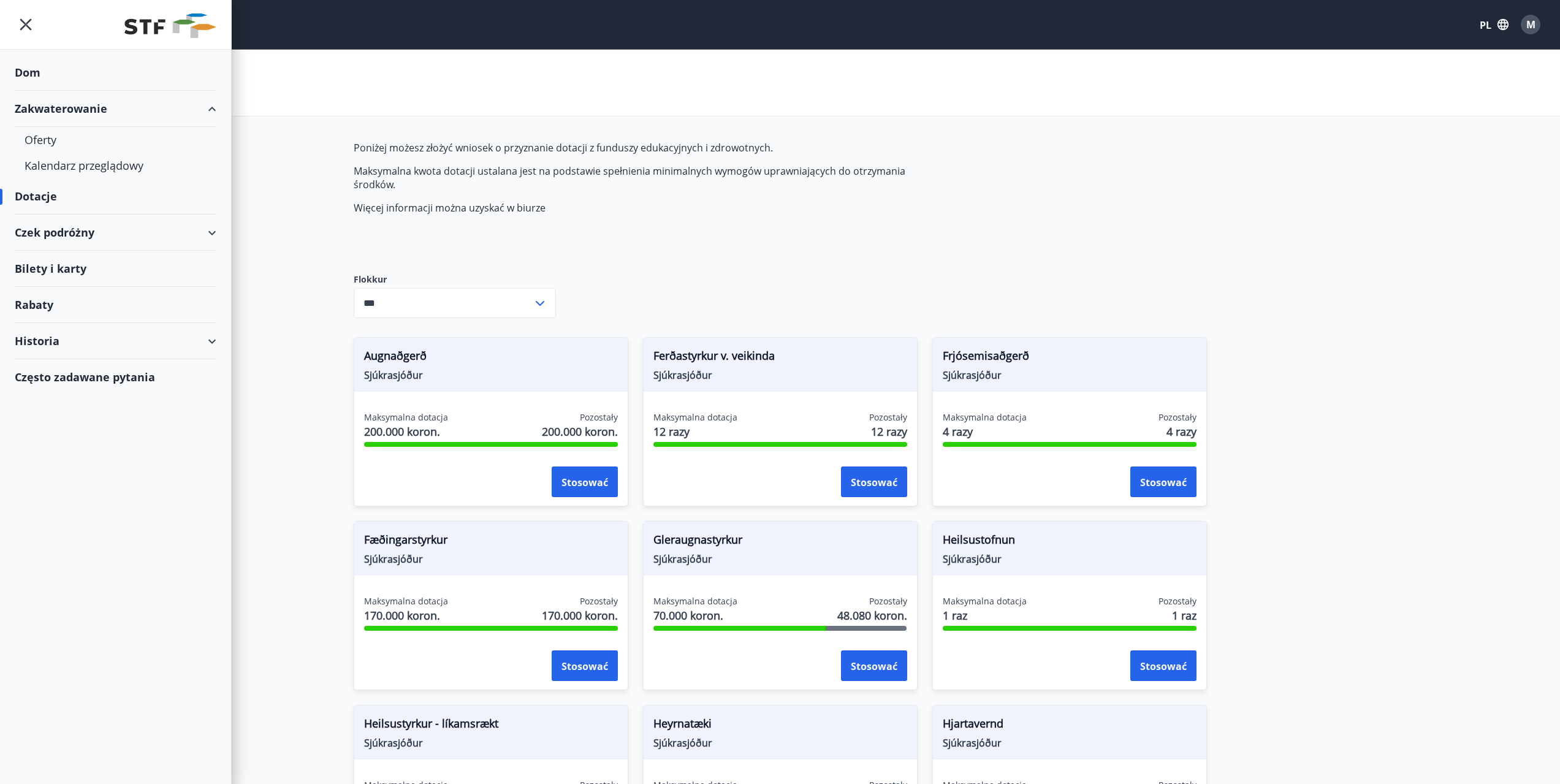
click at [31, 67] on font "Dom" at bounding box center [27, 72] width 26 height 15
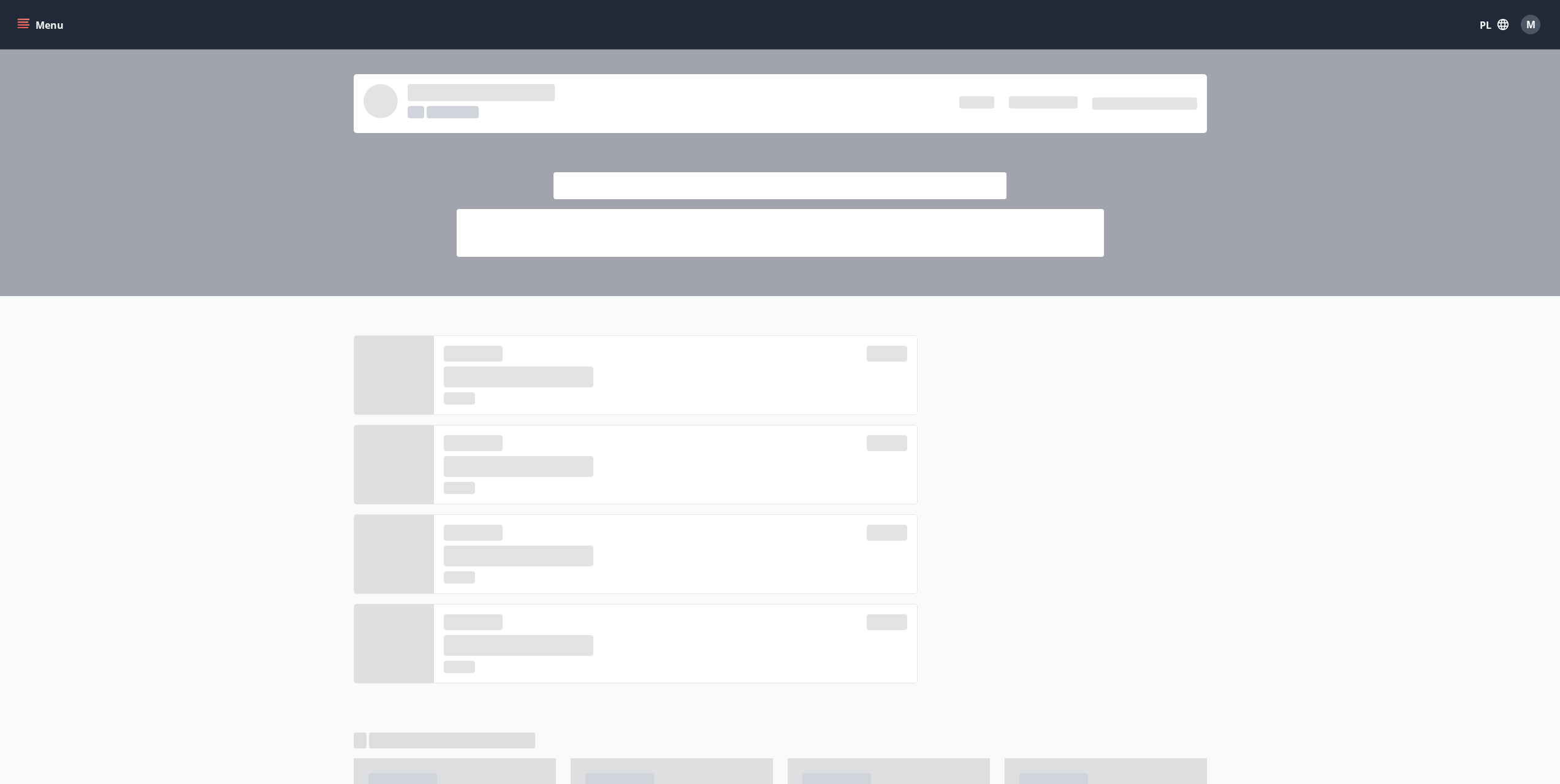
click at [25, 31] on button "Menu" at bounding box center [42, 24] width 54 height 22
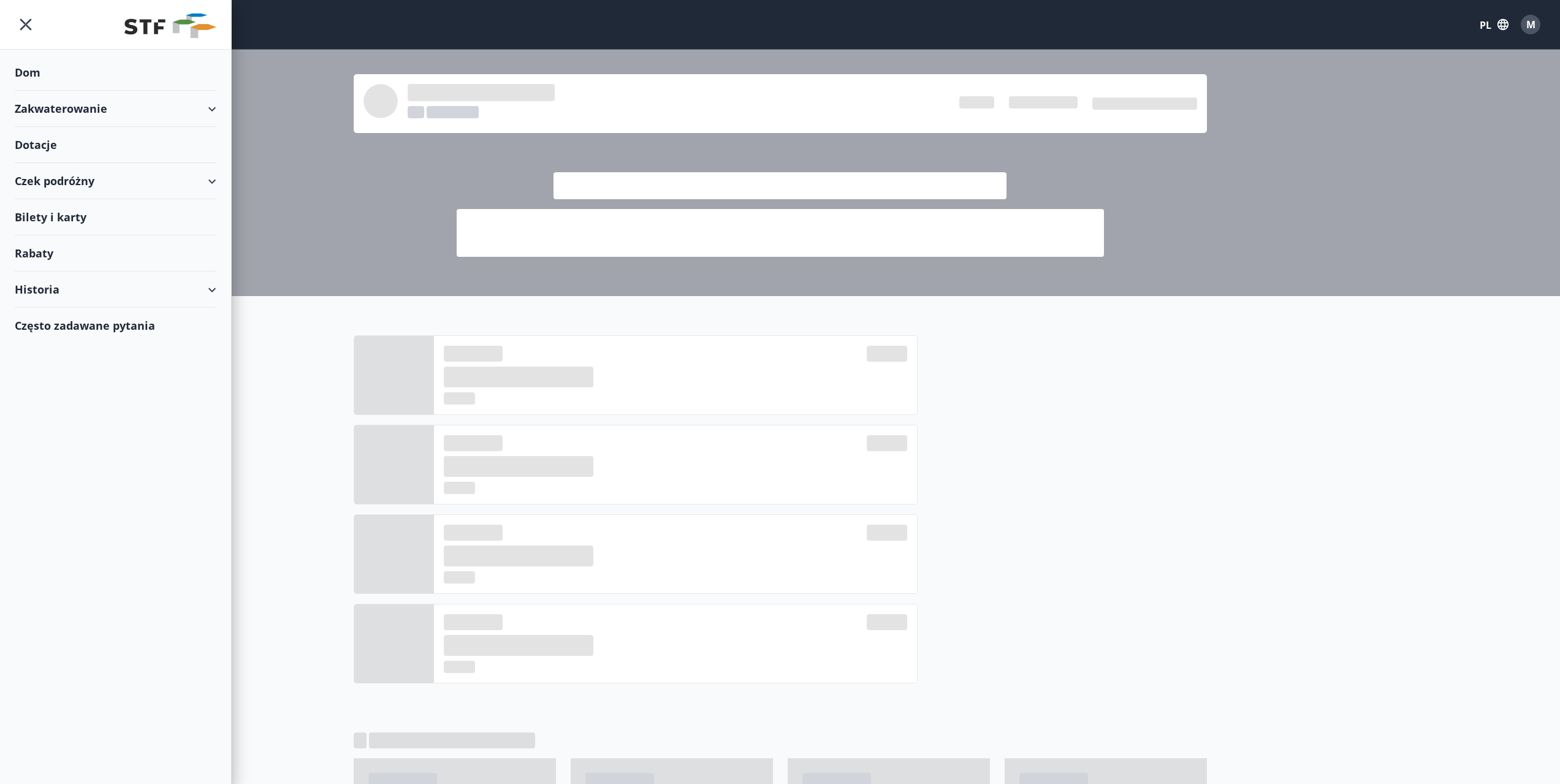
click at [121, 109] on div "Zakwaterowanie" at bounding box center [116, 108] width 202 height 36
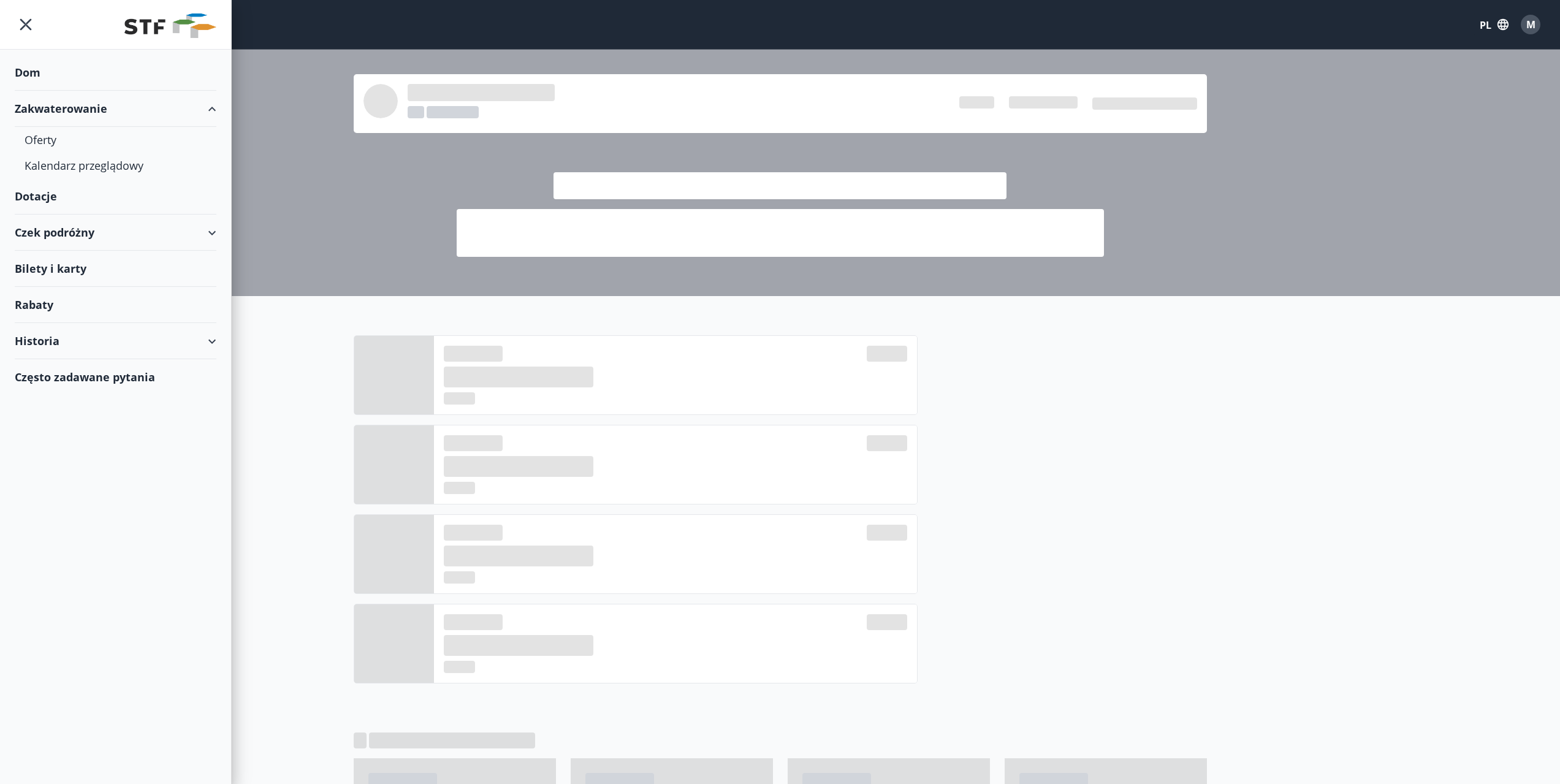
click at [121, 109] on div "Zakwaterowanie" at bounding box center [116, 108] width 202 height 36
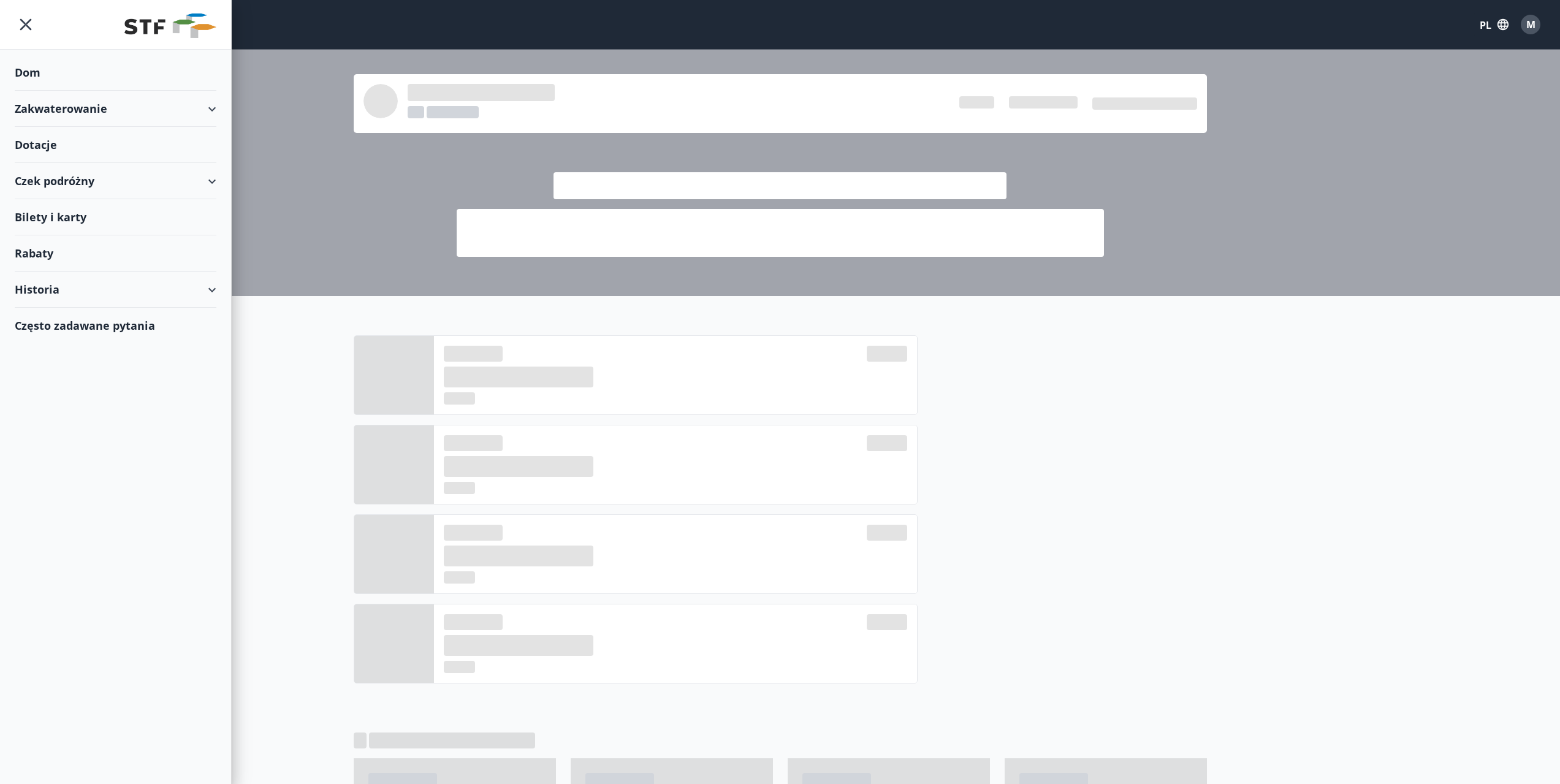
click at [39, 218] on font "Bilety i karty" at bounding box center [50, 217] width 72 height 15
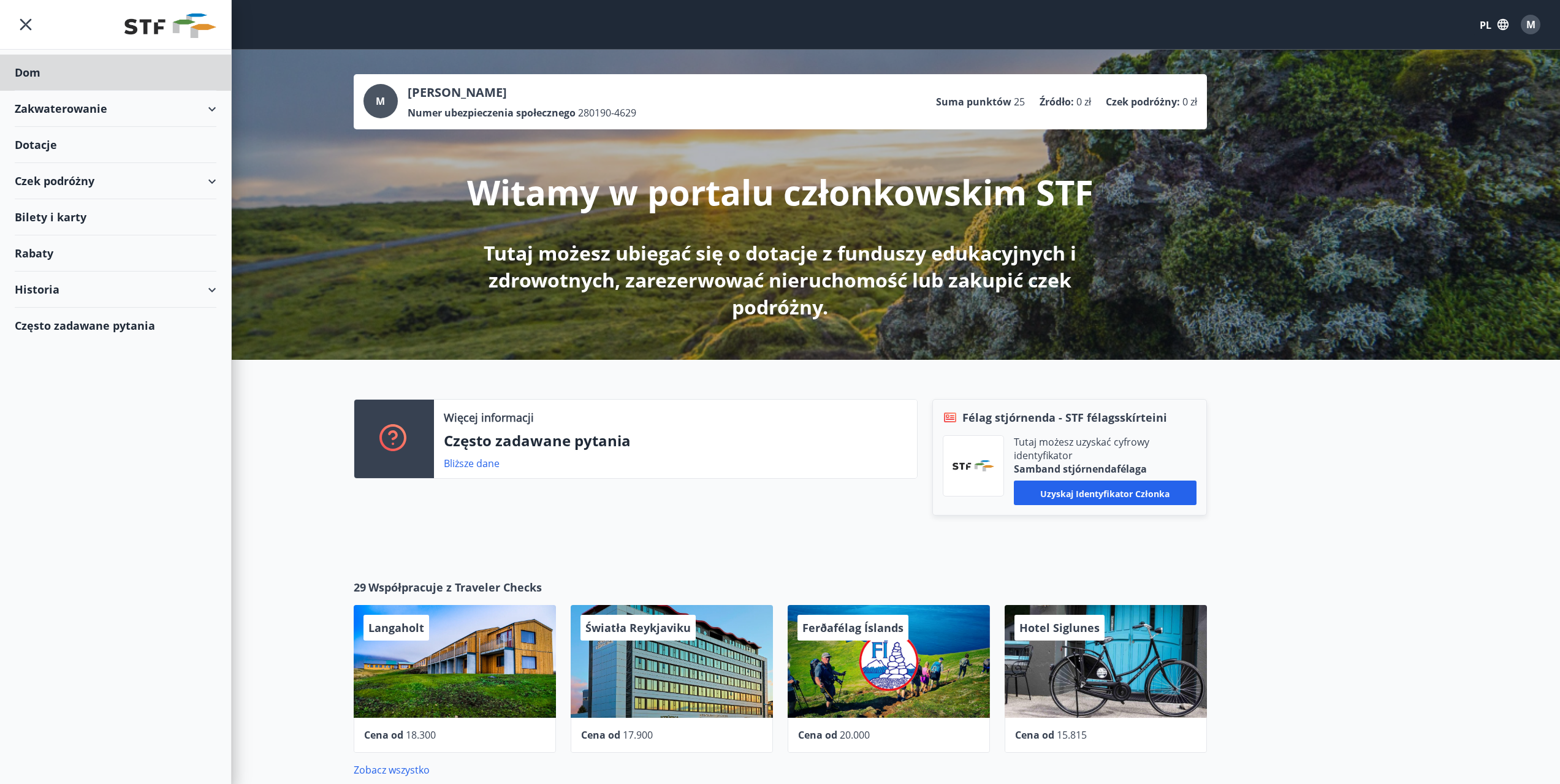
click at [51, 148] on font "Dotacje" at bounding box center [36, 145] width 42 height 15
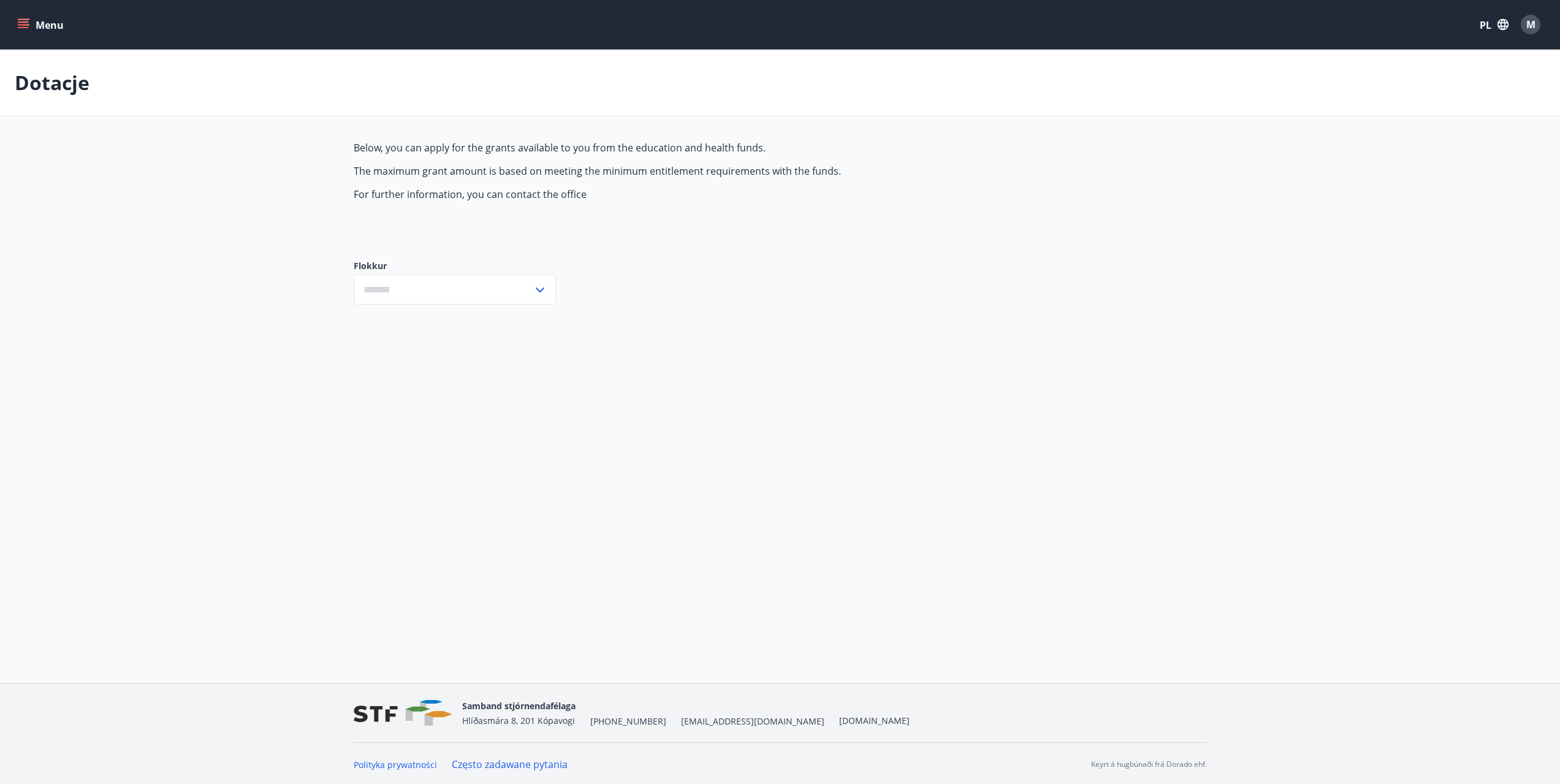
type input "***"
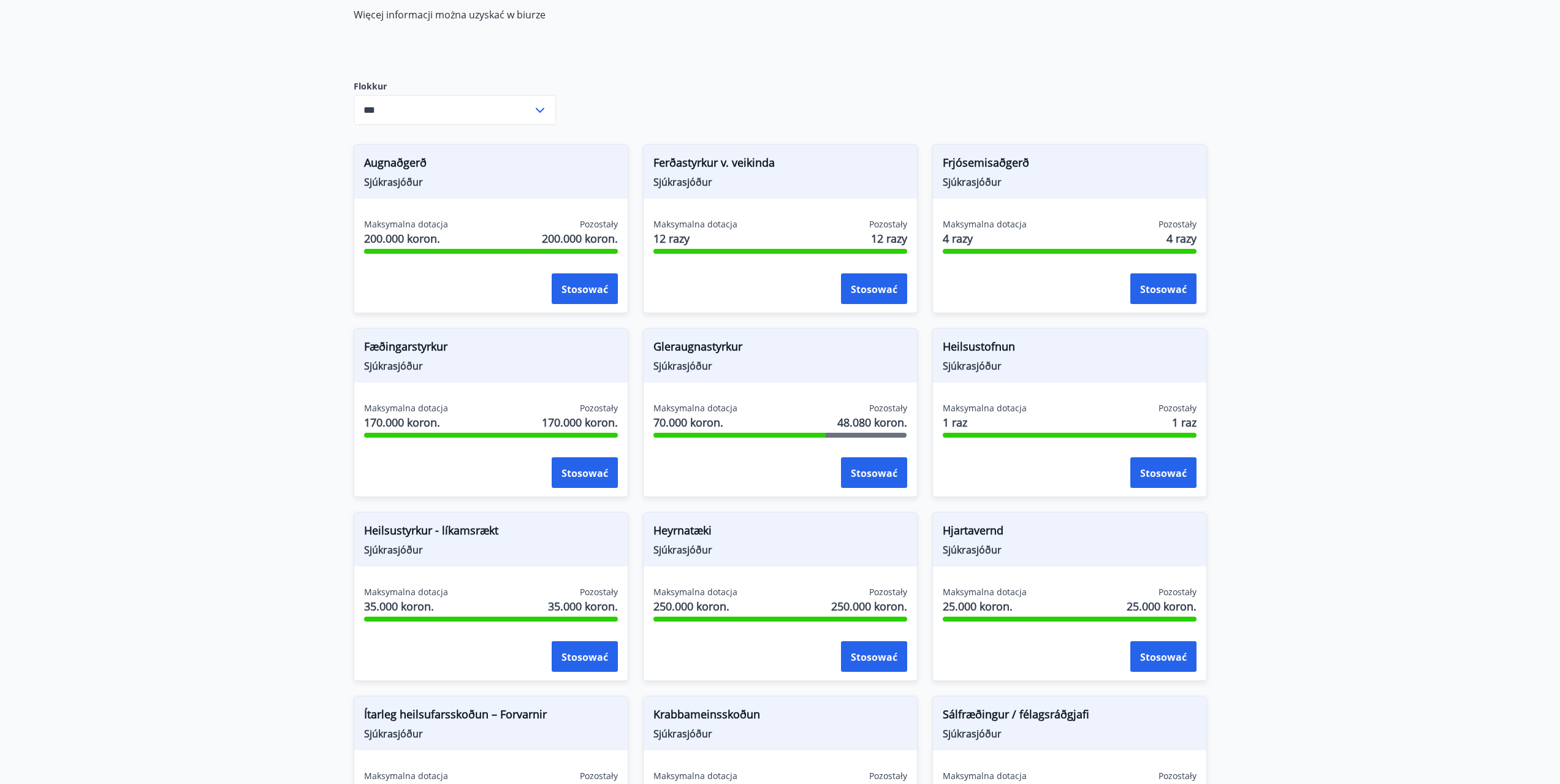
scroll to position [184, 0]
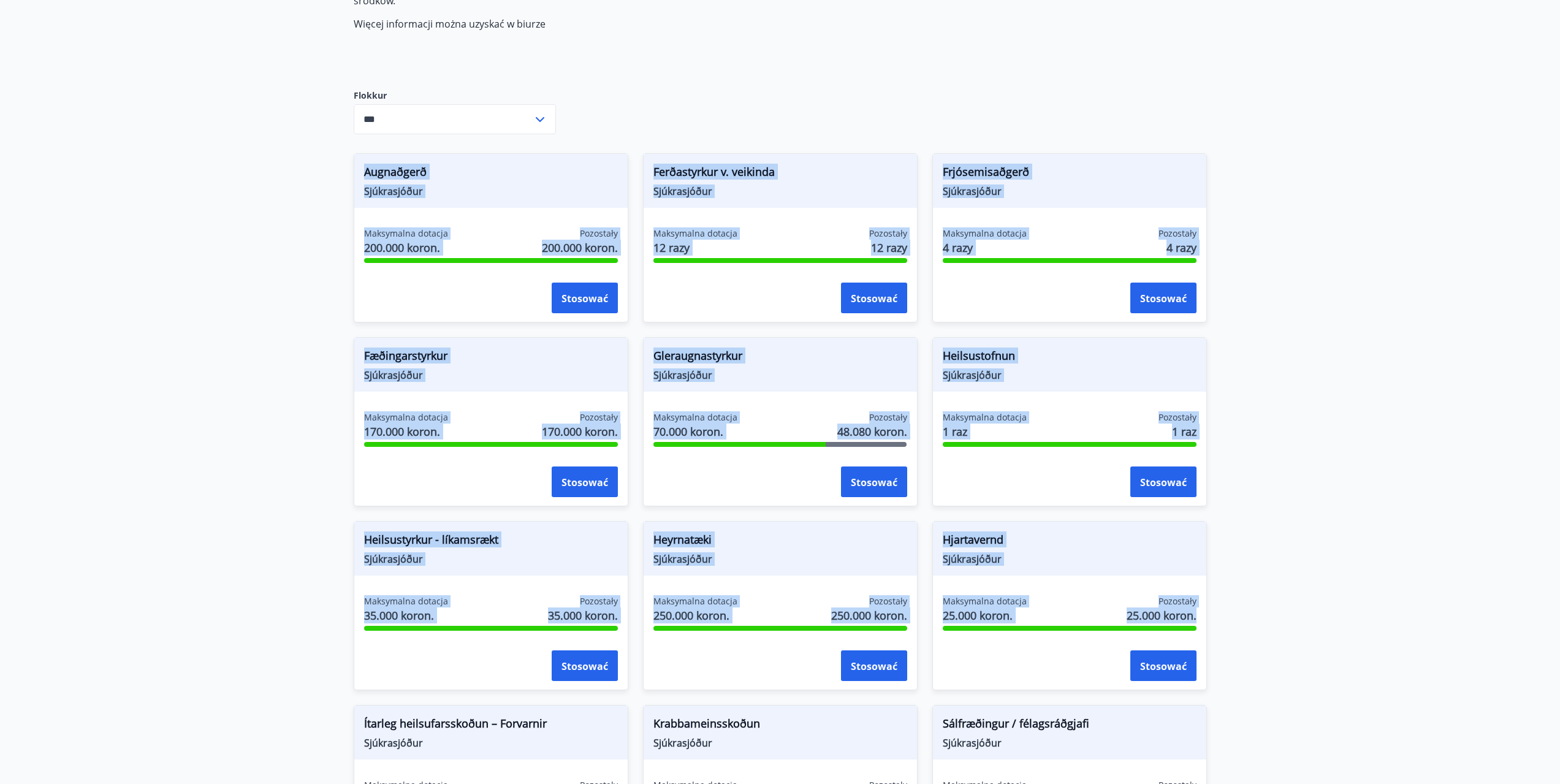
drag, startPoint x: 338, startPoint y: 161, endPoint x: 1281, endPoint y: 616, distance: 1047.0
click at [1279, 616] on main "Dotacje Poniżej możesz złożyć wniosek o przyznanie dotacji z funduszy edukacyjn…" at bounding box center [780, 561] width 1560 height 1391
click at [279, 180] on main "Dotacje Poniżej możesz złożyć wniosek o przyznanie dotacji z funduszy edukacyjn…" at bounding box center [780, 561] width 1560 height 1391
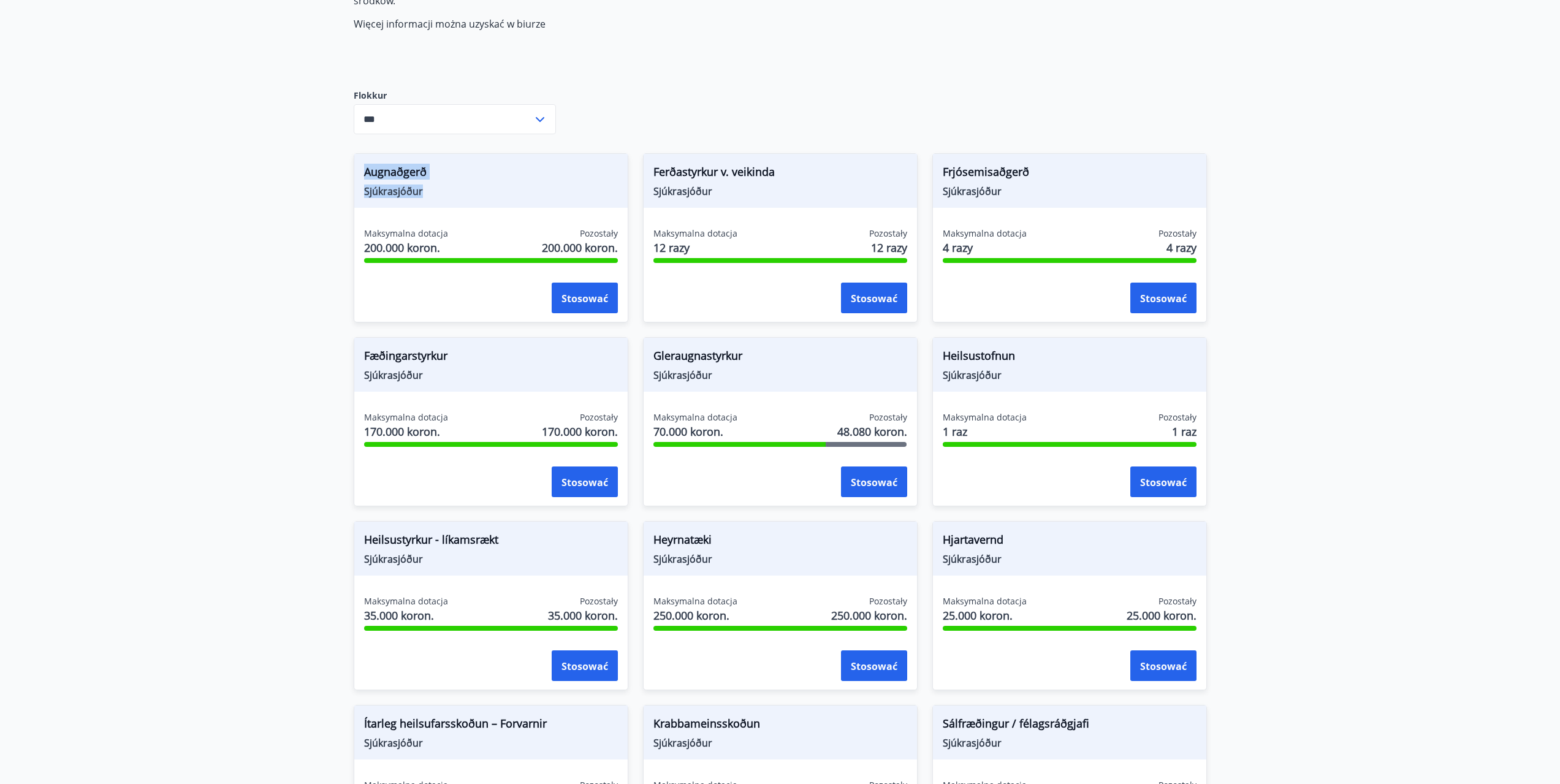
drag, startPoint x: 329, startPoint y: 170, endPoint x: 399, endPoint y: 192, distance: 73.4
click at [435, 210] on main "Dotacje Poniżej możesz złożyć wniosek o przyznanie dotacji z funduszy edukacyjn…" at bounding box center [780, 561] width 1560 height 1391
drag, startPoint x: 649, startPoint y: 165, endPoint x: 718, endPoint y: 192, distance: 74.1
click at [728, 197] on div "Ferðastyrkur v. veikinda Sjúkrasjóður" at bounding box center [780, 181] width 274 height 54
drag, startPoint x: 940, startPoint y: 168, endPoint x: 1017, endPoint y: 200, distance: 83.4
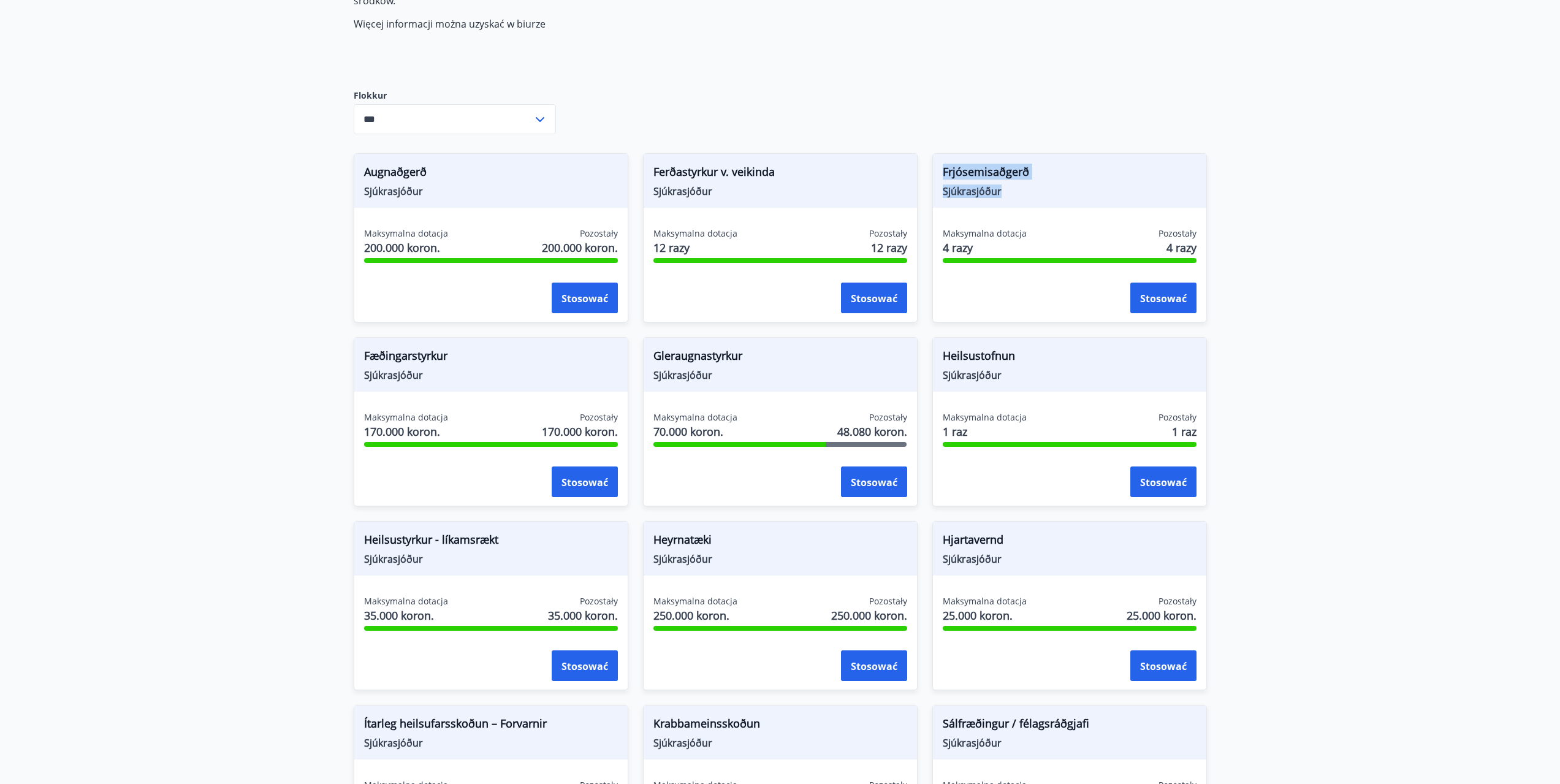
click at [1017, 200] on div "Frjósemisaðgerð Sjúkrasjóður" at bounding box center [1070, 181] width 274 height 54
drag, startPoint x: 937, startPoint y: 353, endPoint x: 1025, endPoint y: 382, distance: 92.7
click at [1025, 382] on div "Heilsustofnun Sjúkrasjóður" at bounding box center [1070, 365] width 274 height 54
drag, startPoint x: 649, startPoint y: 343, endPoint x: 736, endPoint y: 382, distance: 95.3
click at [749, 382] on div "Gleraugnastyrkur Sjúkrasjóður" at bounding box center [780, 365] width 274 height 54
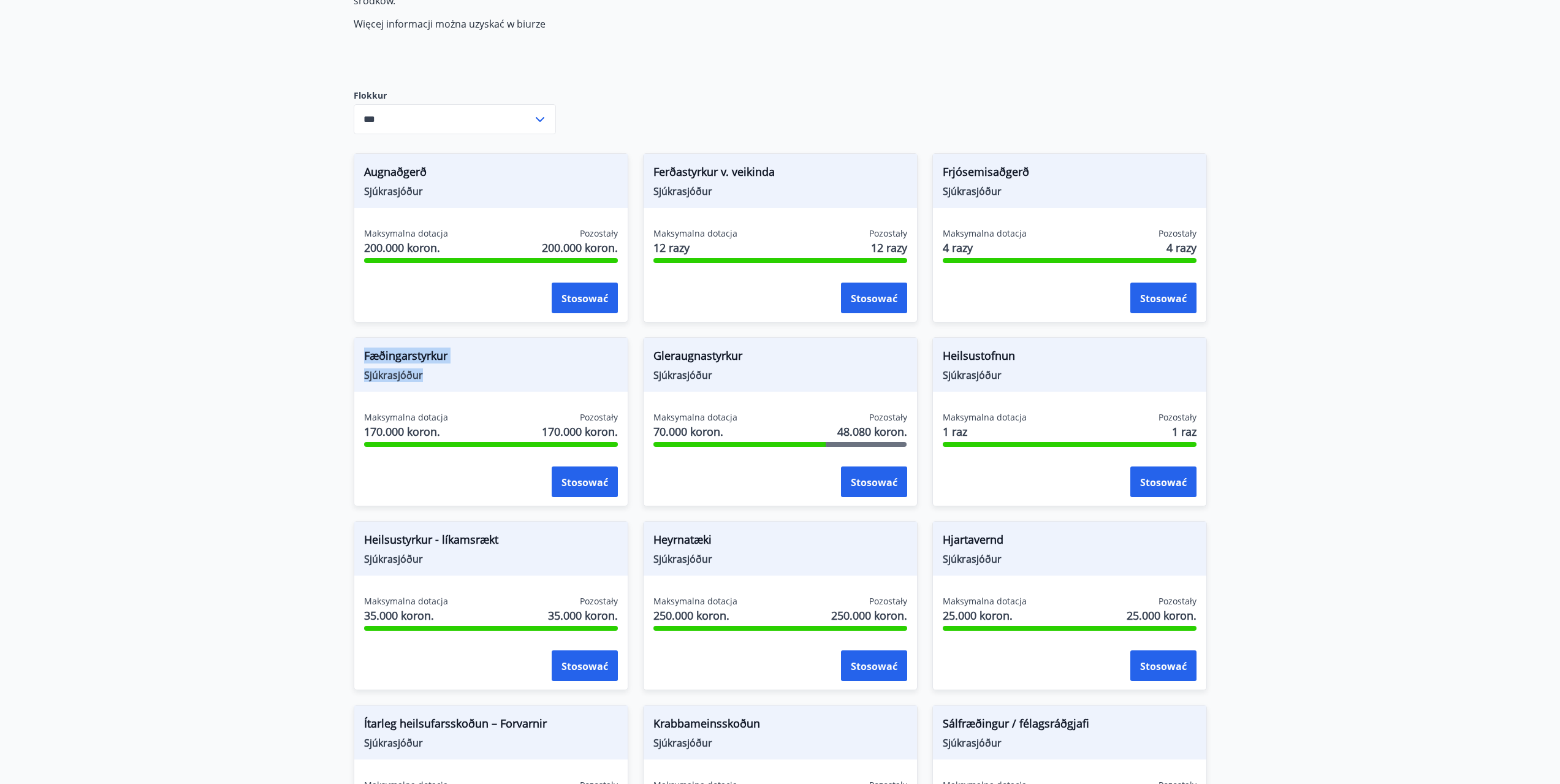
drag, startPoint x: 377, startPoint y: 361, endPoint x: 436, endPoint y: 381, distance: 62.3
click at [440, 383] on div "Fæðingarstyrkur Sjúkrasjóður" at bounding box center [491, 365] width 274 height 54
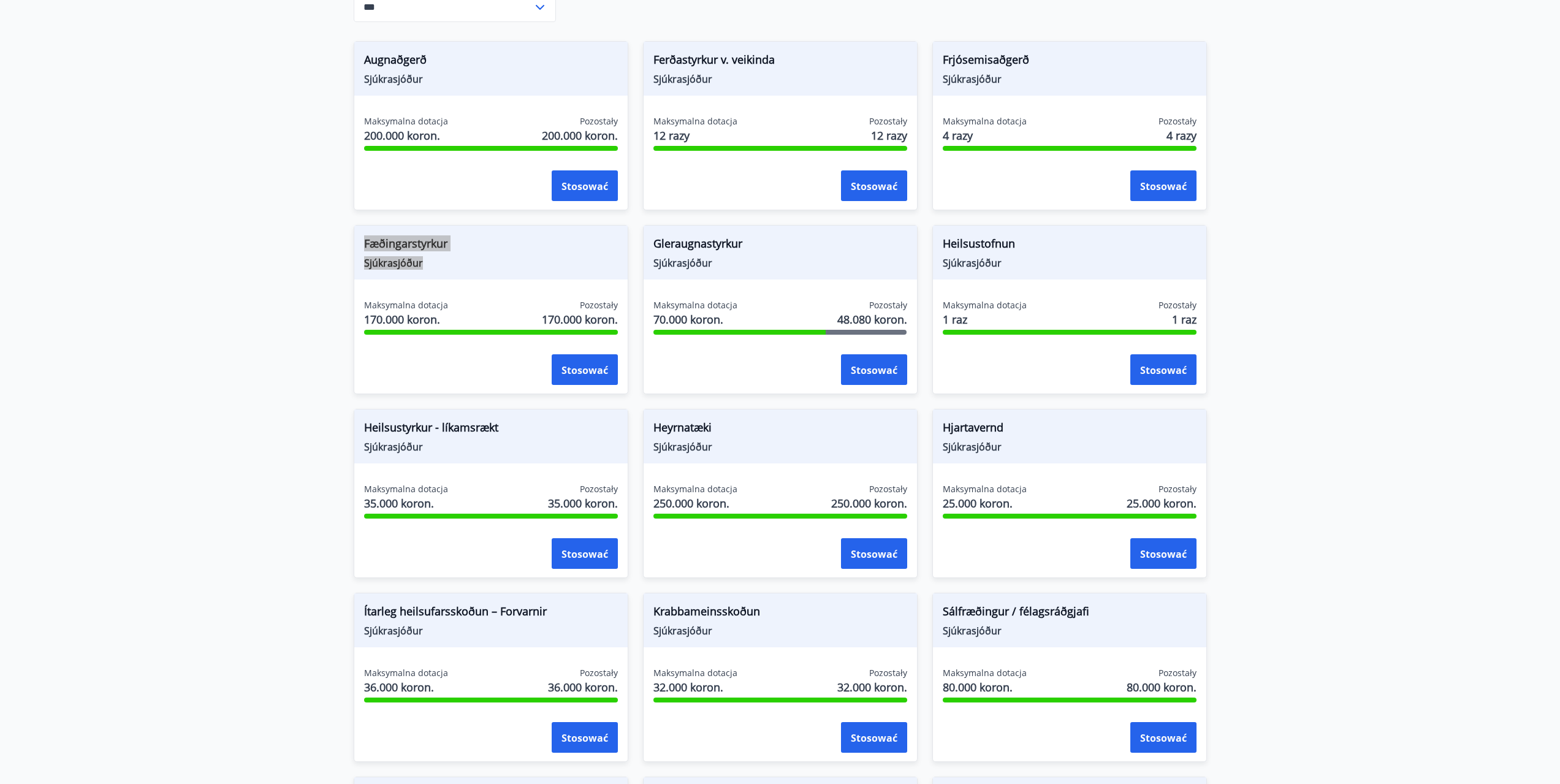
scroll to position [306, 0]
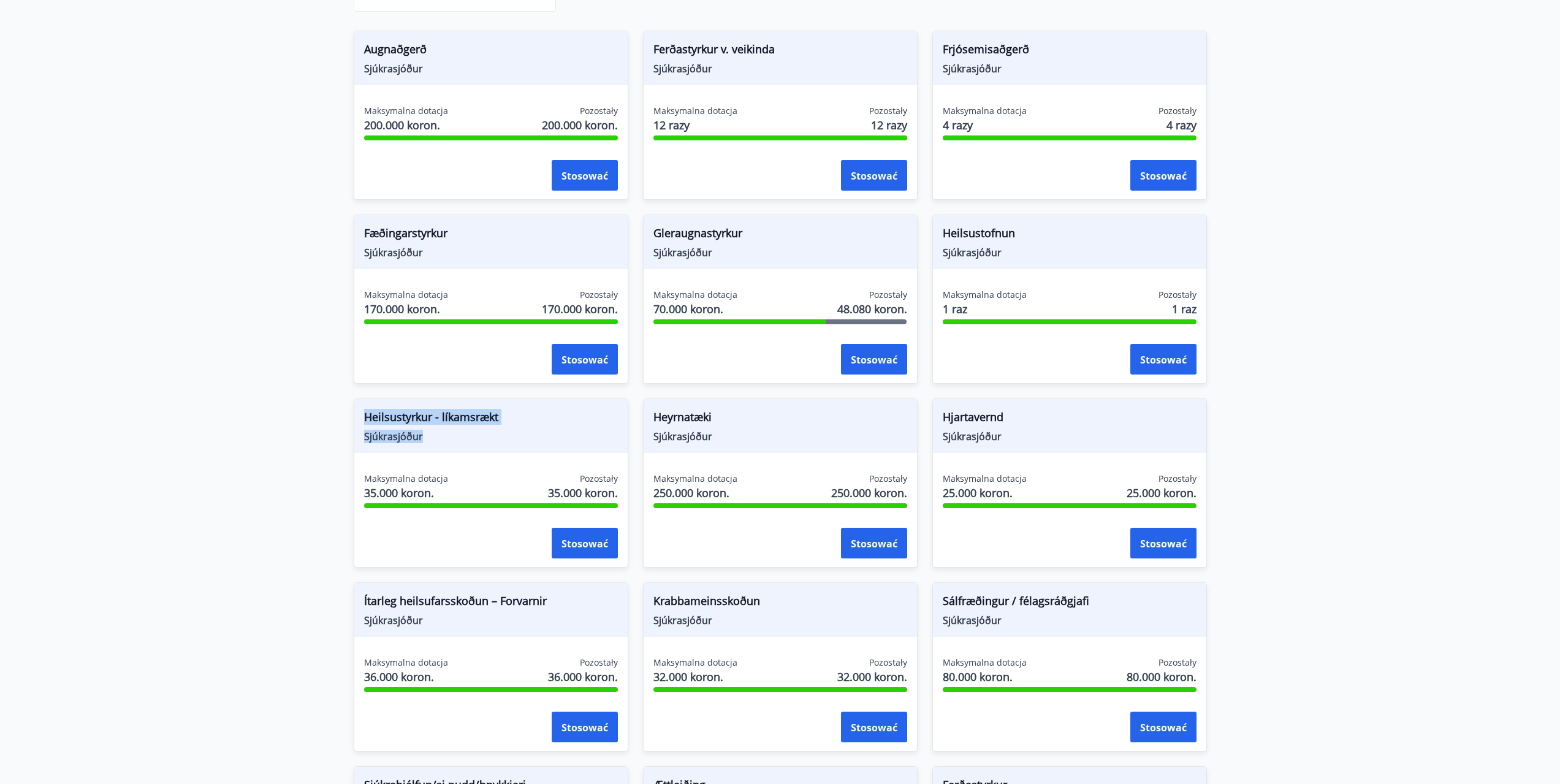
drag, startPoint x: 372, startPoint y: 418, endPoint x: 453, endPoint y: 444, distance: 85.1
click at [453, 444] on div "Heilsustyrkur - líkamsrækt Sjúkrasjóður" at bounding box center [491, 426] width 274 height 54
drag, startPoint x: 670, startPoint y: 426, endPoint x: 715, endPoint y: 445, distance: 48.8
click at [715, 445] on div "Heyrnatæki Sjúkrasjóður" at bounding box center [780, 426] width 274 height 54
drag, startPoint x: 943, startPoint y: 416, endPoint x: 1006, endPoint y: 443, distance: 68.5
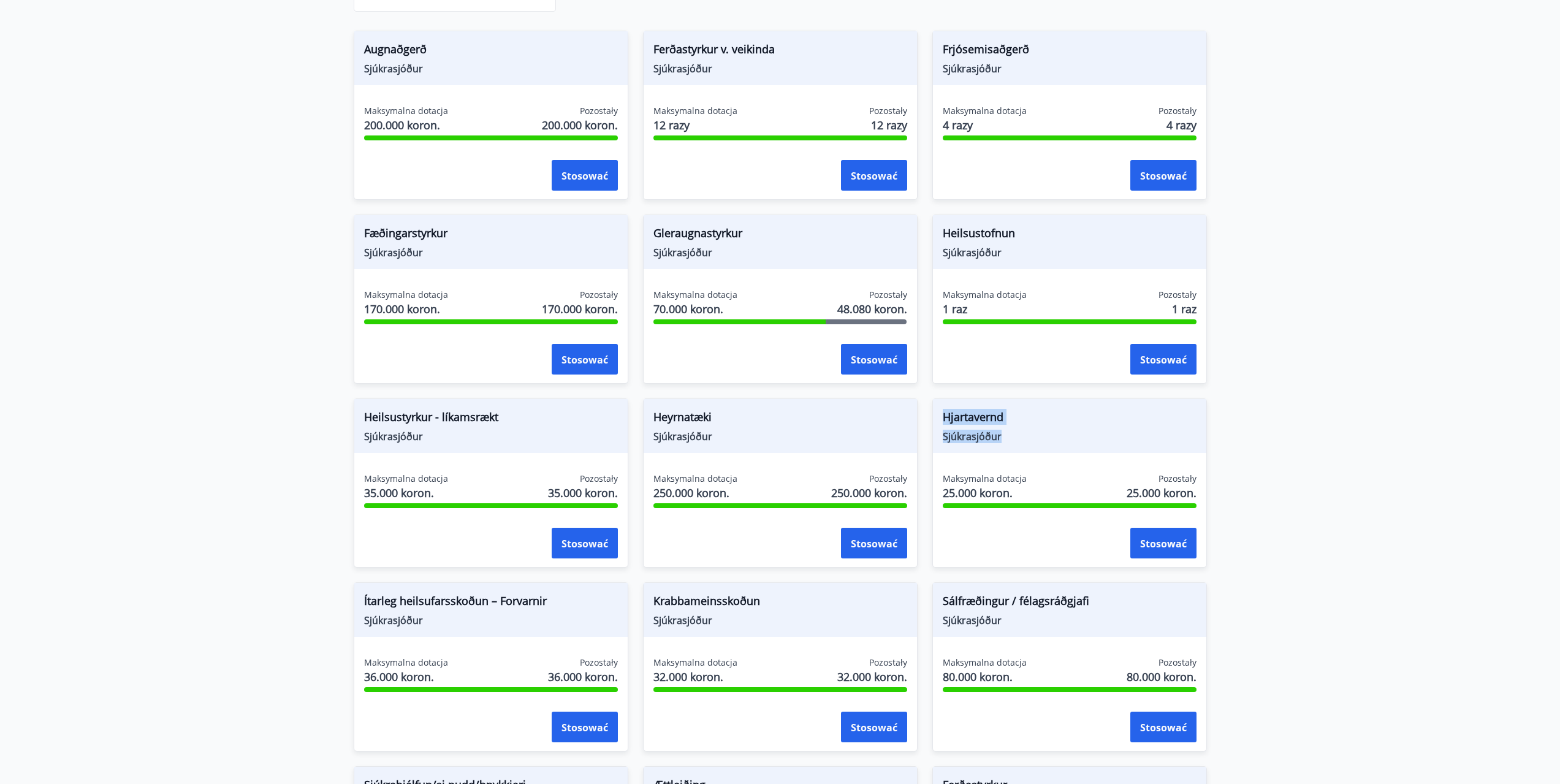
click at [1006, 443] on div "Hjartavernd Sjúkrasjóður" at bounding box center [1070, 426] width 274 height 54
drag, startPoint x: 972, startPoint y: 610, endPoint x: 1032, endPoint y: 628, distance: 62.6
click at [1043, 630] on div "Sálfræðingur / félagsráðgjafi Sjúkrasjóður" at bounding box center [1070, 610] width 274 height 54
click at [946, 591] on div "Sálfræðingur / félagsráðgjafi Sjúkrasjóður" at bounding box center [1070, 610] width 274 height 54
drag, startPoint x: 938, startPoint y: 589, endPoint x: 1011, endPoint y: 622, distance: 80.1
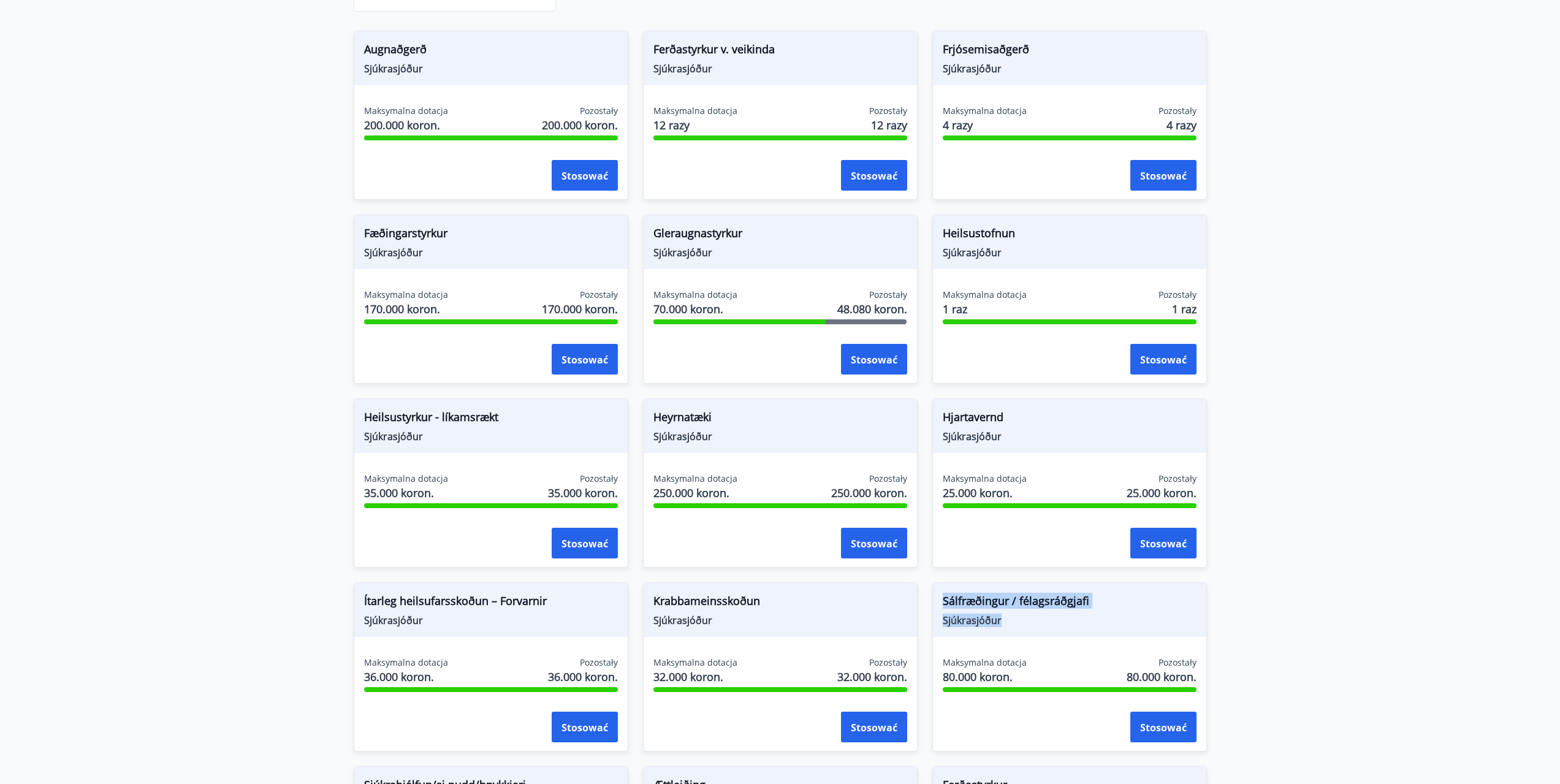
click at [1030, 625] on div "Sálfræðingur / félagsráðgjafi Sjúkrasjóður" at bounding box center [1070, 610] width 274 height 54
drag, startPoint x: 677, startPoint y: 608, endPoint x: 747, endPoint y: 625, distance: 72.0
click at [753, 625] on div "Krabbameinsskoðun Sjúkrasjóður Maksymalna dotacja 32.000 koron. Pozostały 32.00…" at bounding box center [773, 659] width 290 height 184
click at [369, 589] on div "Ítarleg heilsufarsskoðun – Forvarnir Sjúkrasjóður" at bounding box center [491, 610] width 274 height 54
drag, startPoint x: 402, startPoint y: 611, endPoint x: 435, endPoint y: 623, distance: 35.1
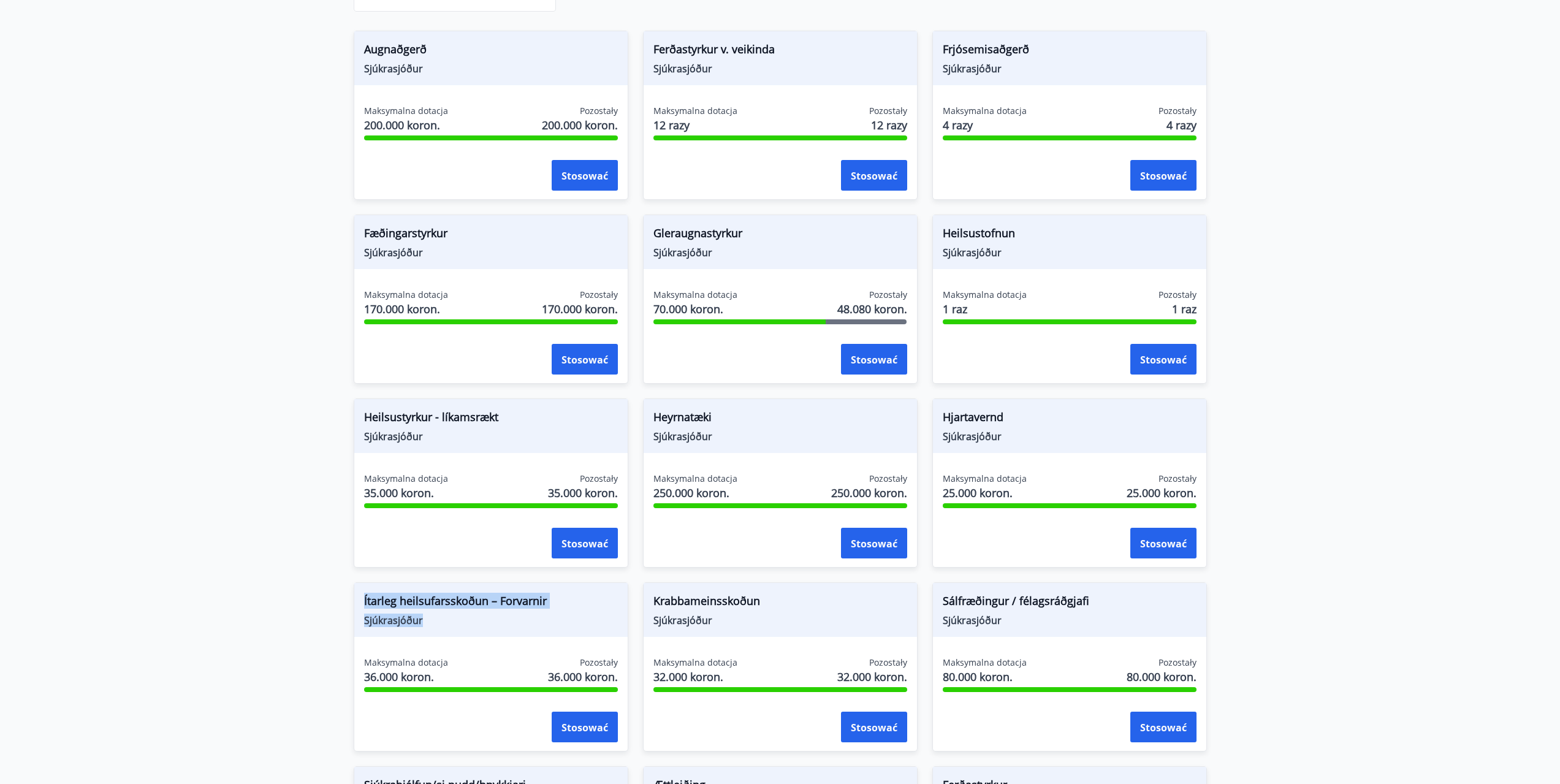
click at [447, 627] on div "Ítarleg heilsufarsskoðun – Forvarnir Sjúkrasjóður" at bounding box center [491, 610] width 274 height 54
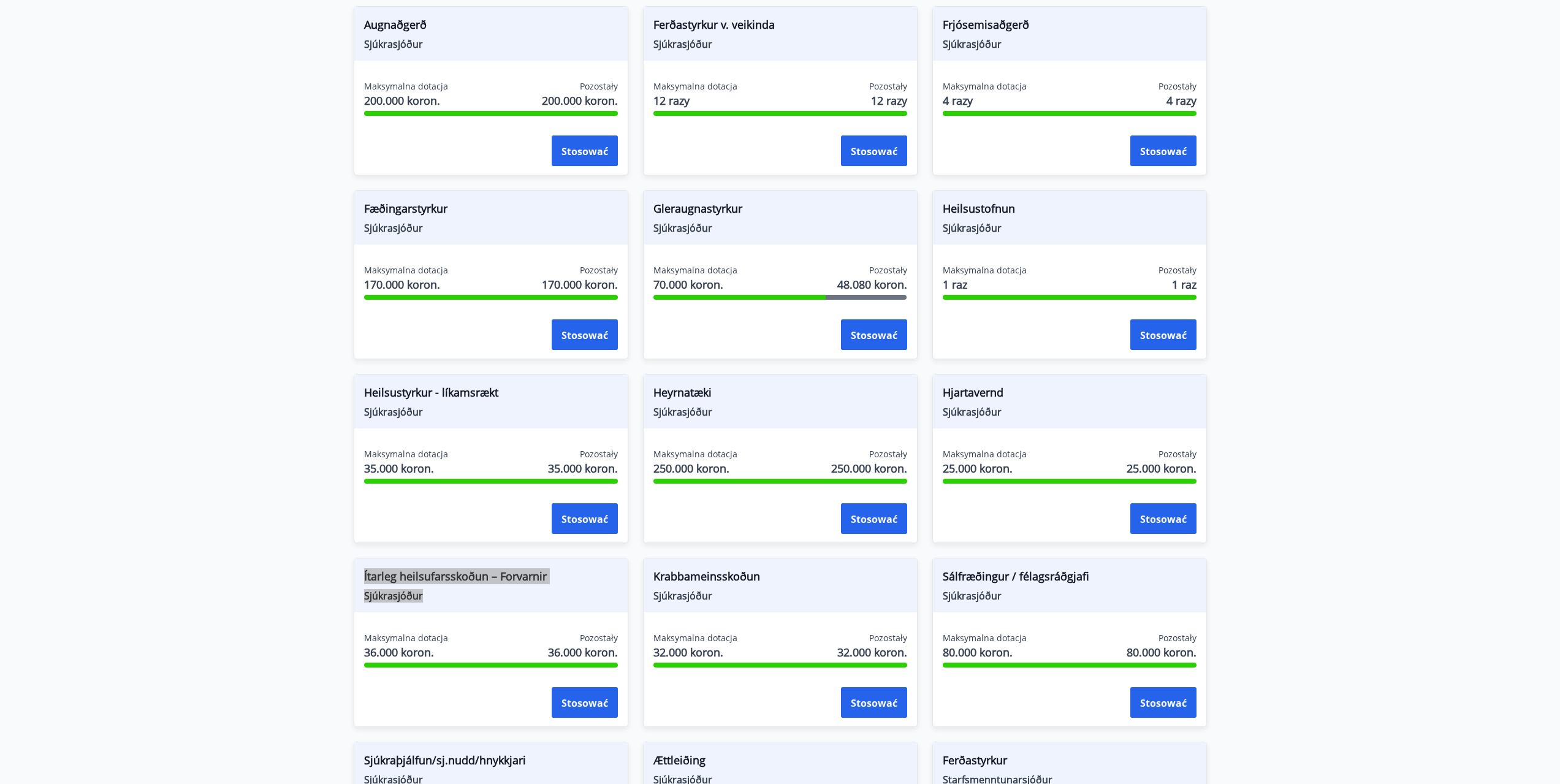
scroll to position [429, 0]
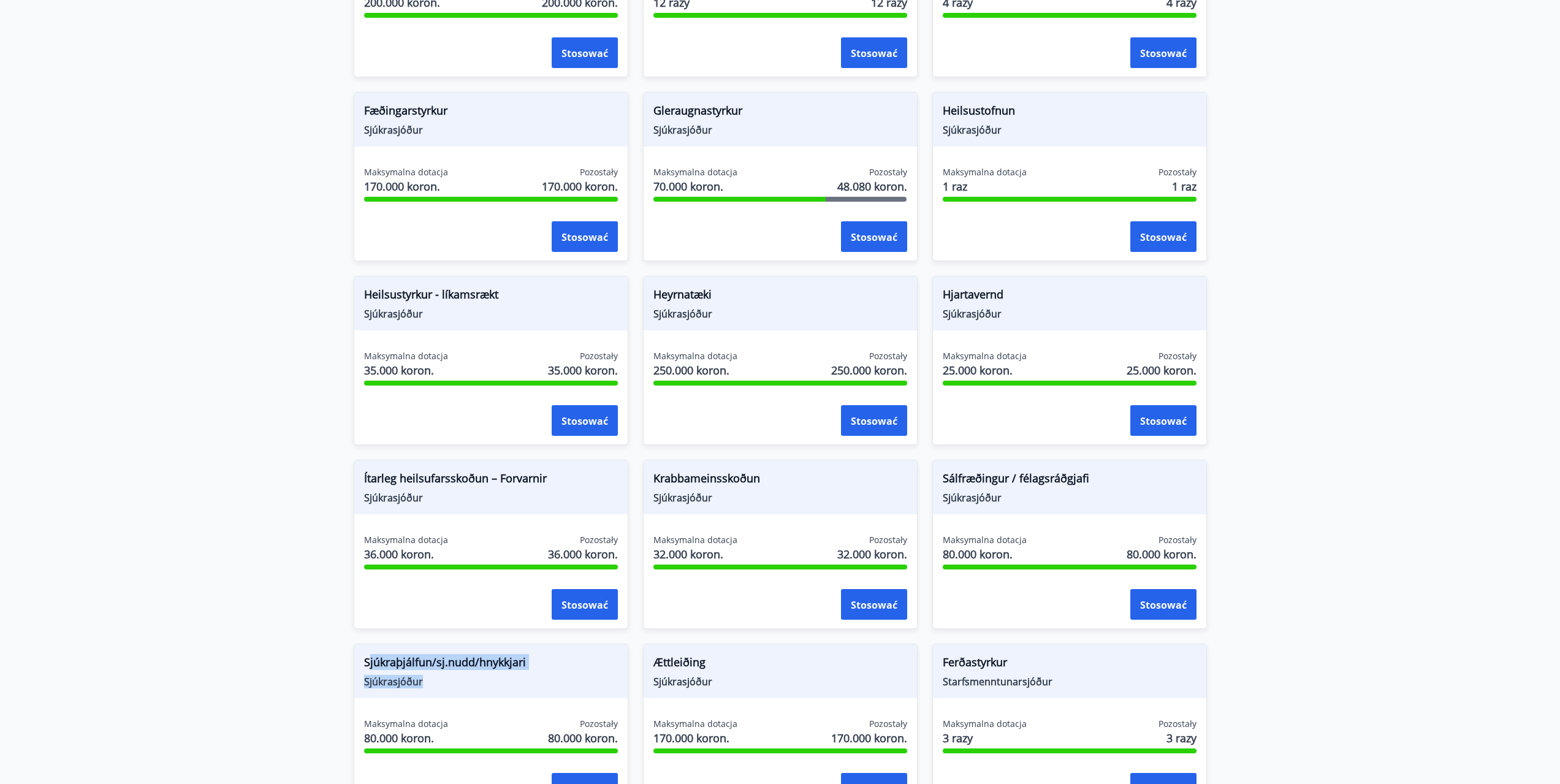
drag, startPoint x: 404, startPoint y: 671, endPoint x: 415, endPoint y: 677, distance: 12.5
click at [434, 682] on div "Sjúkraþjálfun/sj.nudd/hnykkjari Sjúkrasjóður" at bounding box center [491, 671] width 274 height 54
click at [366, 658] on font "Sjúkraþjálfun/sj.nudd/hnykkjari" at bounding box center [445, 662] width 162 height 15
drag, startPoint x: 365, startPoint y: 657, endPoint x: 430, endPoint y: 682, distance: 69.6
click at [435, 684] on div "Sjúkraþjálfun/sj.nudd/hnykkjari Sjúkrasjóður" at bounding box center [491, 671] width 274 height 54
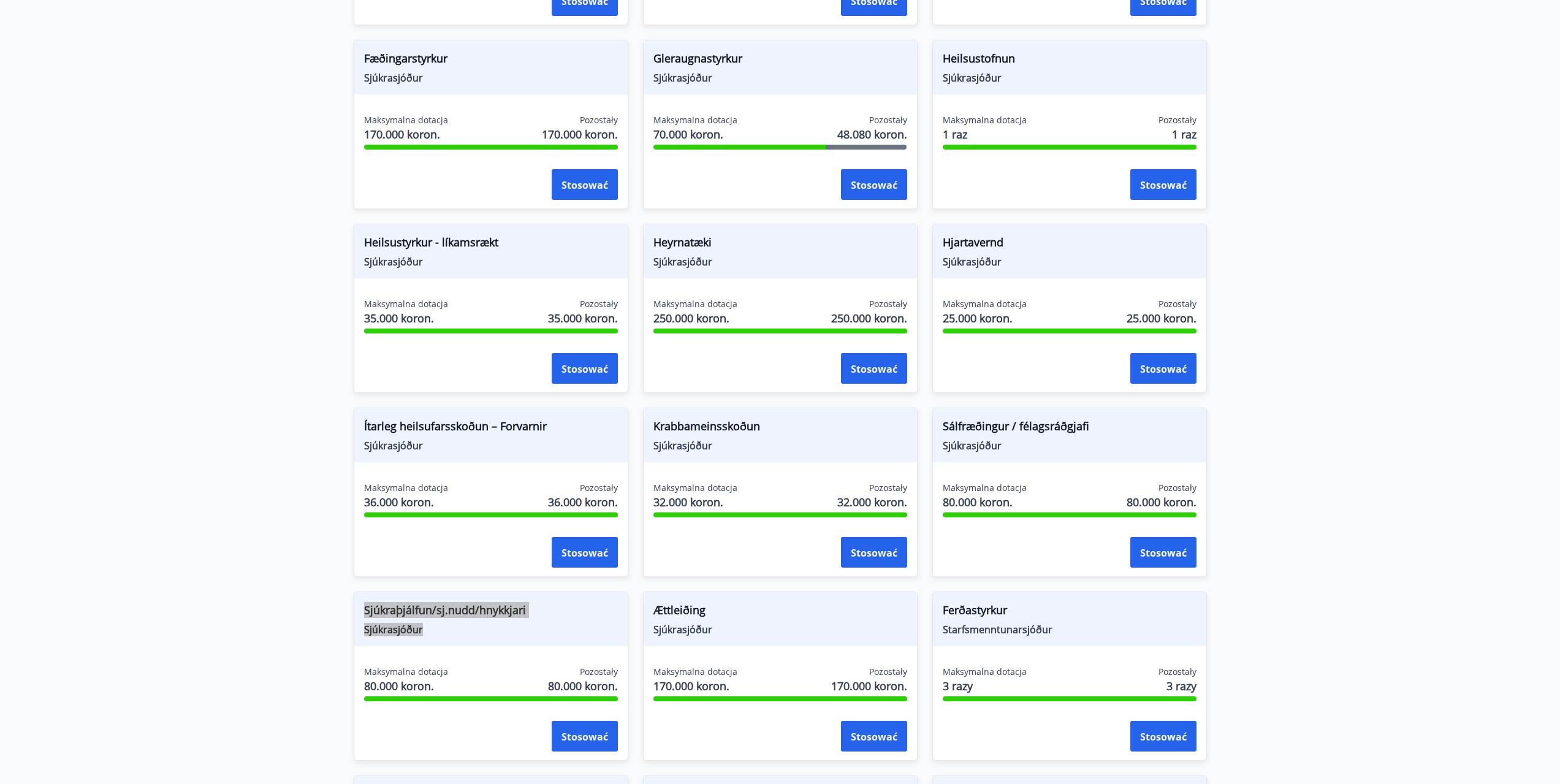
scroll to position [491, 0]
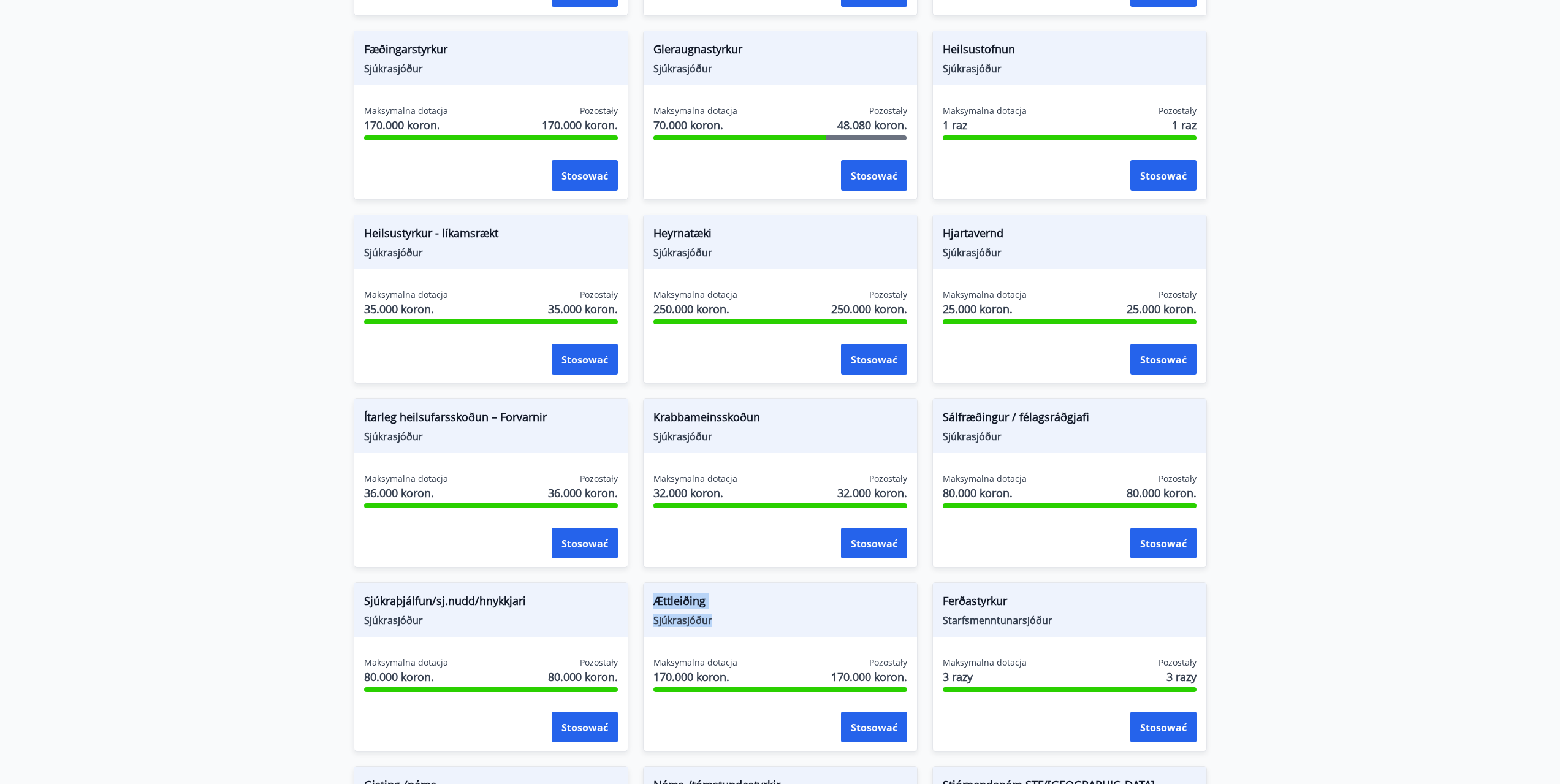
drag, startPoint x: 649, startPoint y: 594, endPoint x: 720, endPoint y: 623, distance: 76.7
click at [720, 623] on div "Ættleiðing Sjúkrasjóður" at bounding box center [780, 610] width 274 height 54
drag, startPoint x: 938, startPoint y: 597, endPoint x: 1048, endPoint y: 629, distance: 114.6
click at [1062, 636] on div "Ferðastyrkur Starfsmenntunarsjóður" at bounding box center [1070, 610] width 274 height 54
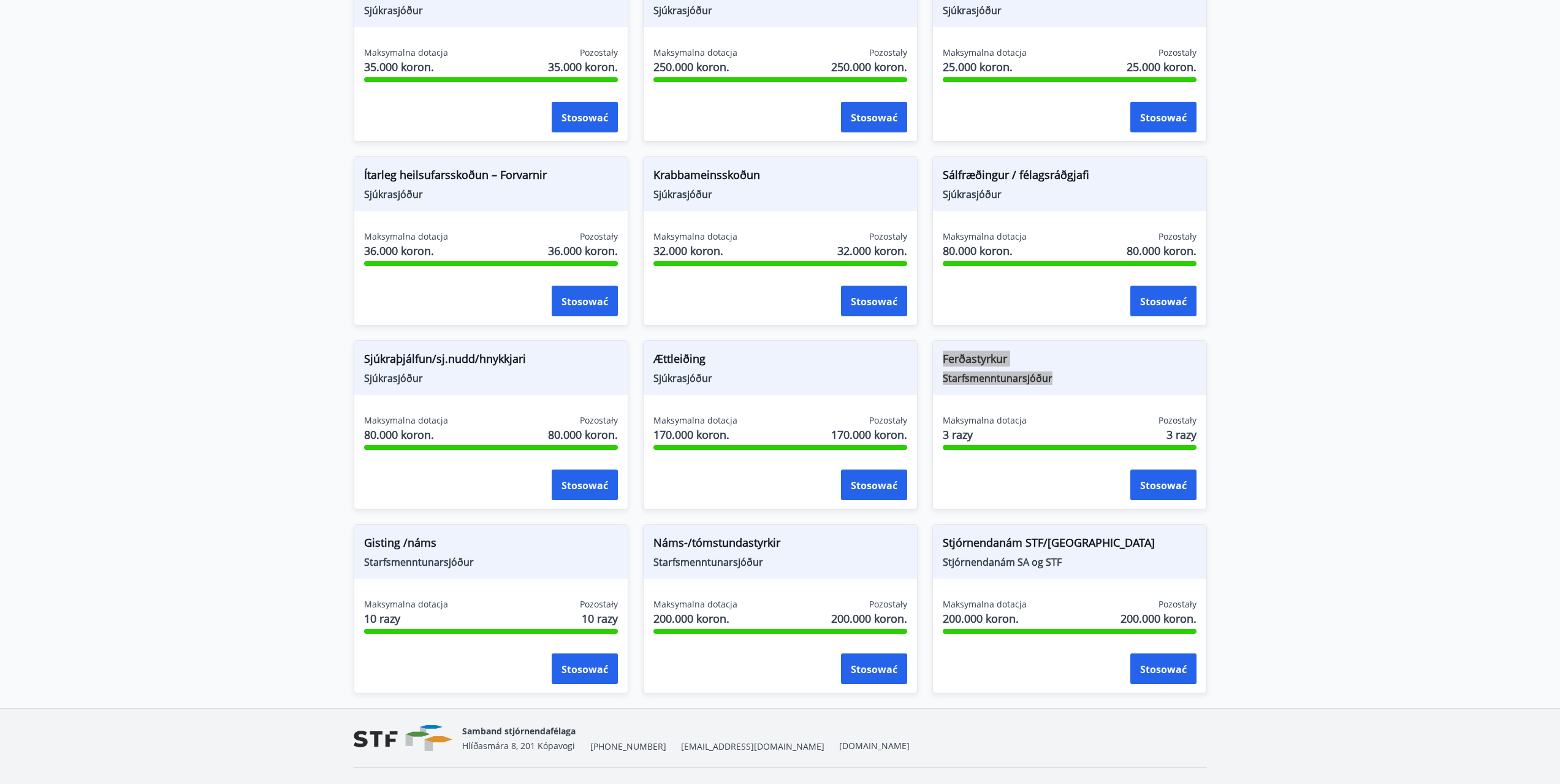
scroll to position [736, 0]
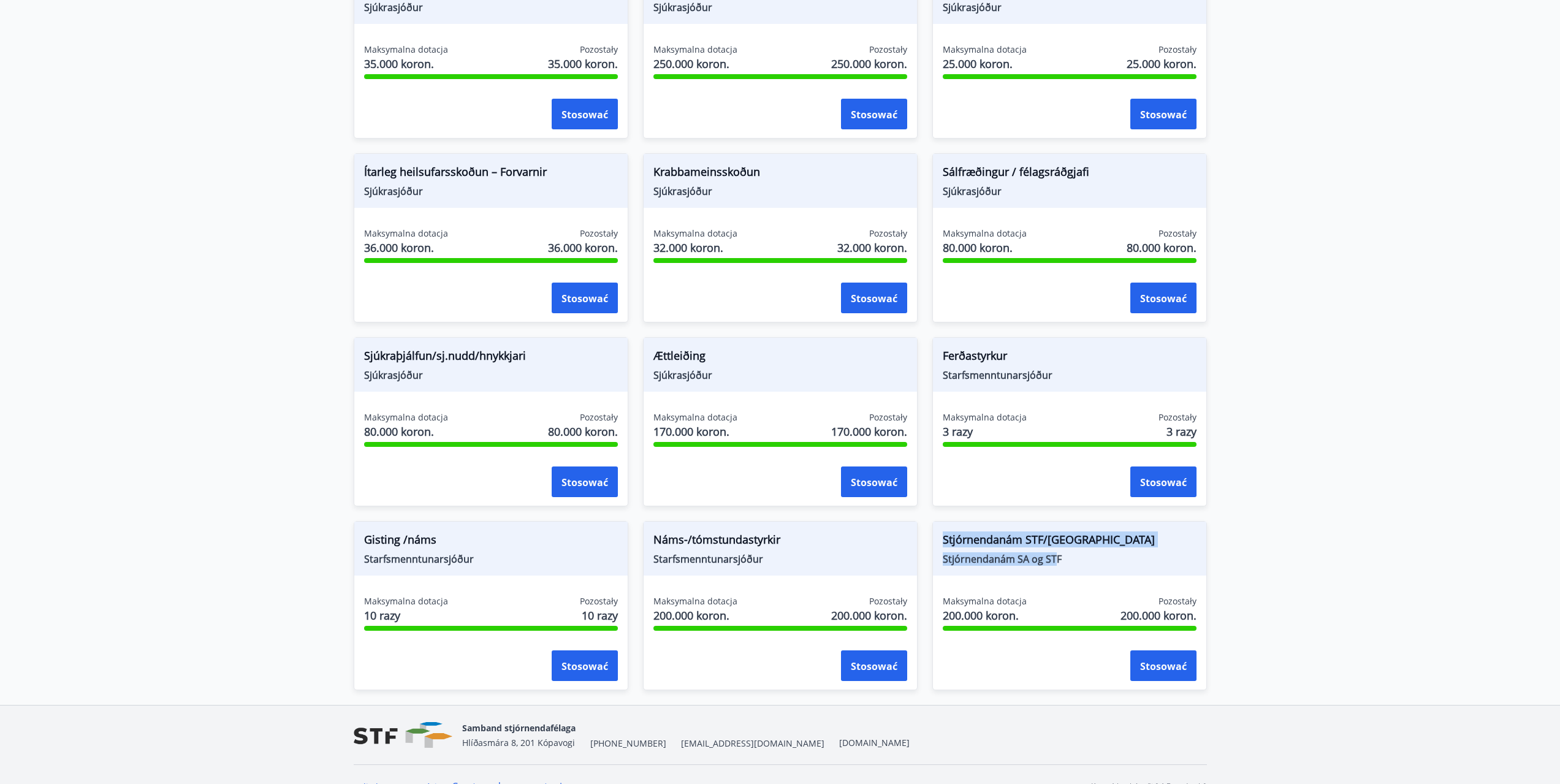
drag, startPoint x: 948, startPoint y: 534, endPoint x: 1066, endPoint y: 568, distance: 122.8
click at [1053, 562] on div "Stjórnendanám STF/SA Stjórnendanám SA og STF" at bounding box center [1070, 549] width 274 height 54
click at [1067, 562] on span "Stjórnendanám SA og STF" at bounding box center [1069, 559] width 254 height 13
drag, startPoint x: 1065, startPoint y: 559, endPoint x: 961, endPoint y: 547, distance: 104.7
click at [943, 543] on div "Stjórnendanám STF/SA Stjórnendanám SA og STF" at bounding box center [1070, 549] width 274 height 54
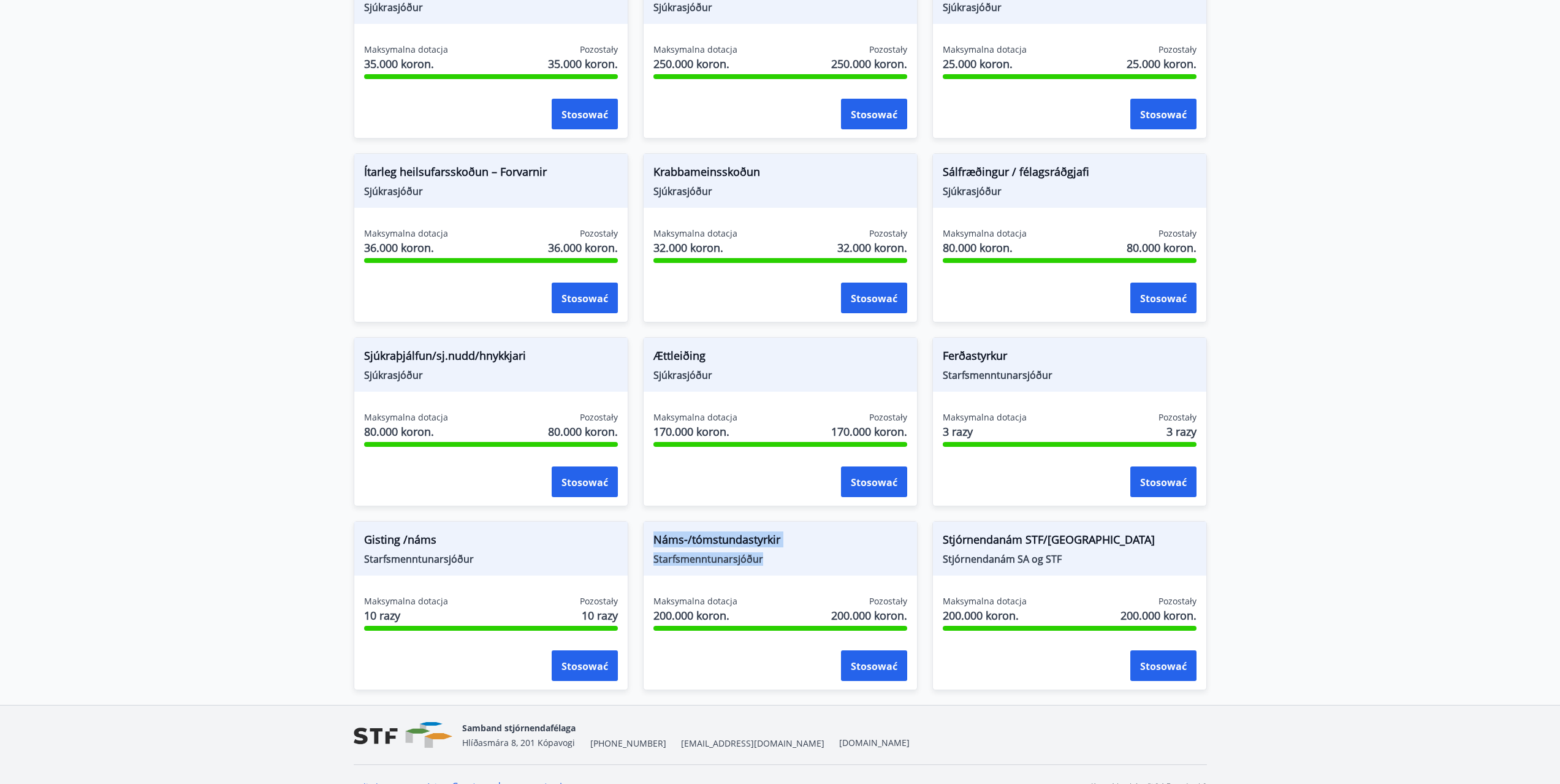
drag, startPoint x: 668, startPoint y: 545, endPoint x: 783, endPoint y: 570, distance: 117.7
click at [783, 570] on div "Náms-/tómstundastyrkir Starfsmenntunarsjóður" at bounding box center [780, 549] width 274 height 54
drag, startPoint x: 385, startPoint y: 538, endPoint x: 483, endPoint y: 562, distance: 100.9
click at [519, 566] on div "Gisting /náms Starfsmenntunarsjóður" at bounding box center [491, 549] width 274 height 54
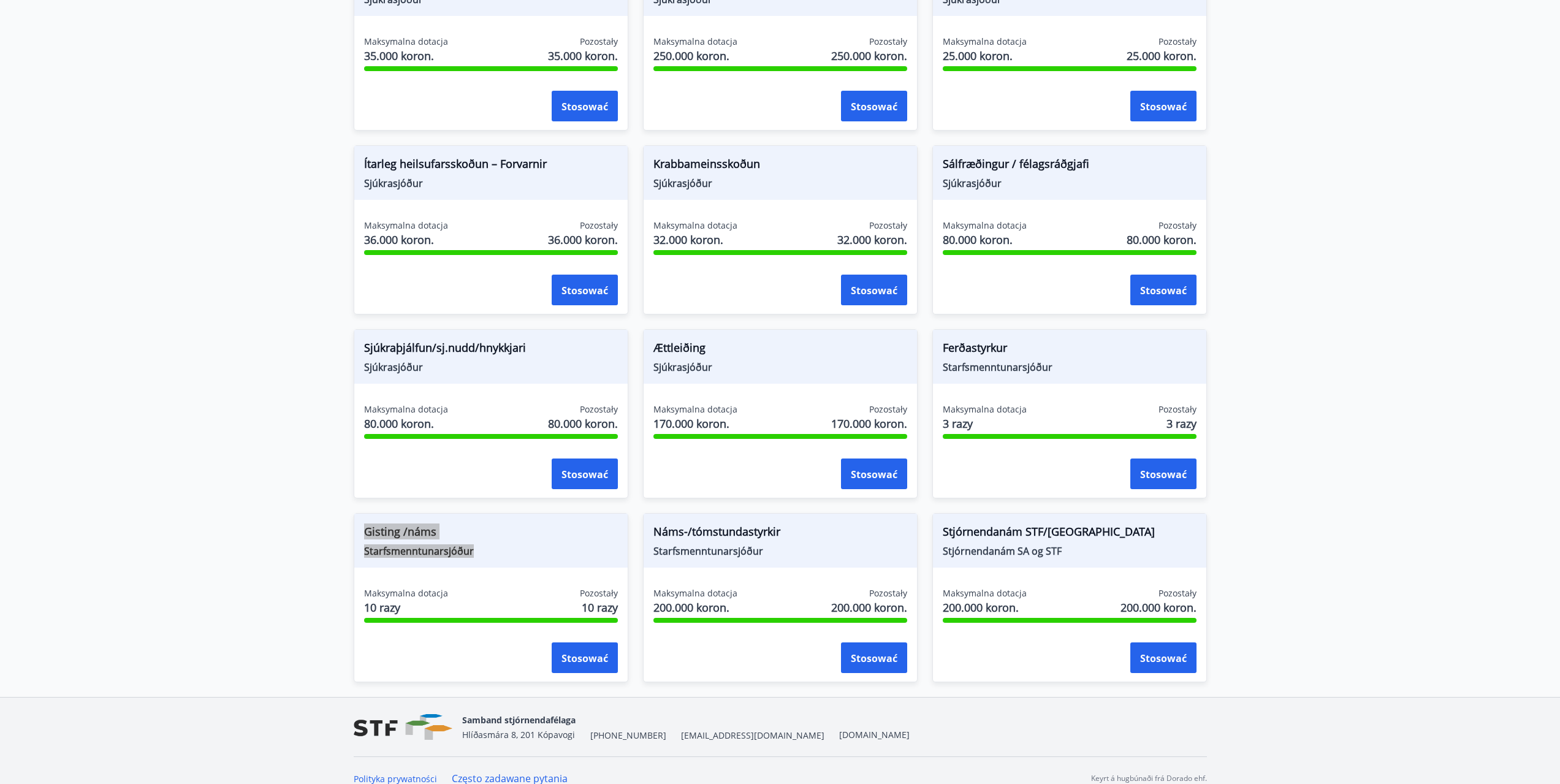
scroll to position [760, 0]
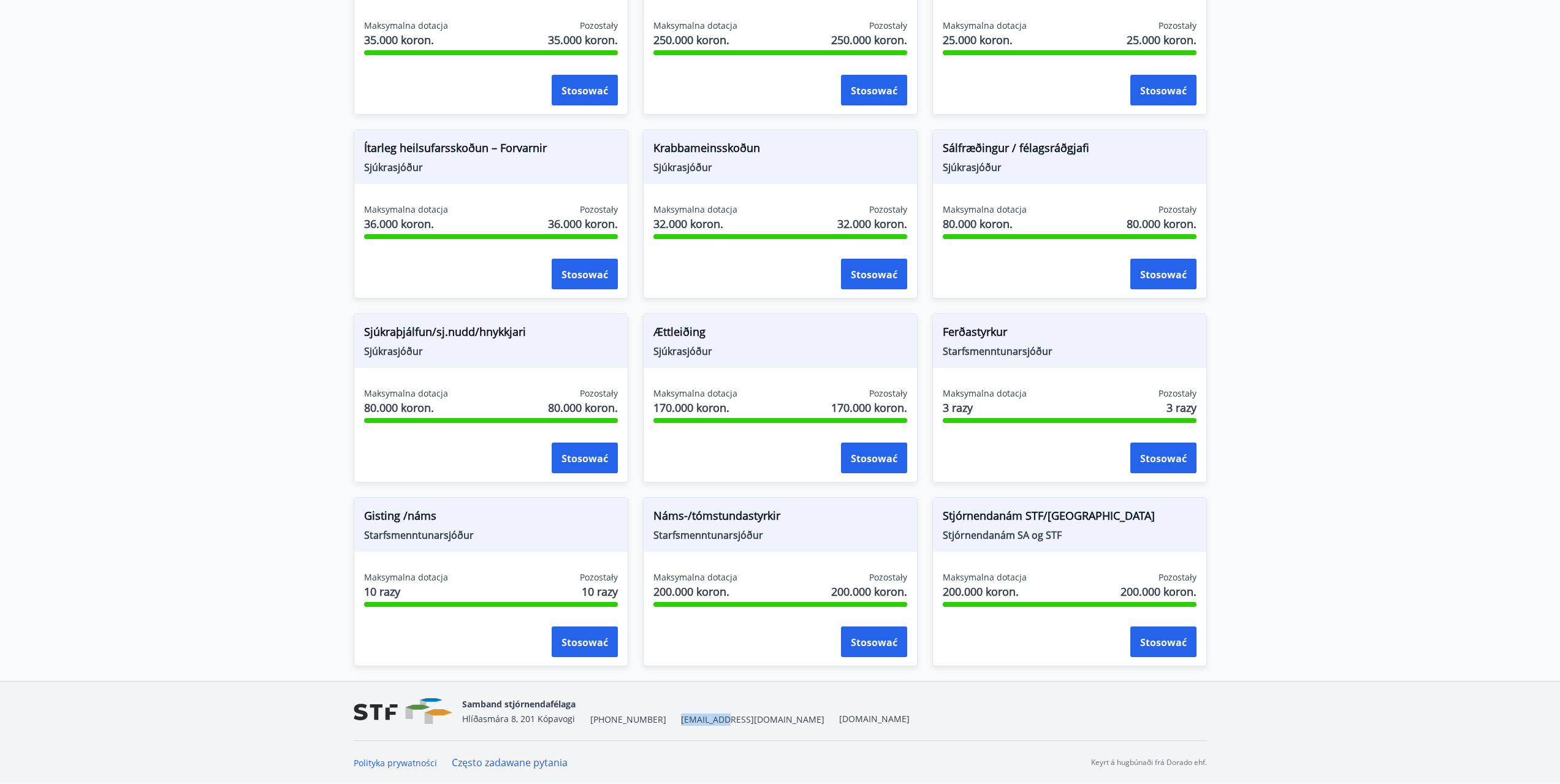
drag, startPoint x: 695, startPoint y: 720, endPoint x: 666, endPoint y: 724, distance: 29.3
click at [666, 724] on div "Samband stjórnendafélaga Hlíðasmára 8, 201 Kópavogi +354 553-5040 stf@stf.is ww…" at bounding box center [686, 711] width 448 height 29
copy font "[EMAIL_ADDRESS][DOMAIN_NAME]"
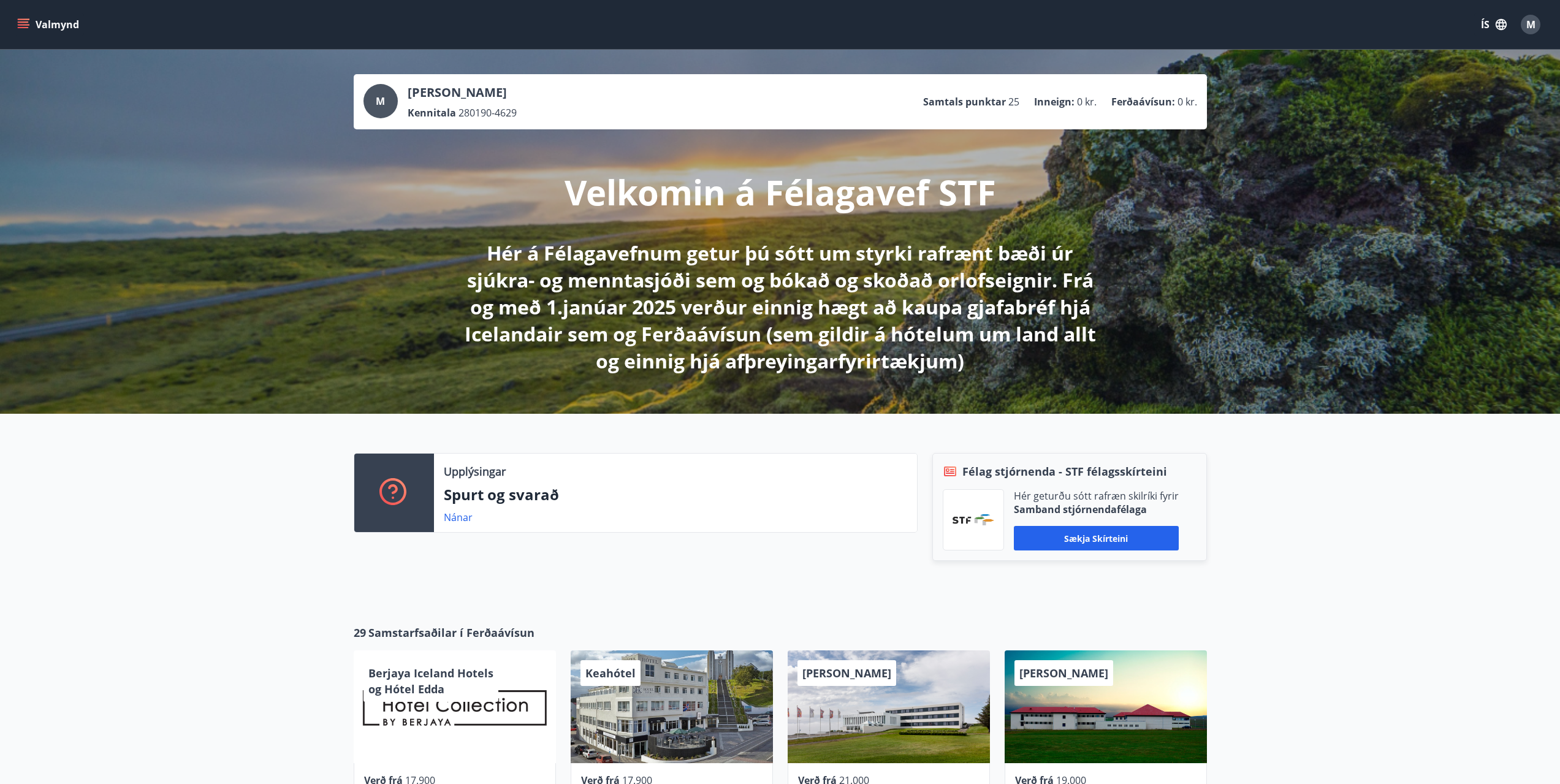
click at [46, 20] on button "Valmynd" at bounding box center [49, 24] width 69 height 22
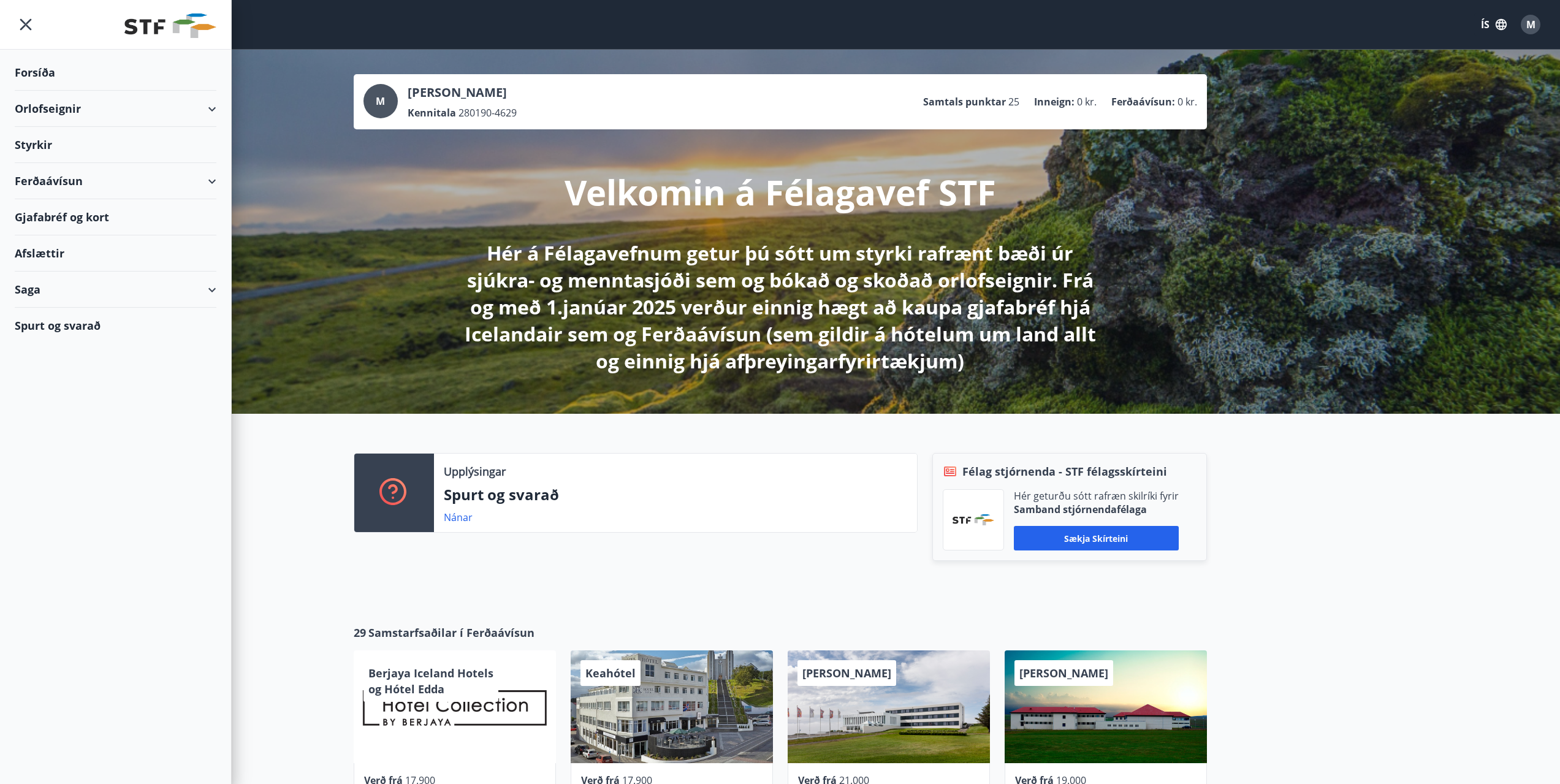
click at [1494, 17] on button "ÍS" at bounding box center [1494, 24] width 39 height 22
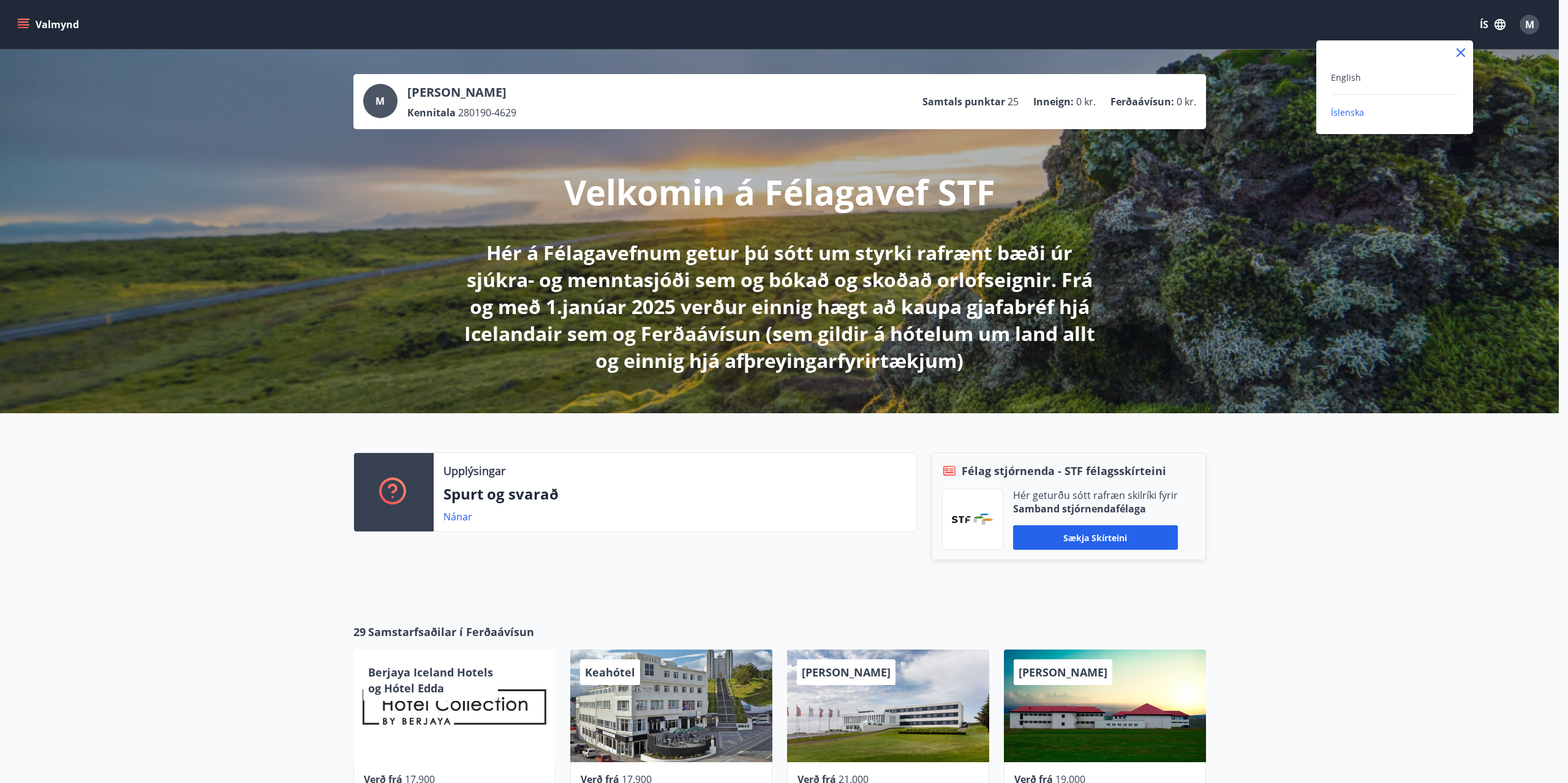
click at [1395, 106] on div "Íslenska" at bounding box center [1394, 112] width 127 height 15
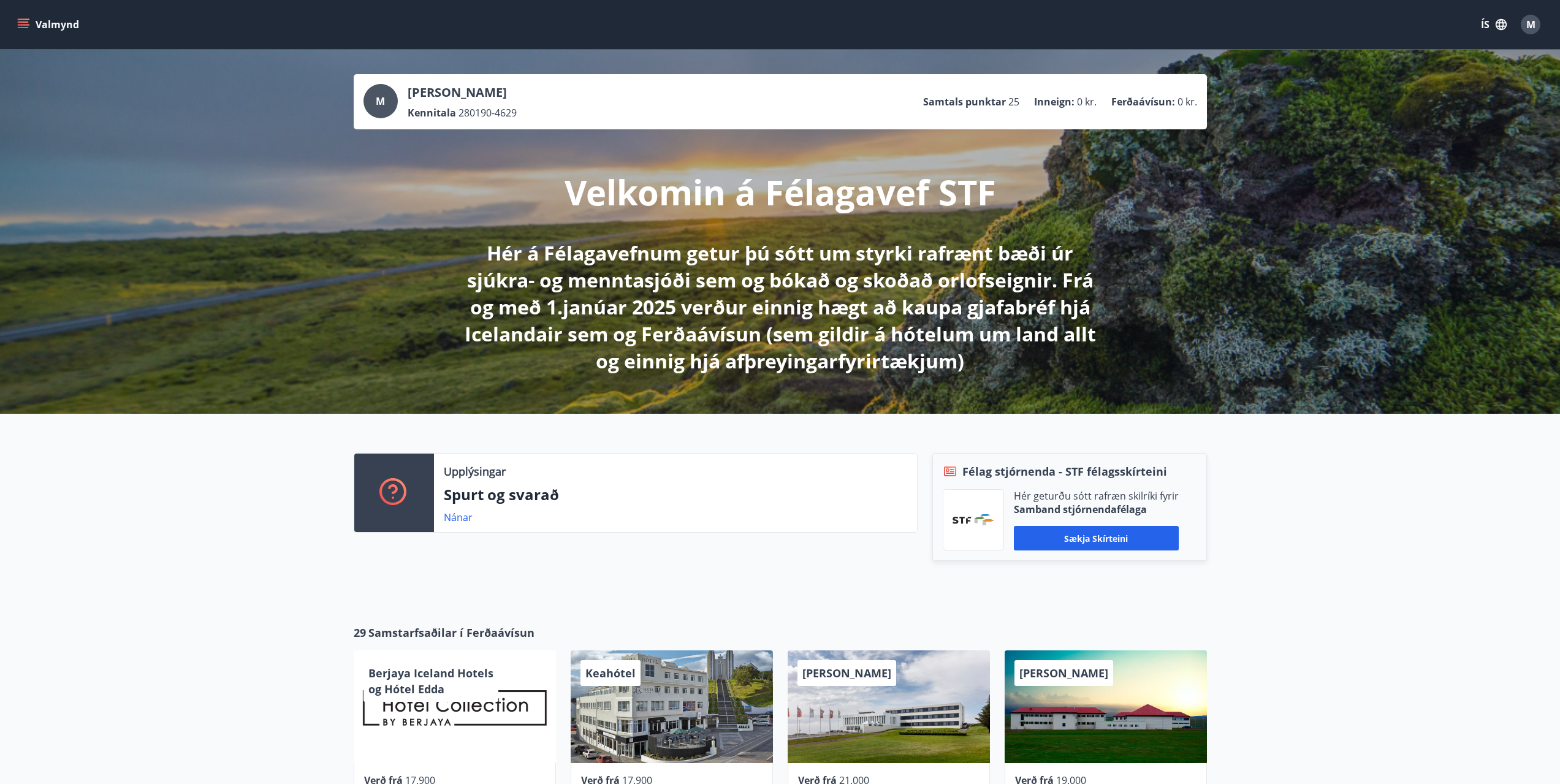
click at [1370, 71] on div "M [PERSON_NAME] Kennitala 280190-4629 Samtals punktar 25 Inneign : 0 kr. Ferðaá…" at bounding box center [780, 232] width 1560 height 364
click at [1493, 25] on button "ÍS" at bounding box center [1494, 24] width 39 height 22
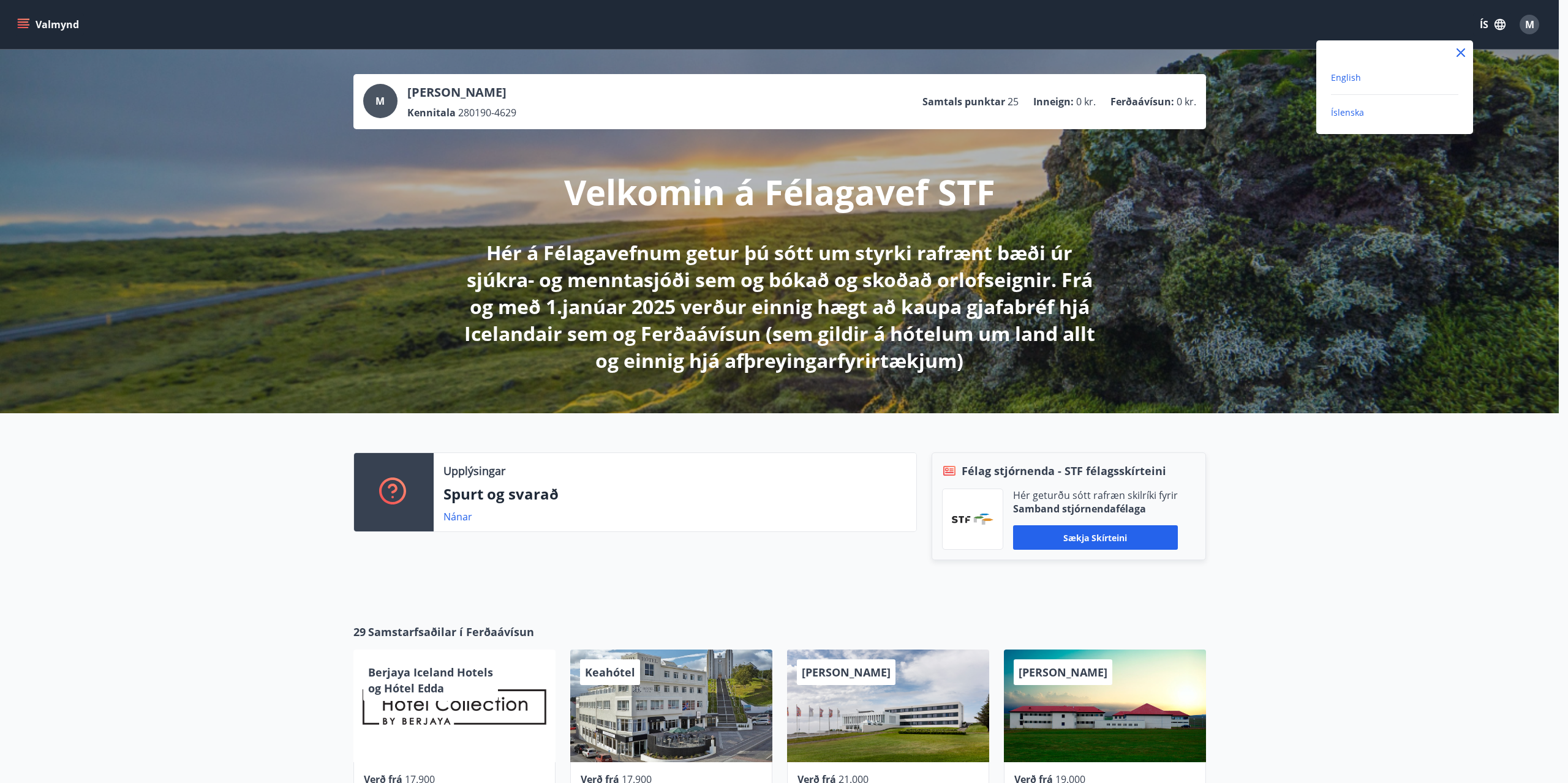
click at [1351, 82] on span "English" at bounding box center [1345, 77] width 30 height 12
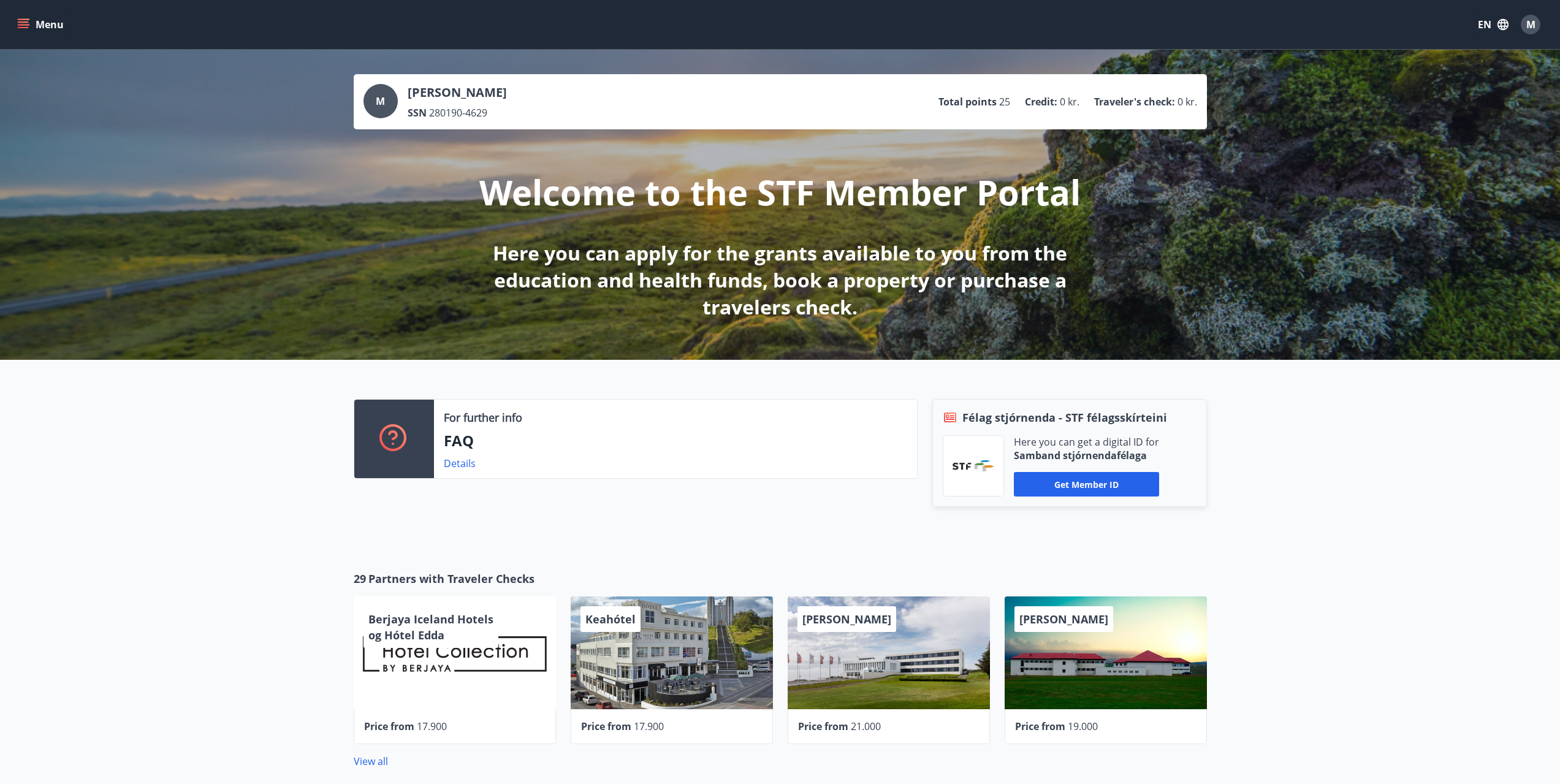
click at [37, 19] on button "Menu" at bounding box center [42, 24] width 54 height 22
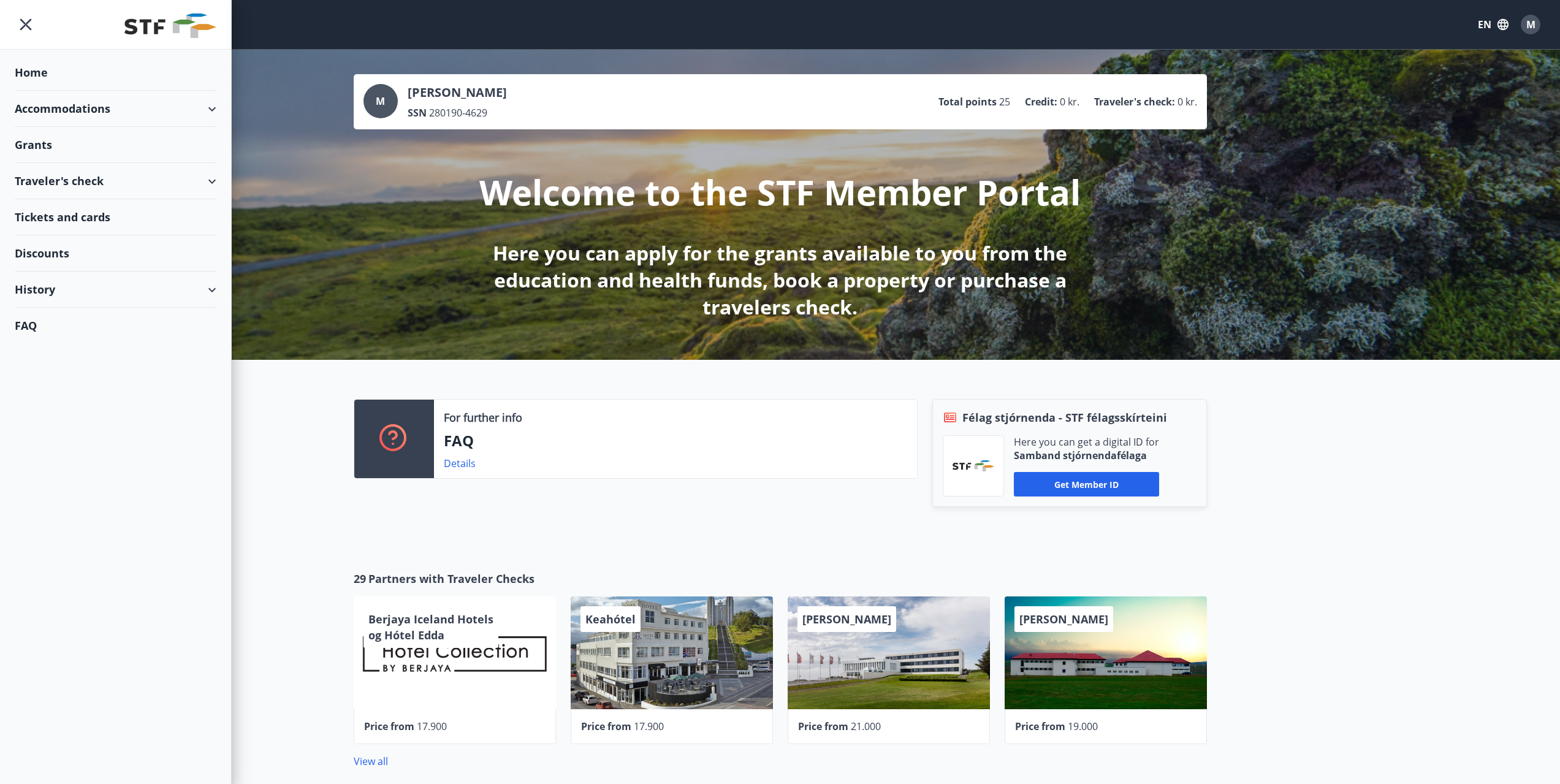
click at [65, 221] on div "Tickets and cards" at bounding box center [116, 216] width 202 height 36
click at [124, 110] on div "Accommodations" at bounding box center [116, 108] width 202 height 36
click at [121, 110] on div "Accommodations" at bounding box center [116, 108] width 202 height 36
click at [108, 176] on div "Traveler's check" at bounding box center [116, 181] width 202 height 36
click at [77, 270] on div "Traveler's check refund" at bounding box center [116, 263] width 182 height 26
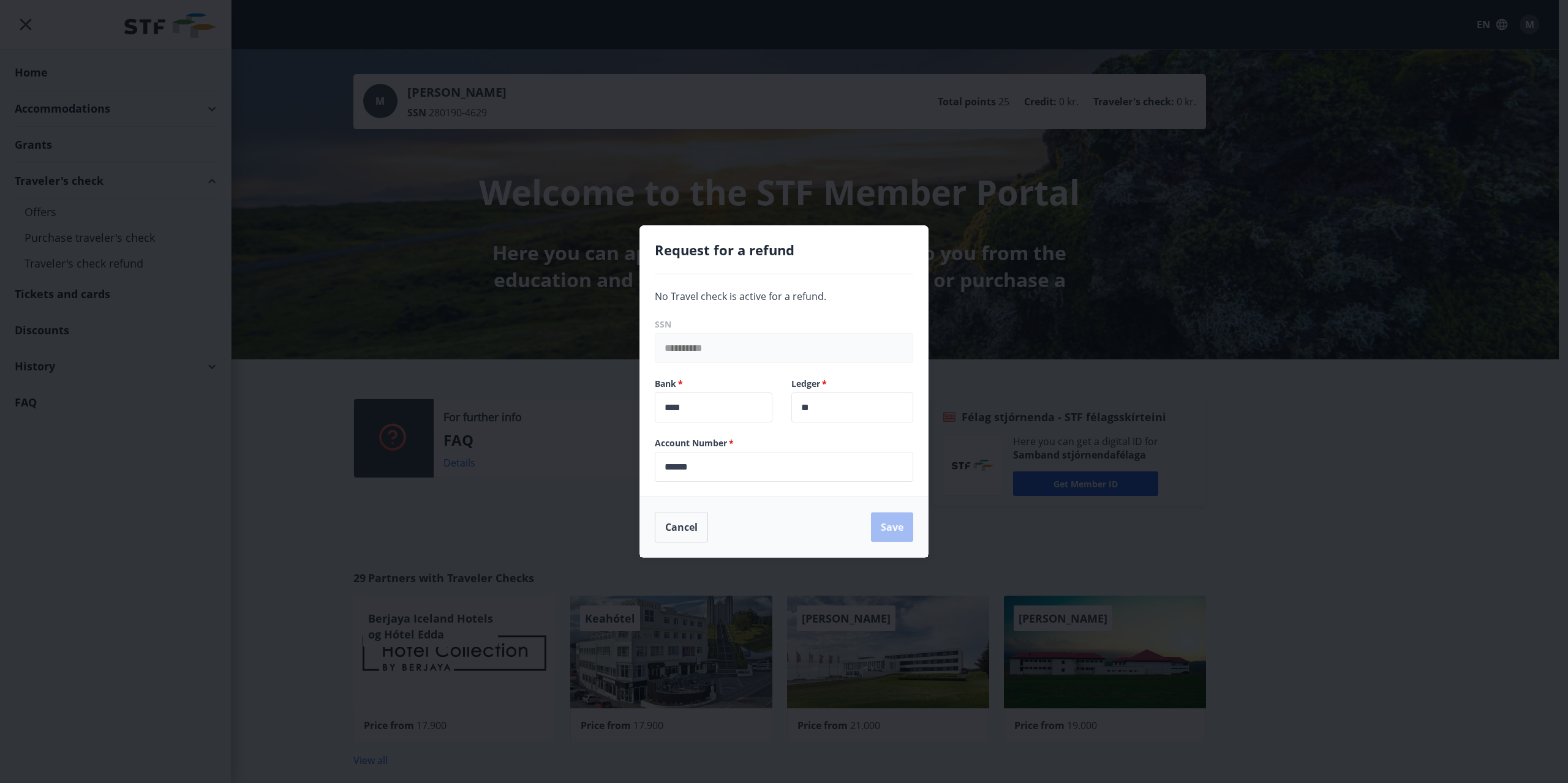
click at [883, 529] on div "Cancel Save" at bounding box center [784, 527] width 259 height 31
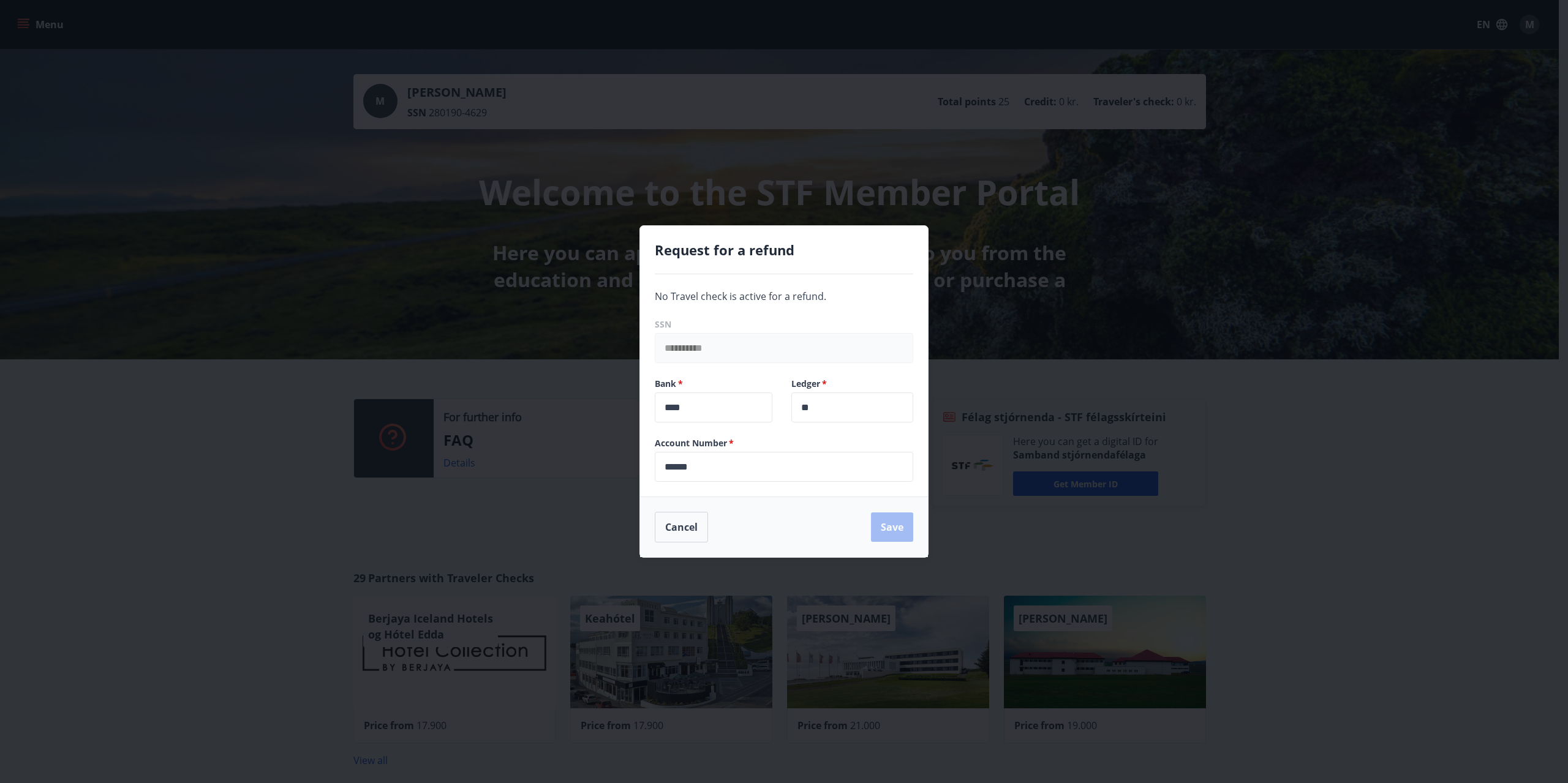
click at [726, 468] on input "******" at bounding box center [784, 467] width 259 height 30
click at [701, 528] on button "Cancel" at bounding box center [681, 527] width 53 height 31
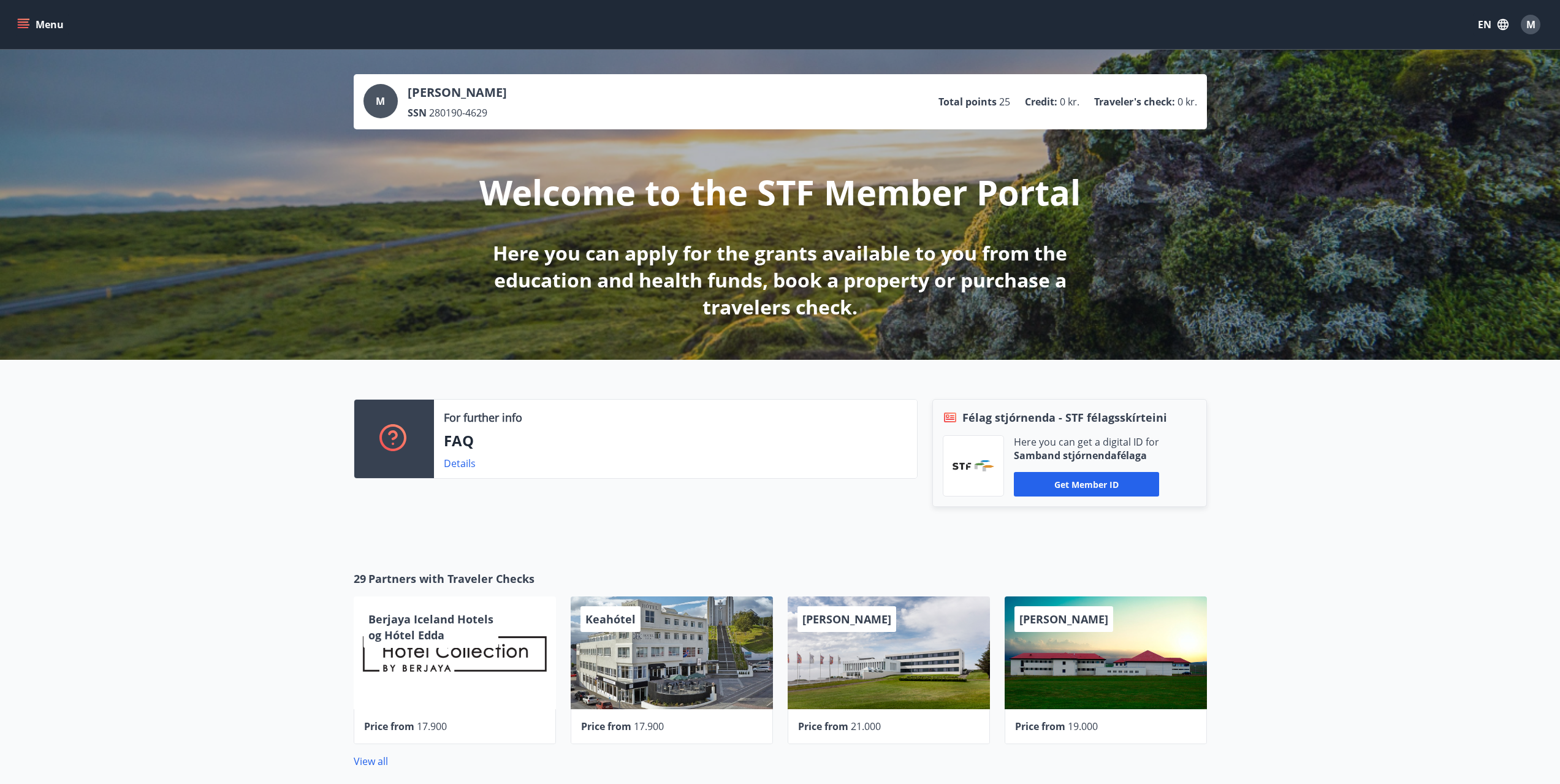
click at [36, 30] on button "Menu" at bounding box center [42, 24] width 54 height 22
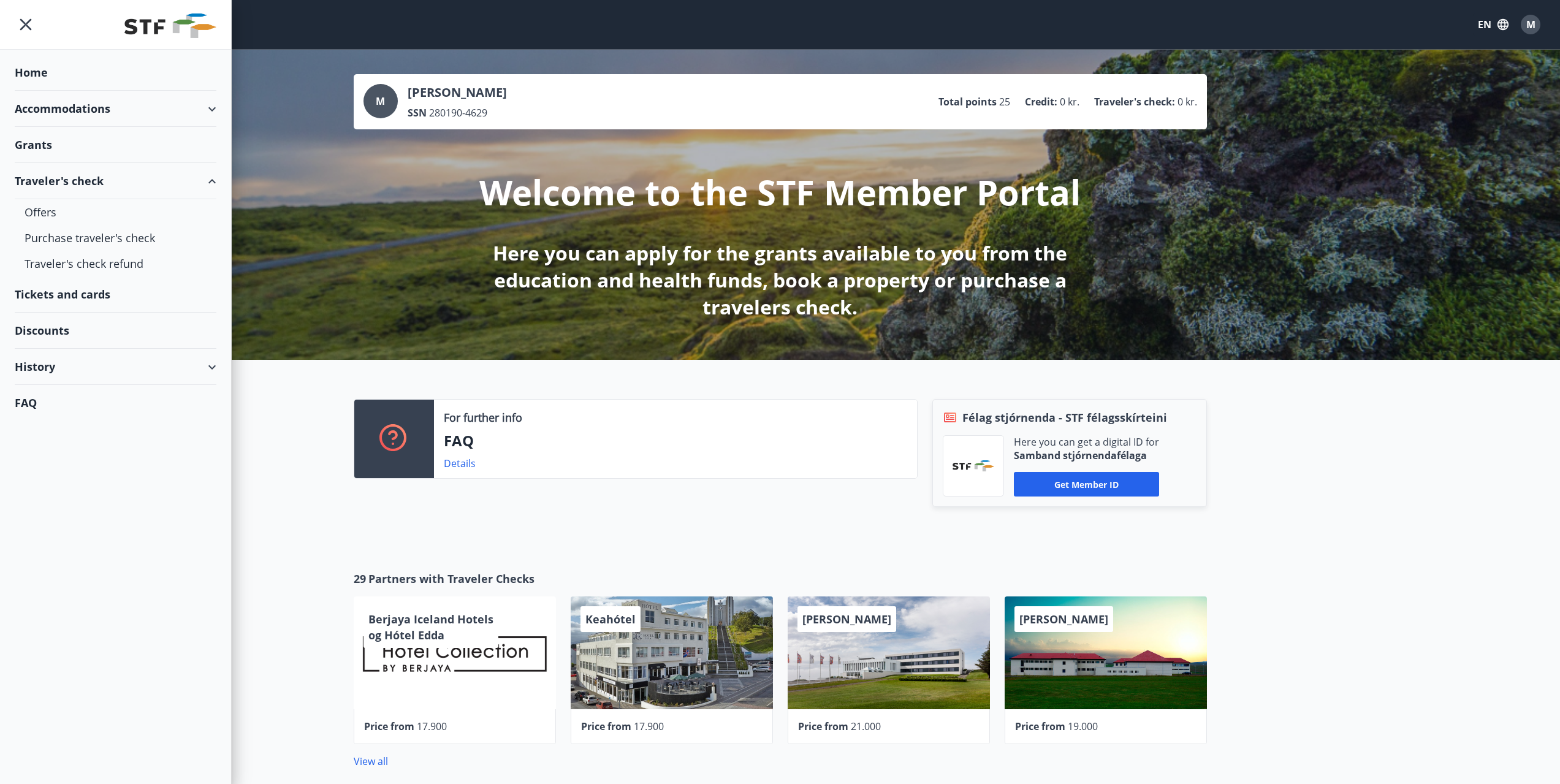
click at [55, 333] on div "Discounts" at bounding box center [116, 330] width 202 height 36
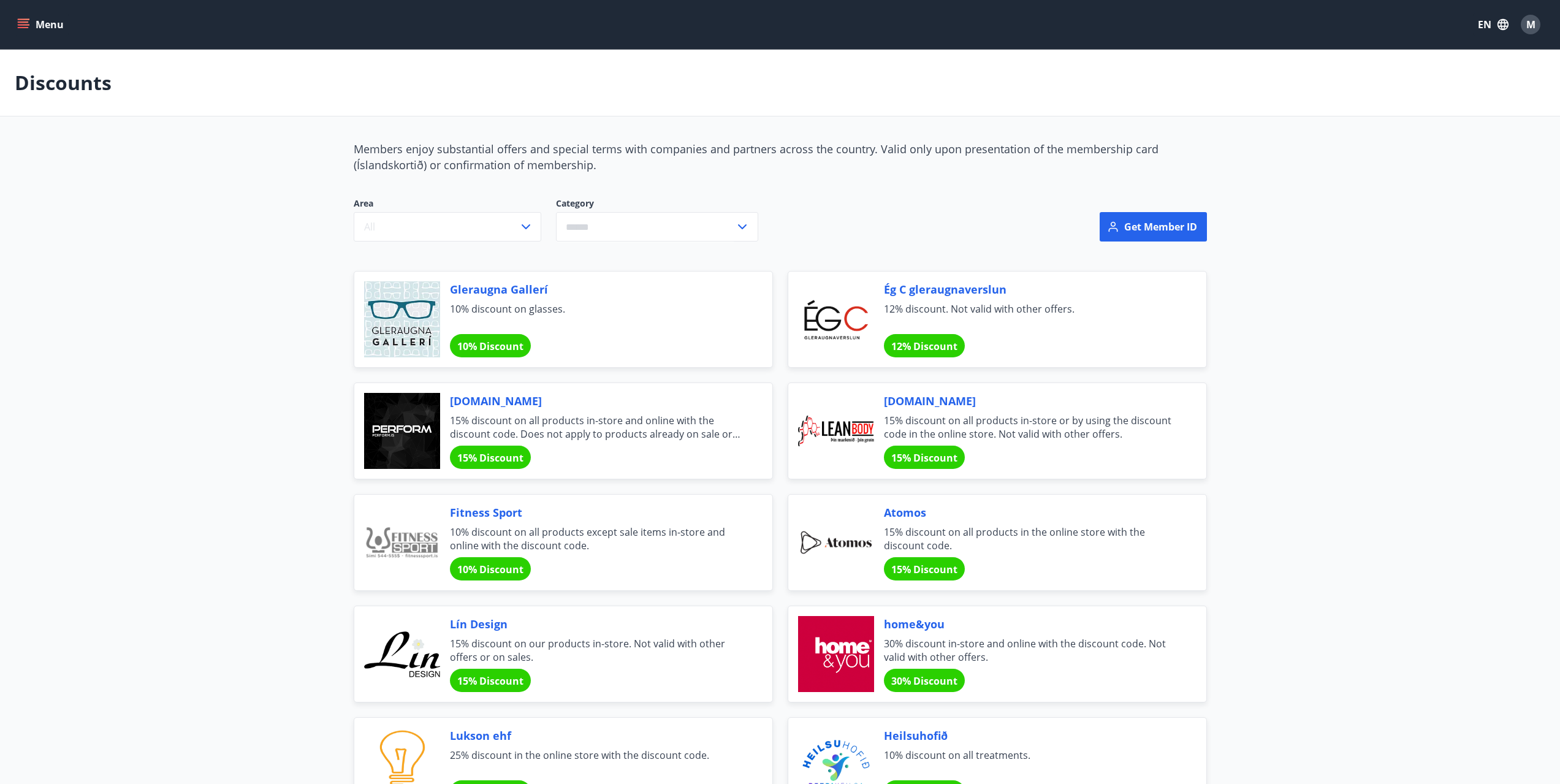
click at [29, 32] on button "Menu" at bounding box center [42, 24] width 54 height 22
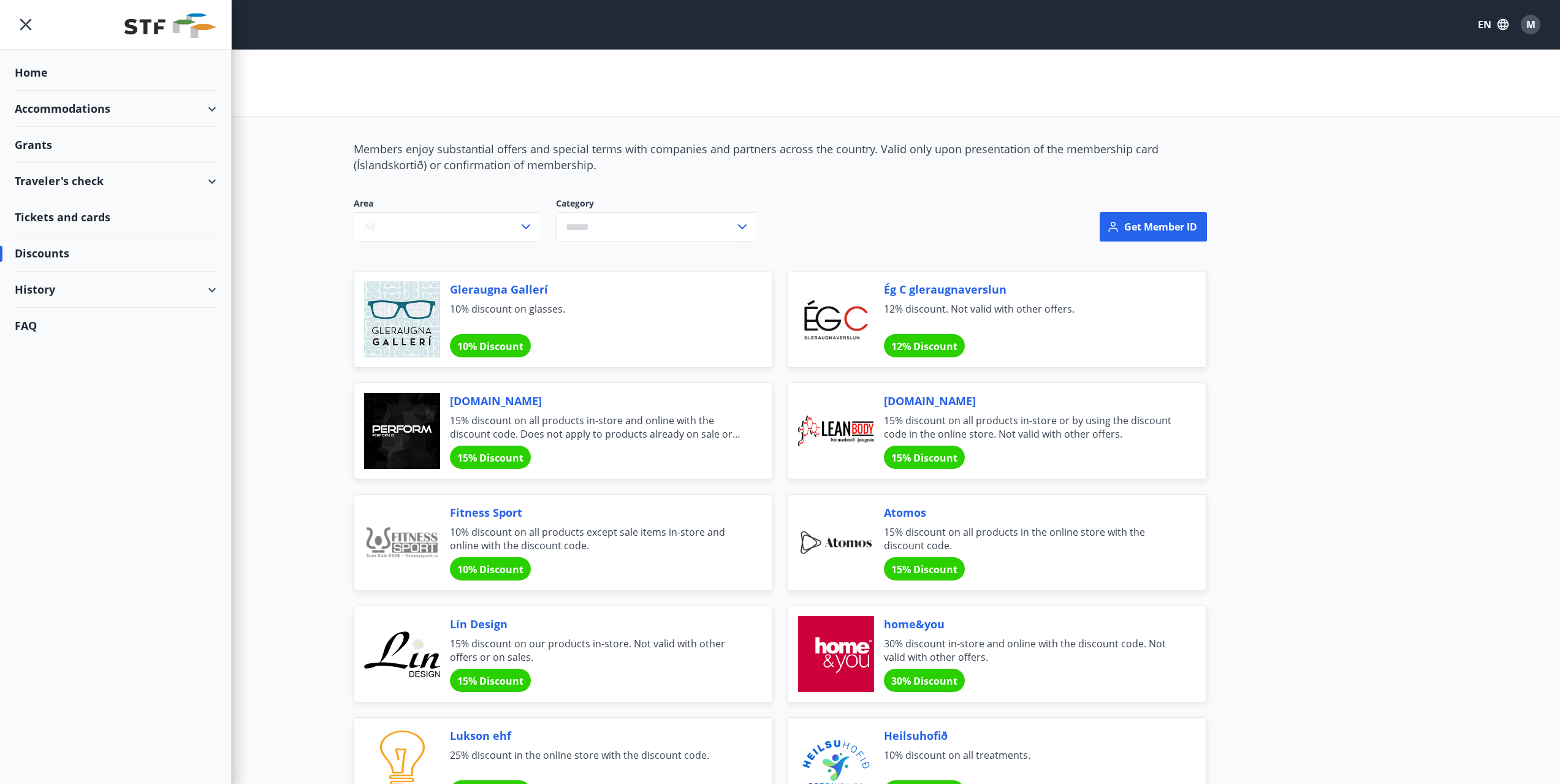
click at [48, 104] on div "Accommodations" at bounding box center [116, 108] width 202 height 36
click at [45, 137] on div "Offers" at bounding box center [116, 140] width 182 height 26
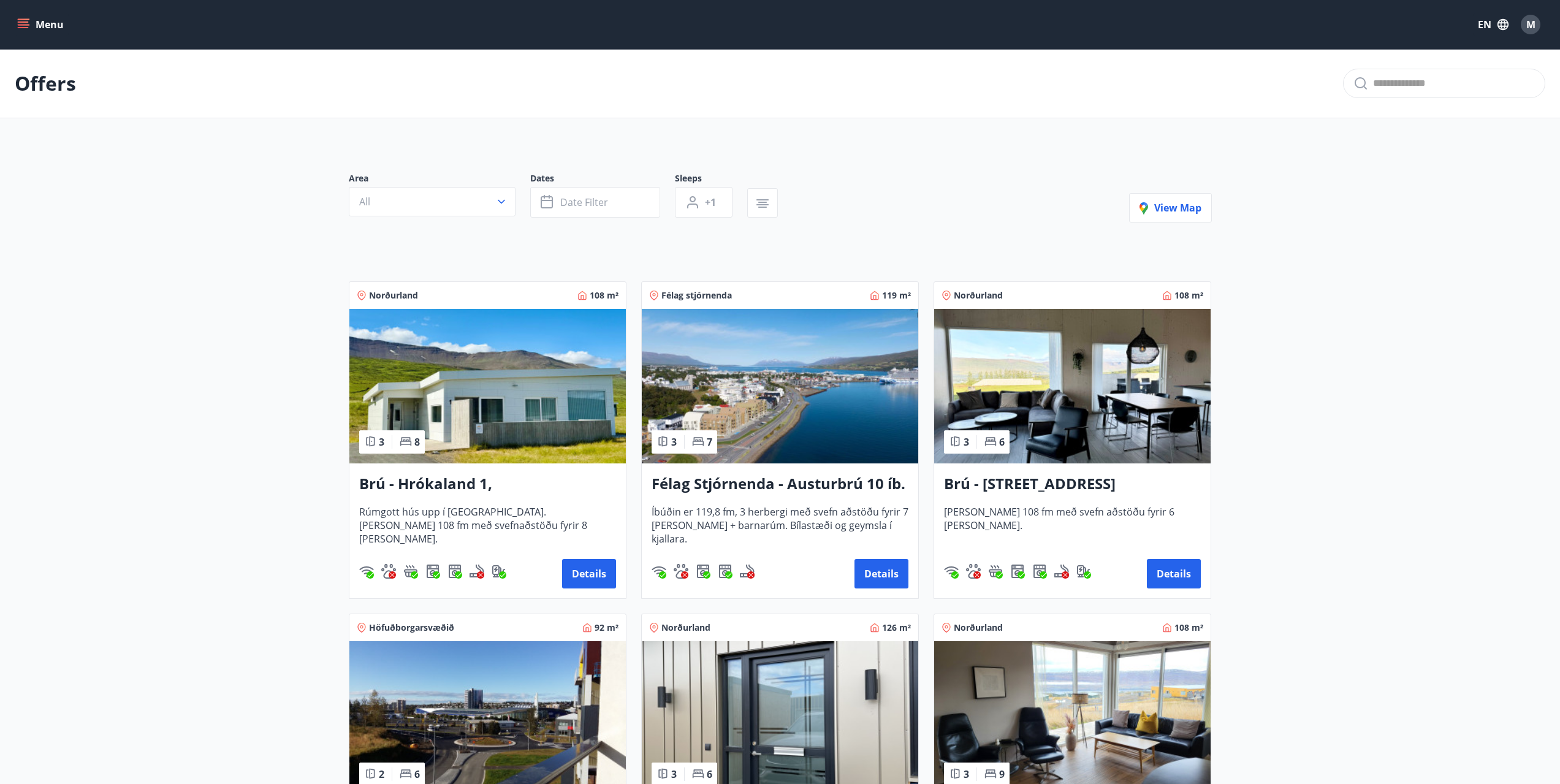
click at [26, 26] on icon "menu" at bounding box center [23, 24] width 12 height 12
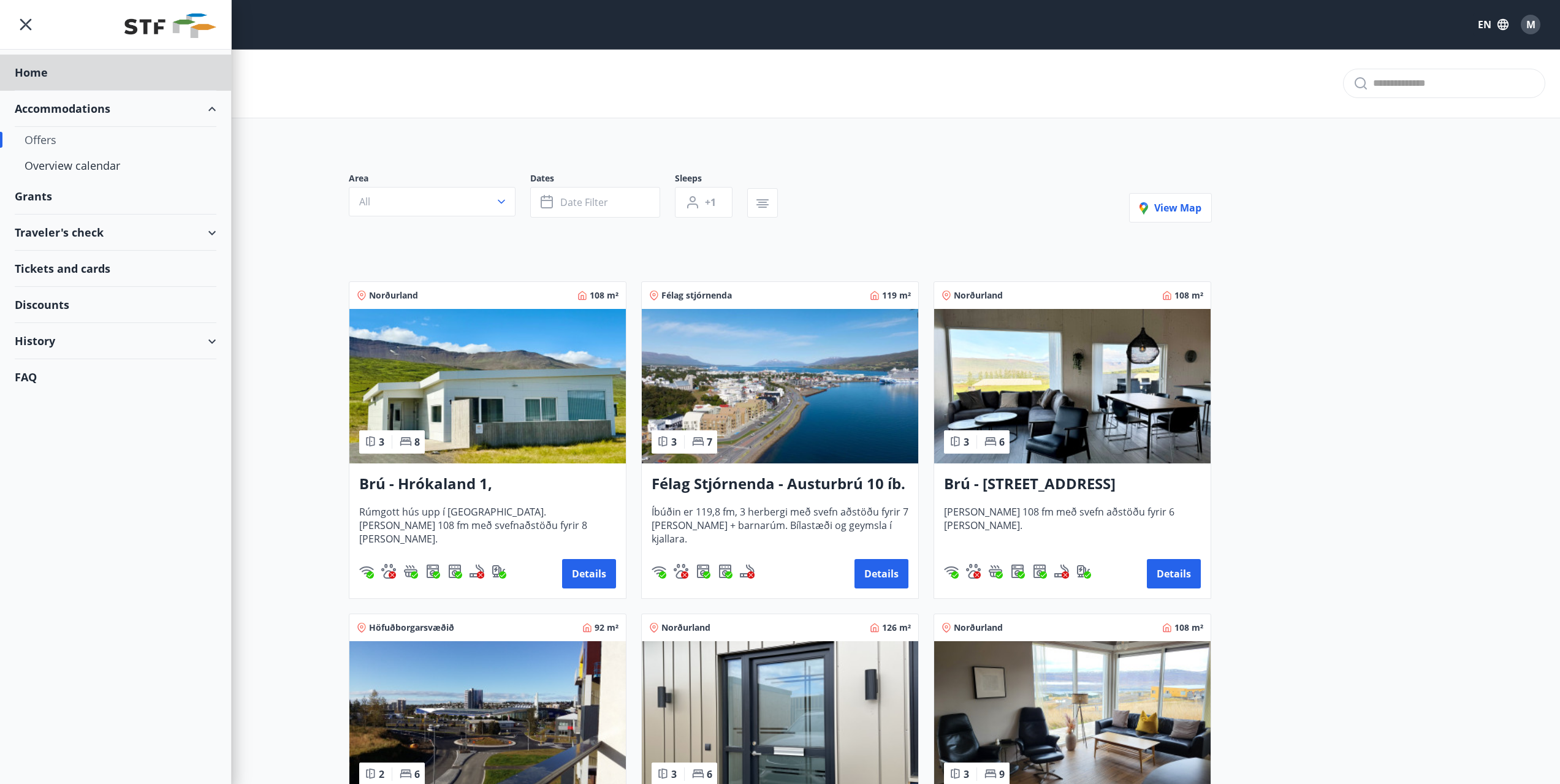
click at [41, 196] on div "Grants" at bounding box center [116, 196] width 202 height 36
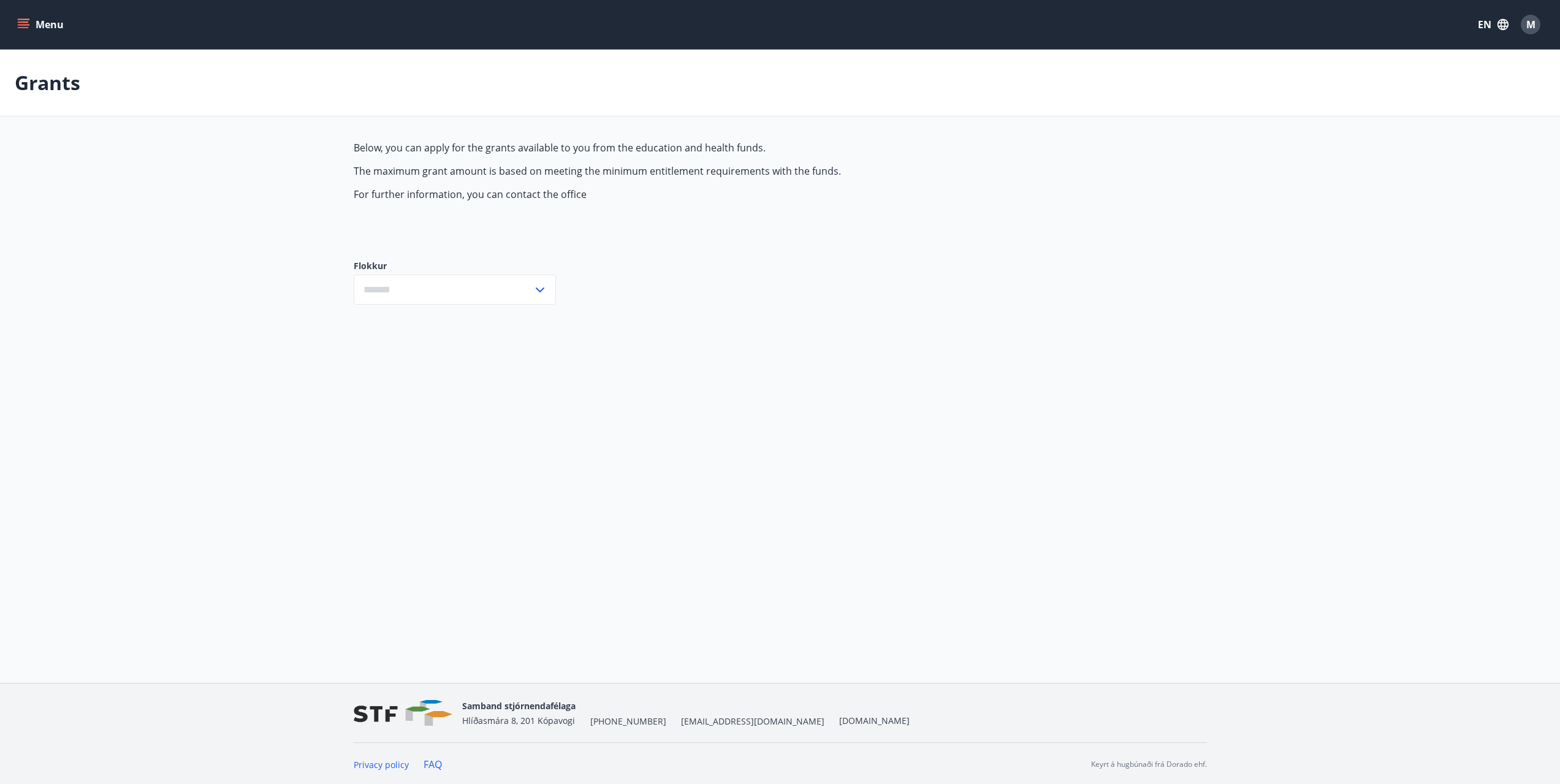
type input "***"
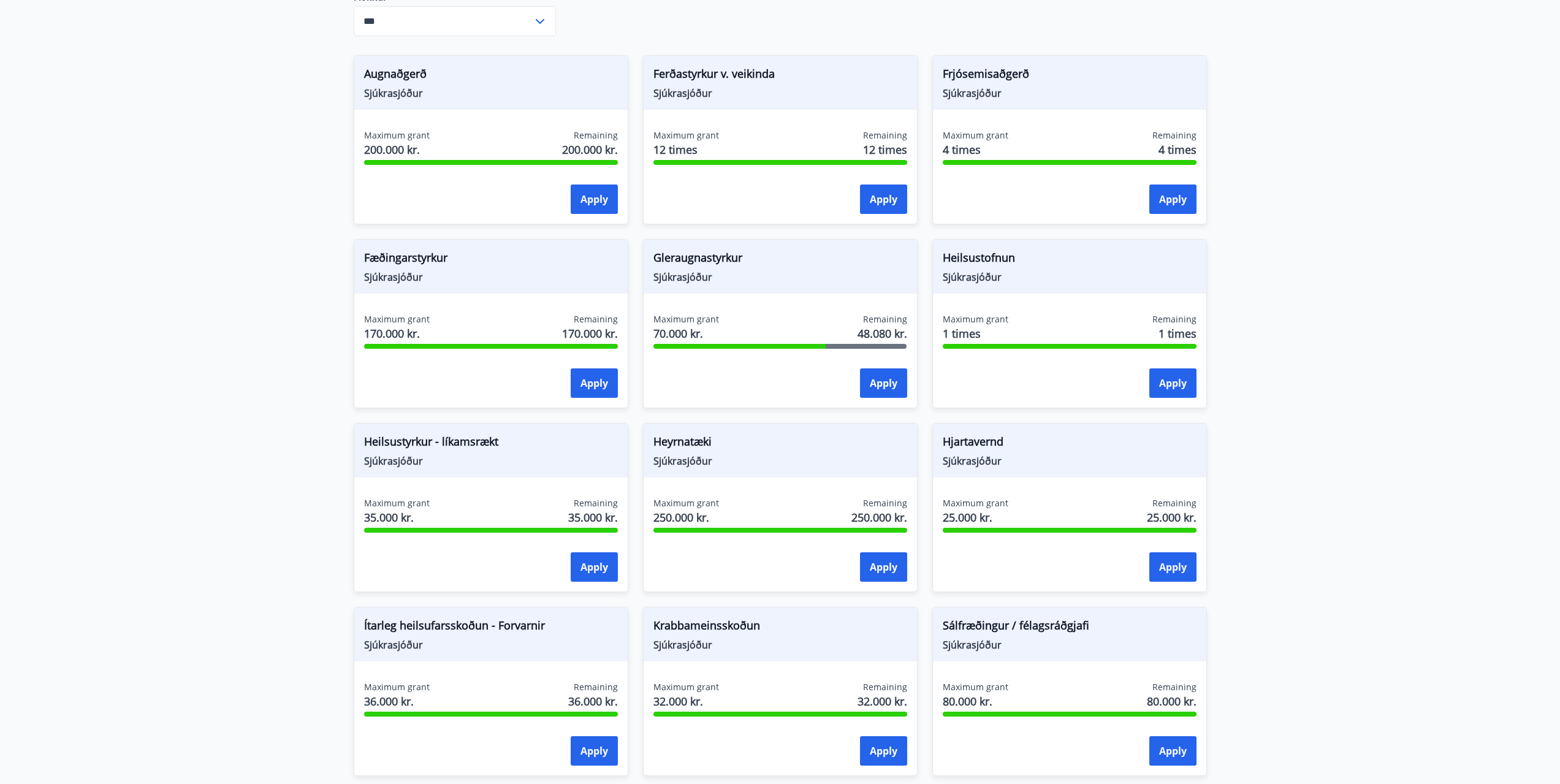
scroll to position [368, 0]
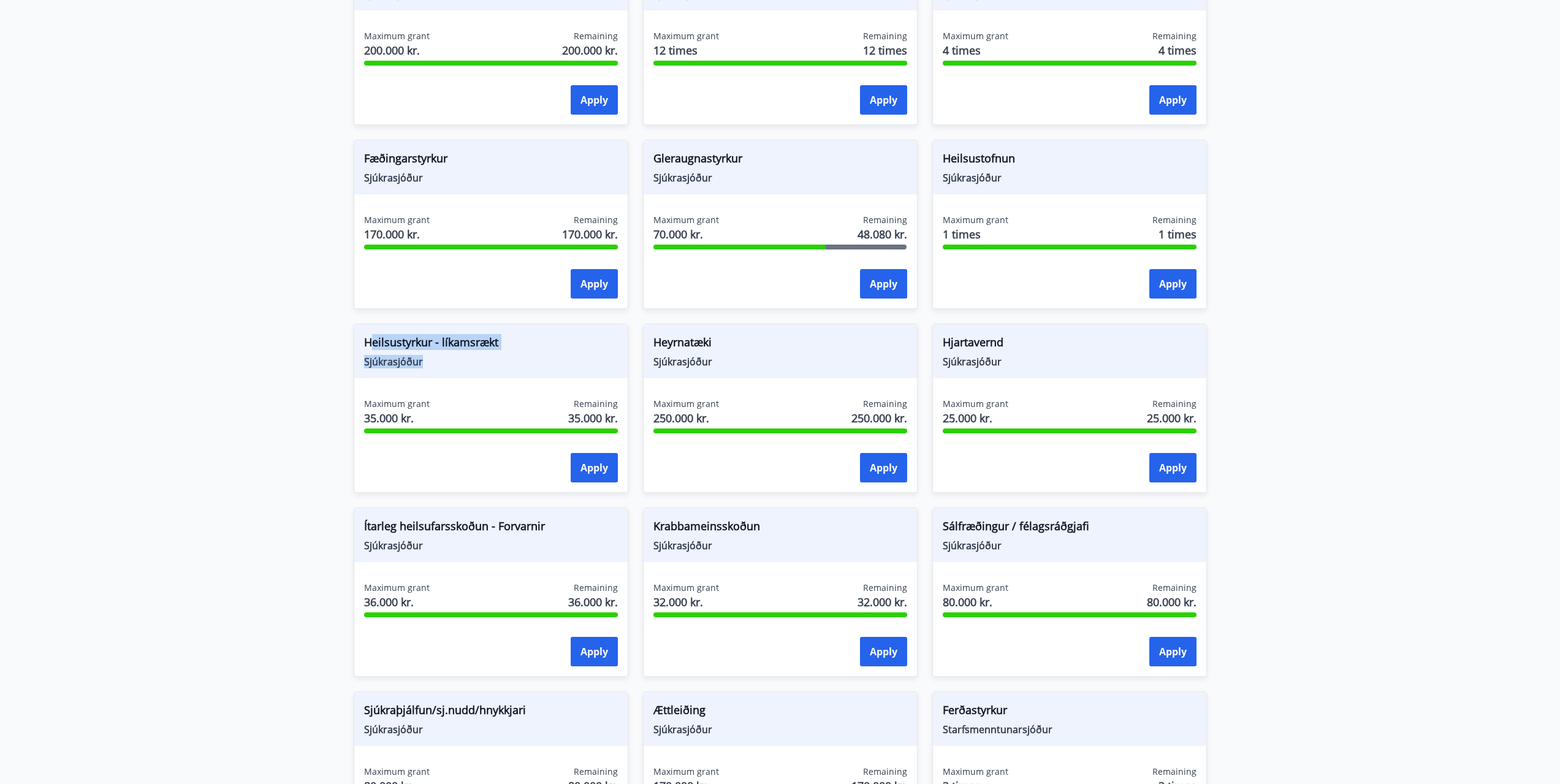
drag, startPoint x: 378, startPoint y: 344, endPoint x: 463, endPoint y: 367, distance: 88.1
click at [463, 367] on div "Heilsustyrkur - líkamsrækt Sjúkrasjóður" at bounding box center [491, 351] width 274 height 54
click at [444, 366] on span "Sjúkrasjóður" at bounding box center [491, 361] width 254 height 13
drag, startPoint x: 445, startPoint y: 369, endPoint x: 358, endPoint y: 339, distance: 92.0
click at [358, 339] on div "Heilsustyrkur - líkamsrækt Sjúkrasjóður" at bounding box center [491, 351] width 274 height 54
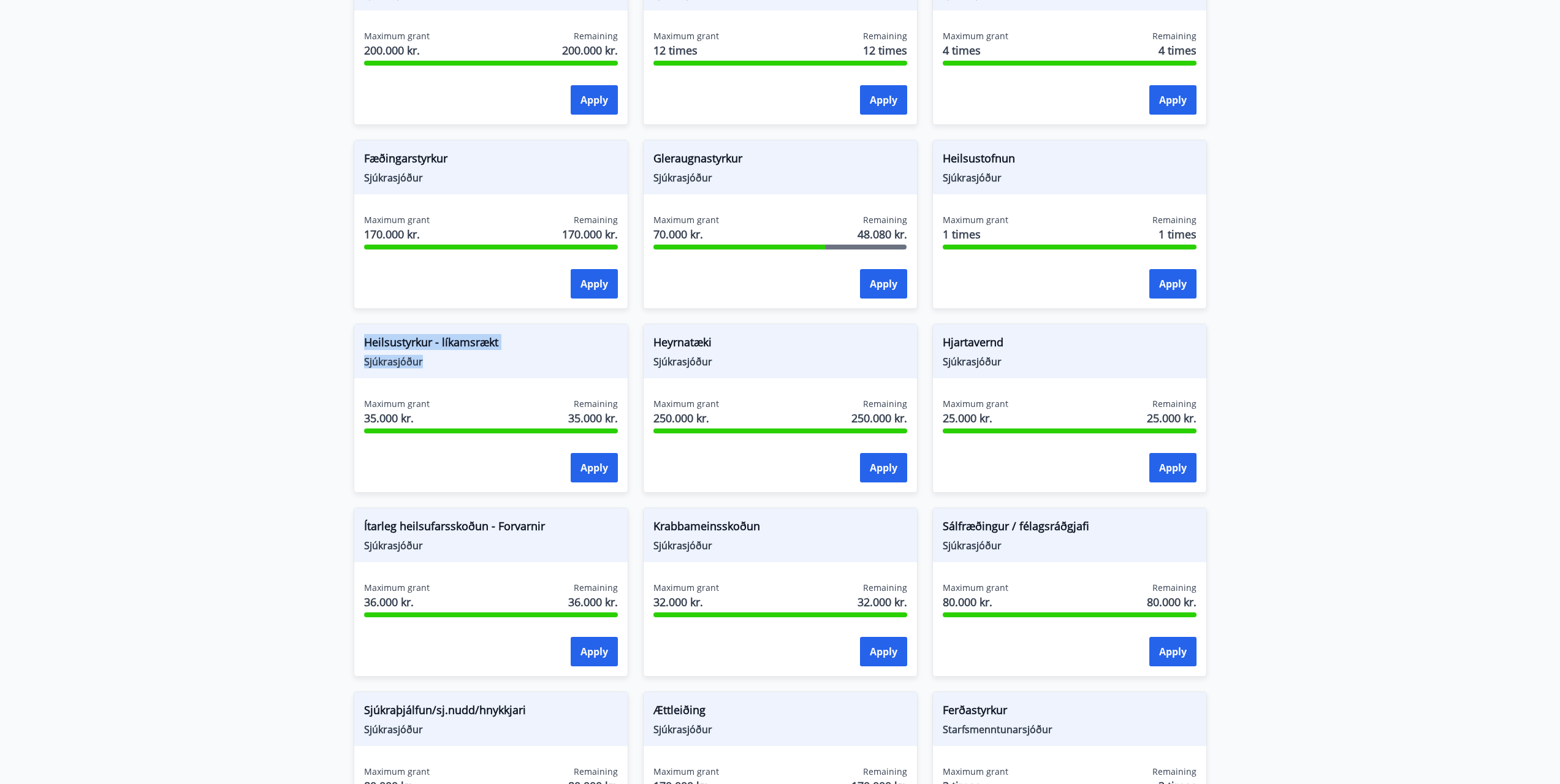
copy div "Heilsustyrkur - líkamsrækt Sjúkrasjóður"
